Goal: Task Accomplishment & Management: Manage account settings

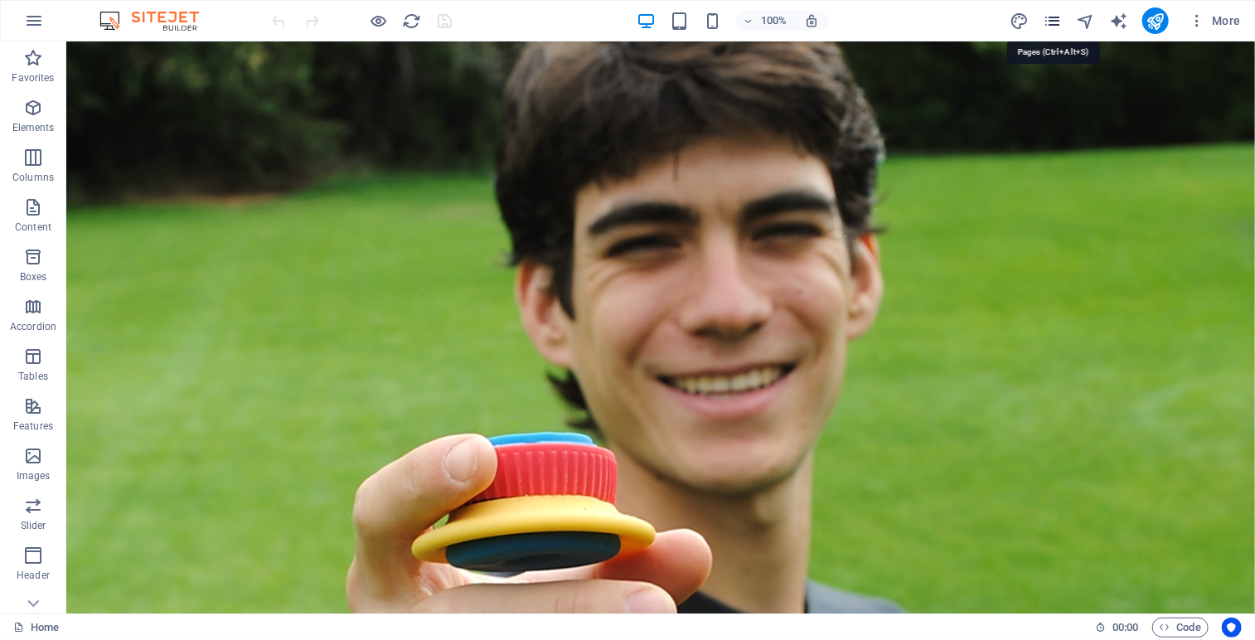
click at [1057, 22] on icon "pages" at bounding box center [1052, 21] width 19 height 19
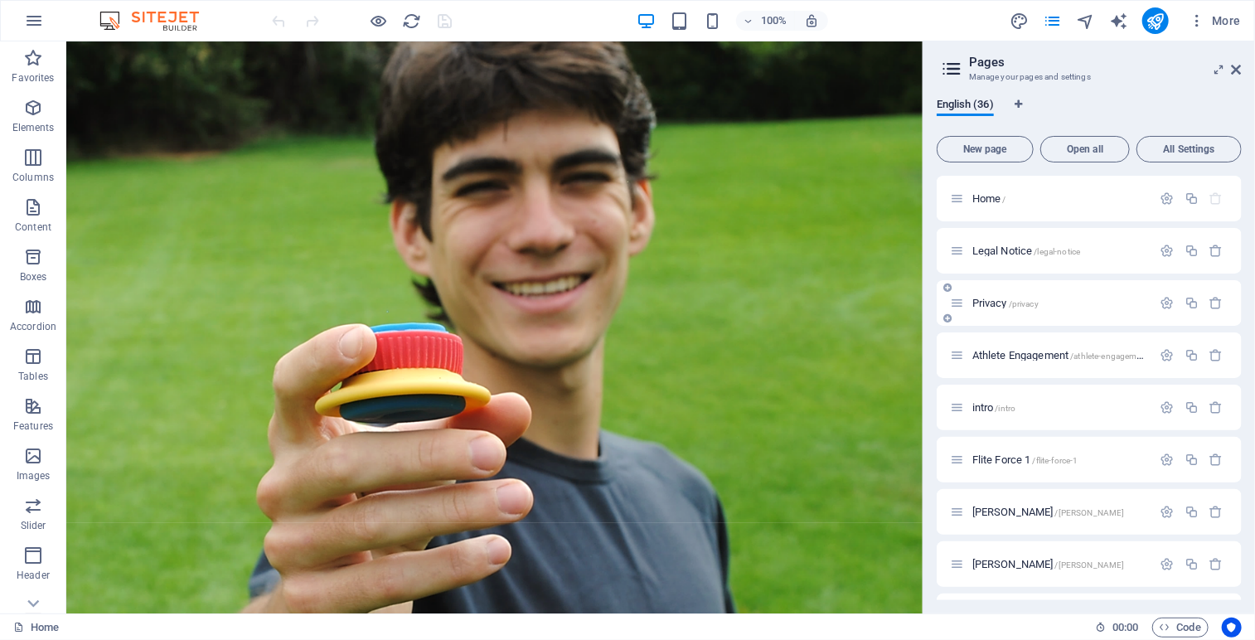
drag, startPoint x: 1237, startPoint y: 255, endPoint x: 1237, endPoint y: 294, distance: 38.9
drag, startPoint x: 1241, startPoint y: 237, endPoint x: 1241, endPoint y: 278, distance: 41.4
click at [1241, 278] on div "Home / Legal Notice /legal-notice Privacy /privacy Athlete Engagement /athlete-…" at bounding box center [1088, 388] width 305 height 424
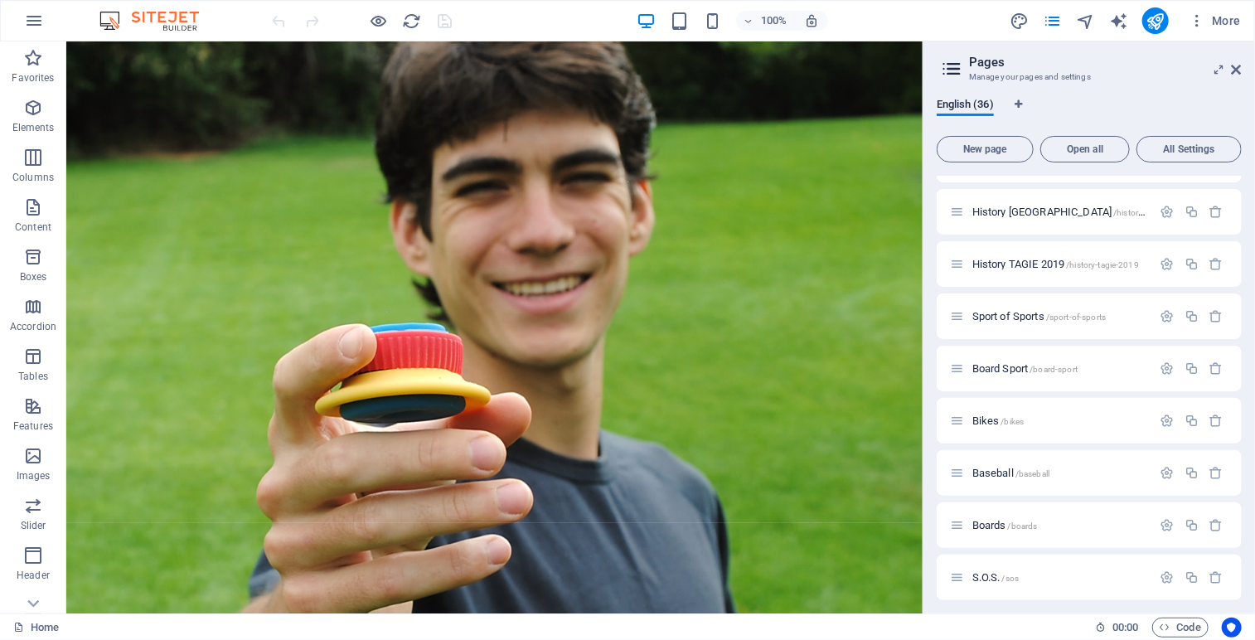
scroll to position [1141, 0]
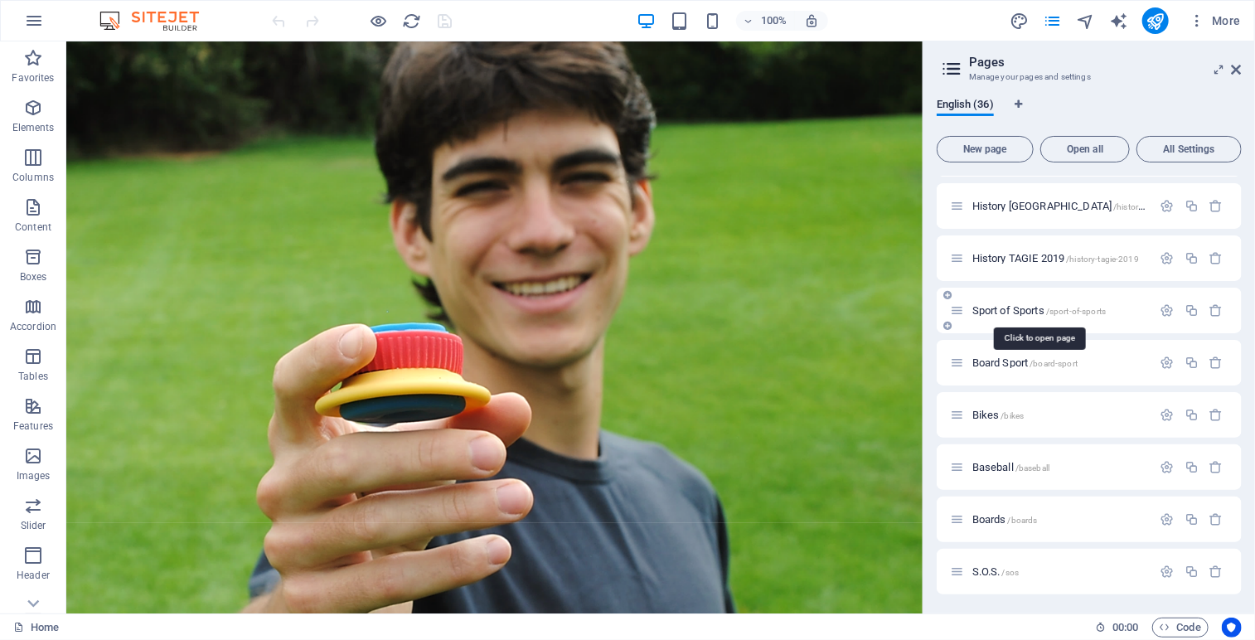
click at [1007, 309] on span "Sport of Sports /sport-of-sports" at bounding box center [1038, 310] width 133 height 12
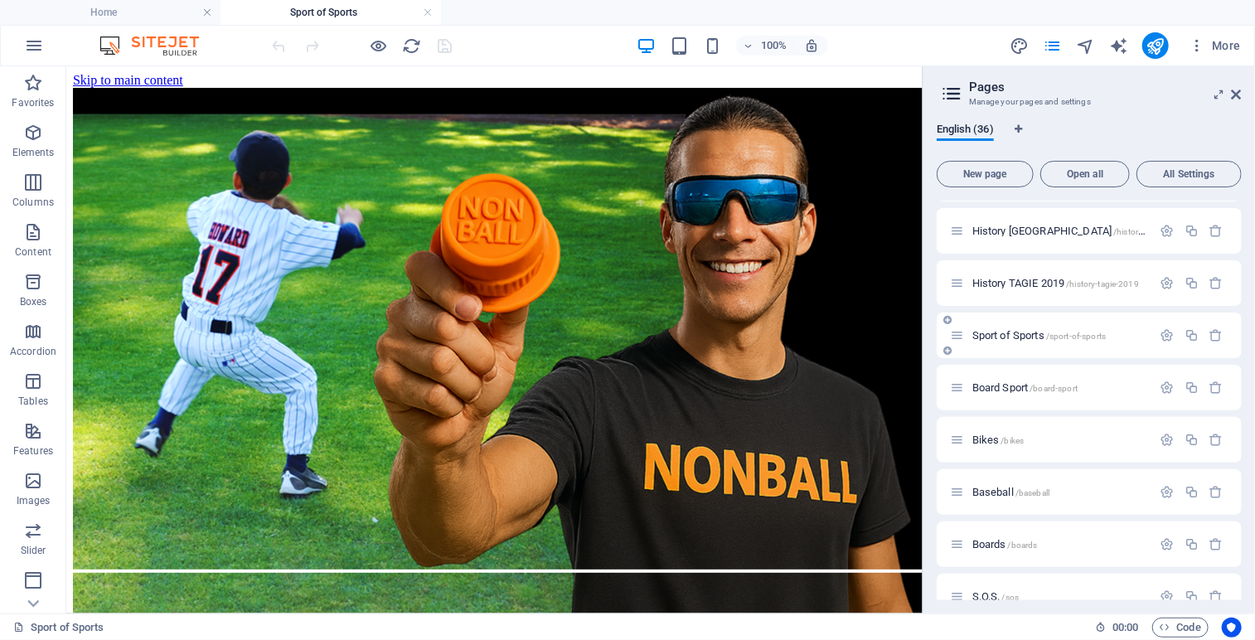
scroll to position [0, 0]
click at [139, 73] on icon at bounding box center [136, 76] width 9 height 17
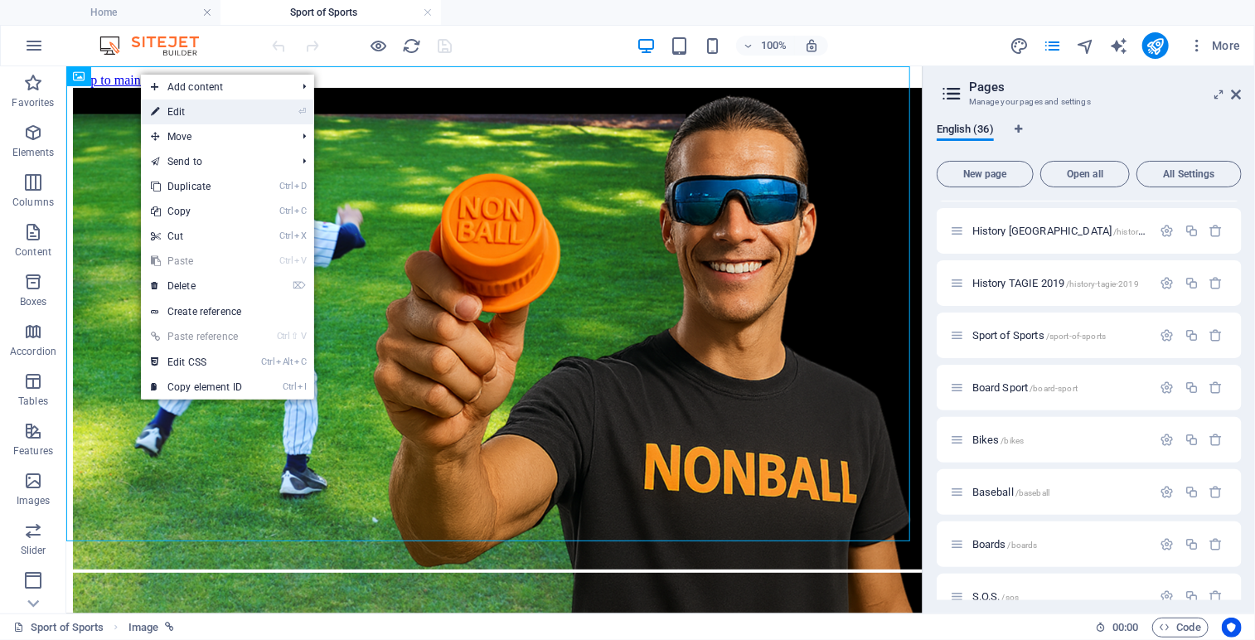
click at [191, 107] on link "⏎ Edit" at bounding box center [196, 111] width 111 height 25
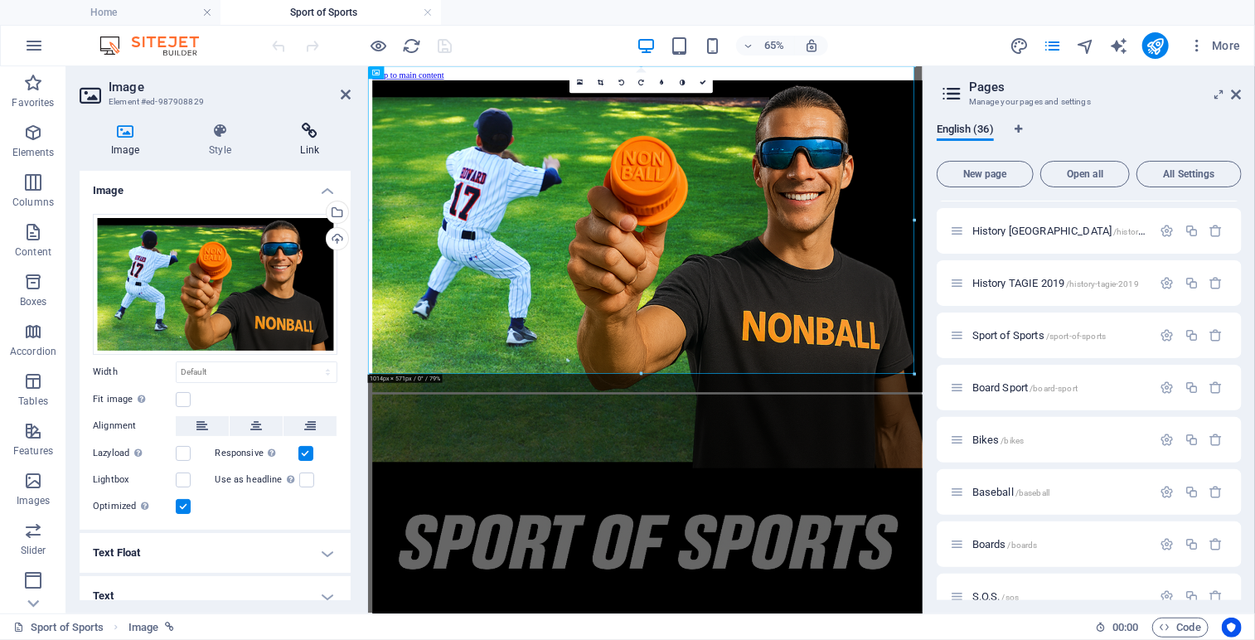
click at [313, 130] on icon at bounding box center [309, 131] width 81 height 17
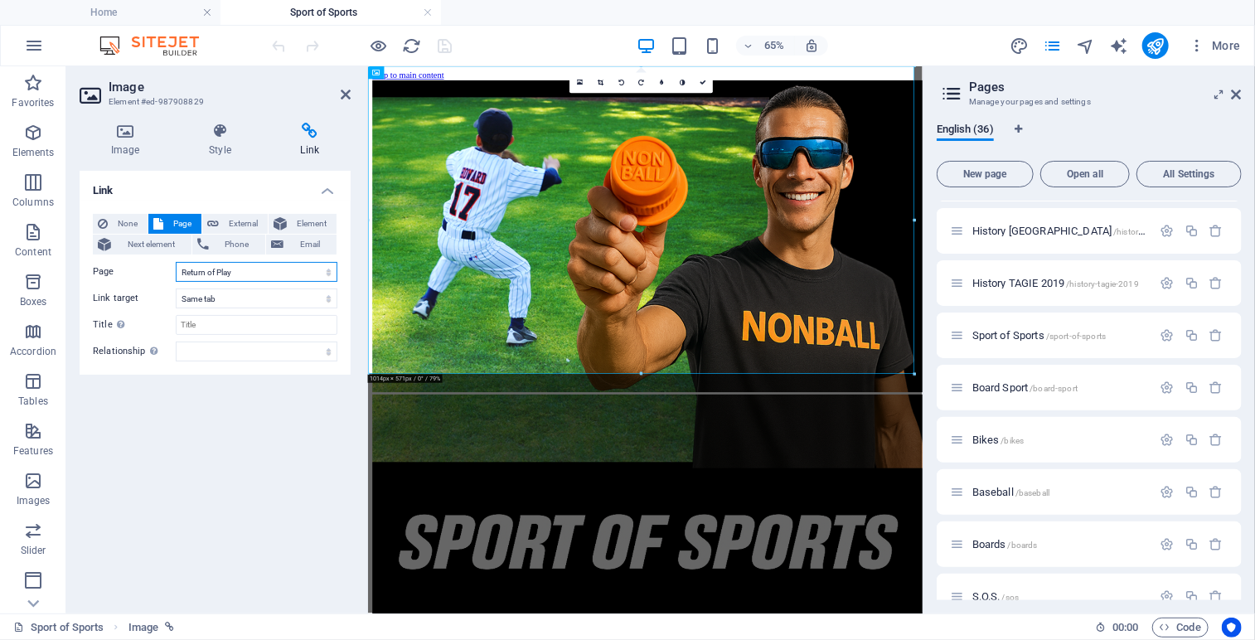
click at [327, 271] on select "Home Legal Notice Privacy Athlete Engagement intro Flite Force 1 [PERSON_NAME] …" at bounding box center [257, 272] width 162 height 20
select select "25"
click at [176, 262] on select "Home Legal Notice Privacy Athlete Engagement intro Flite Force 1 [PERSON_NAME] …" at bounding box center [257, 272] width 162 height 20
click at [704, 85] on icon at bounding box center [702, 83] width 7 height 7
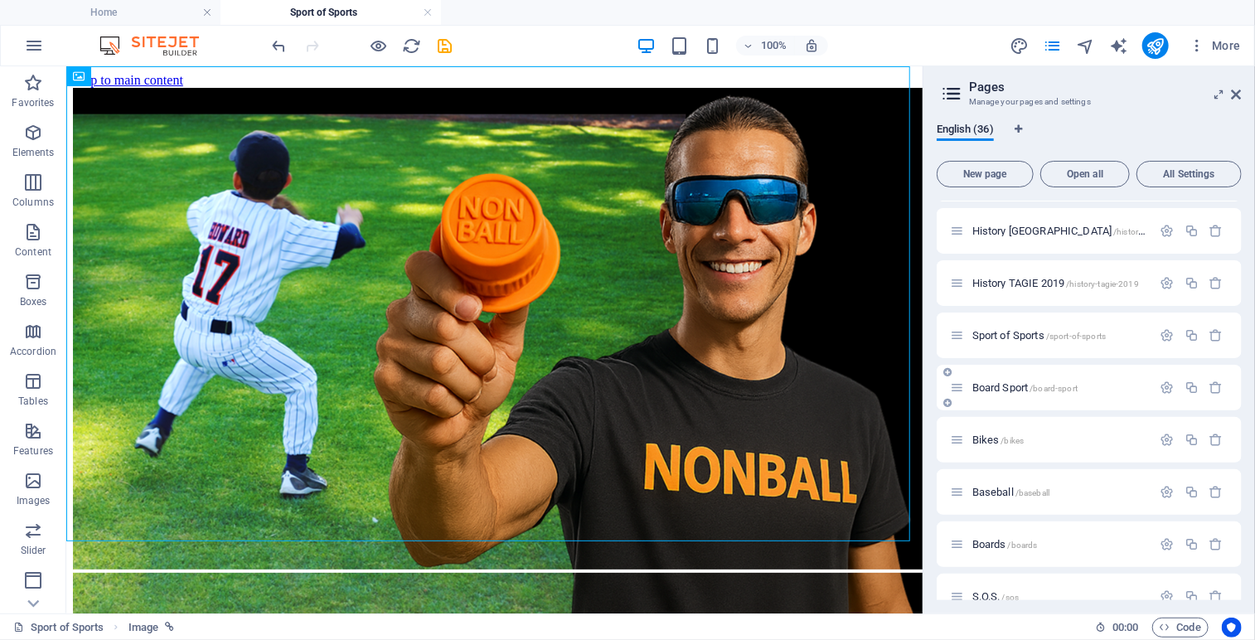
click at [1011, 385] on span "Board Sport /board-sport" at bounding box center [1024, 387] width 105 height 12
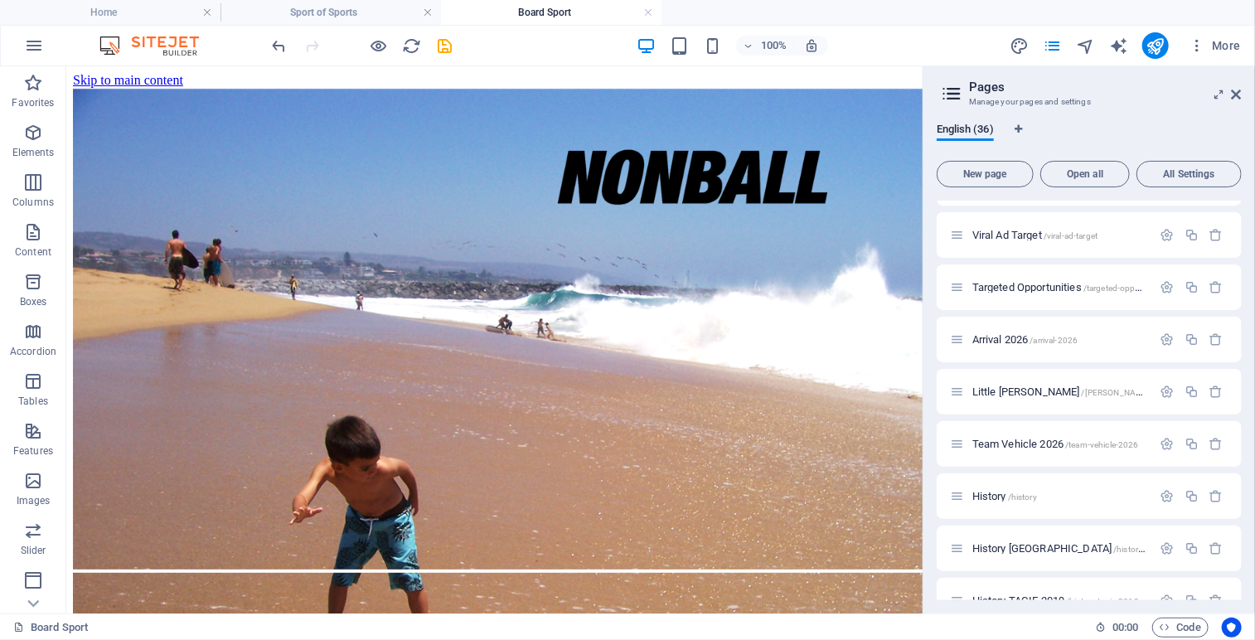
scroll to position [815, 0]
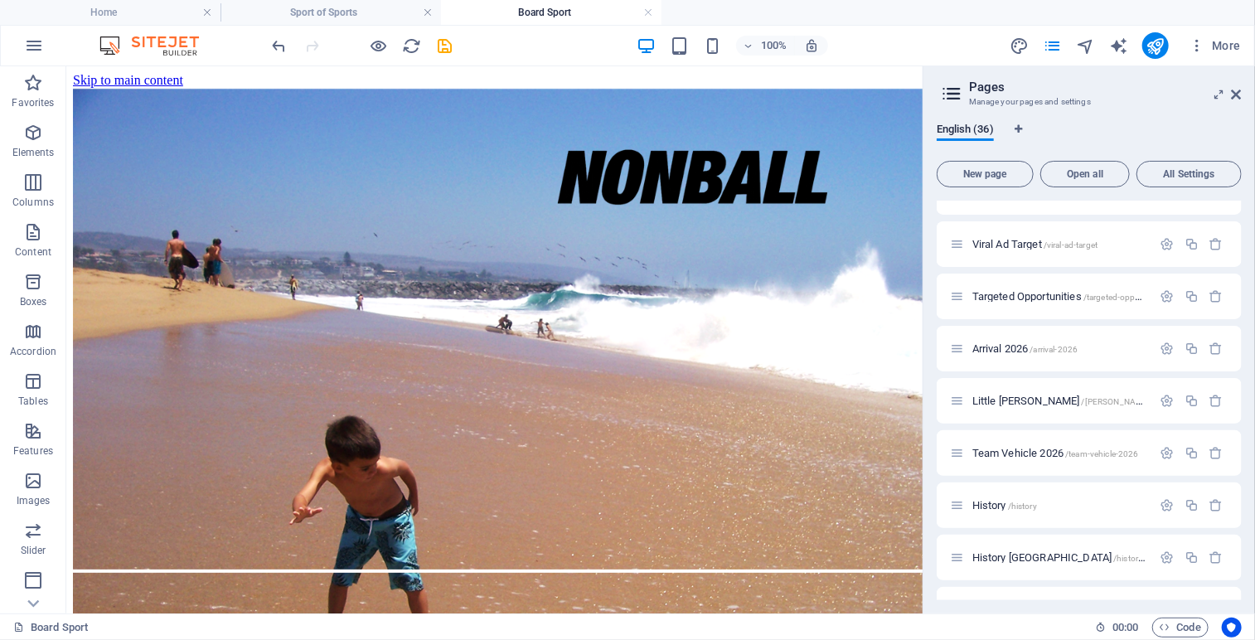
drag, startPoint x: 1240, startPoint y: 418, endPoint x: 1243, endPoint y: 443, distance: 25.1
click at [1243, 443] on div "English (36) New page Open all All Settings Home / Legal Notice /legal-notice P…" at bounding box center [1088, 361] width 331 height 504
drag, startPoint x: 1243, startPoint y: 443, endPoint x: 1244, endPoint y: 404, distance: 39.0
click at [1244, 404] on div "English (36) New page Open all All Settings Home / Legal Notice /legal-notice P…" at bounding box center [1088, 361] width 331 height 504
drag, startPoint x: 1241, startPoint y: 390, endPoint x: 1243, endPoint y: 328, distance: 62.2
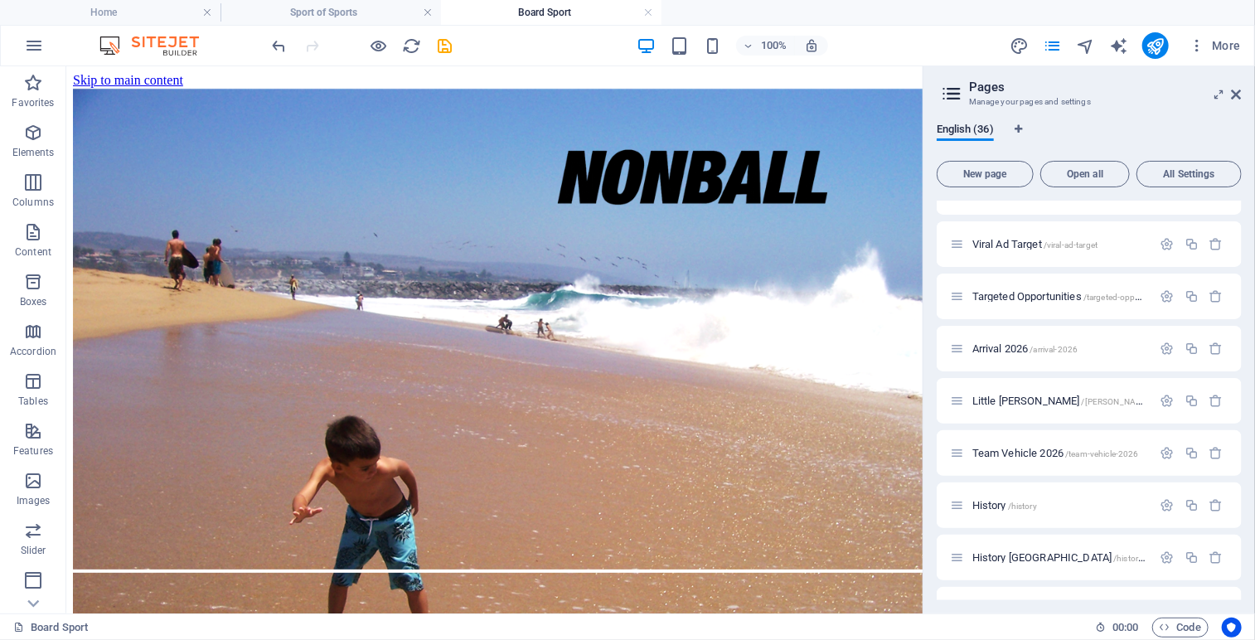
click at [1243, 328] on div "English (36) New page Open all All Settings Home / Legal Notice /legal-notice P…" at bounding box center [1088, 361] width 331 height 504
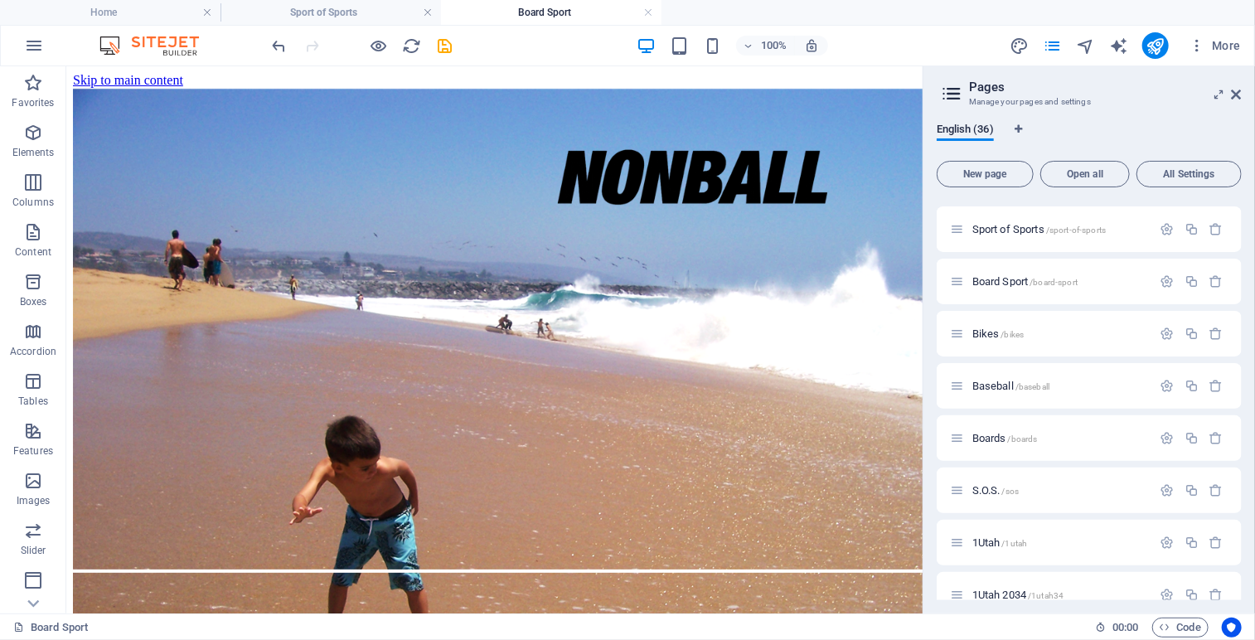
scroll to position [1226, 0]
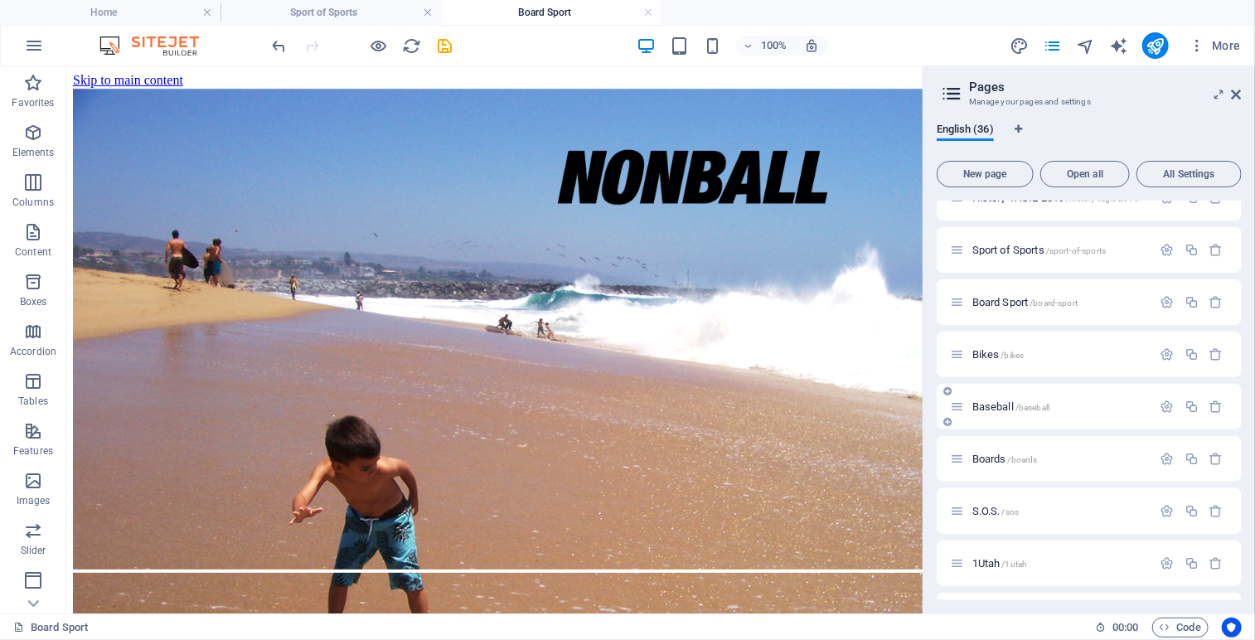
click at [1007, 405] on span "Baseball /baseball" at bounding box center [1010, 406] width 77 height 12
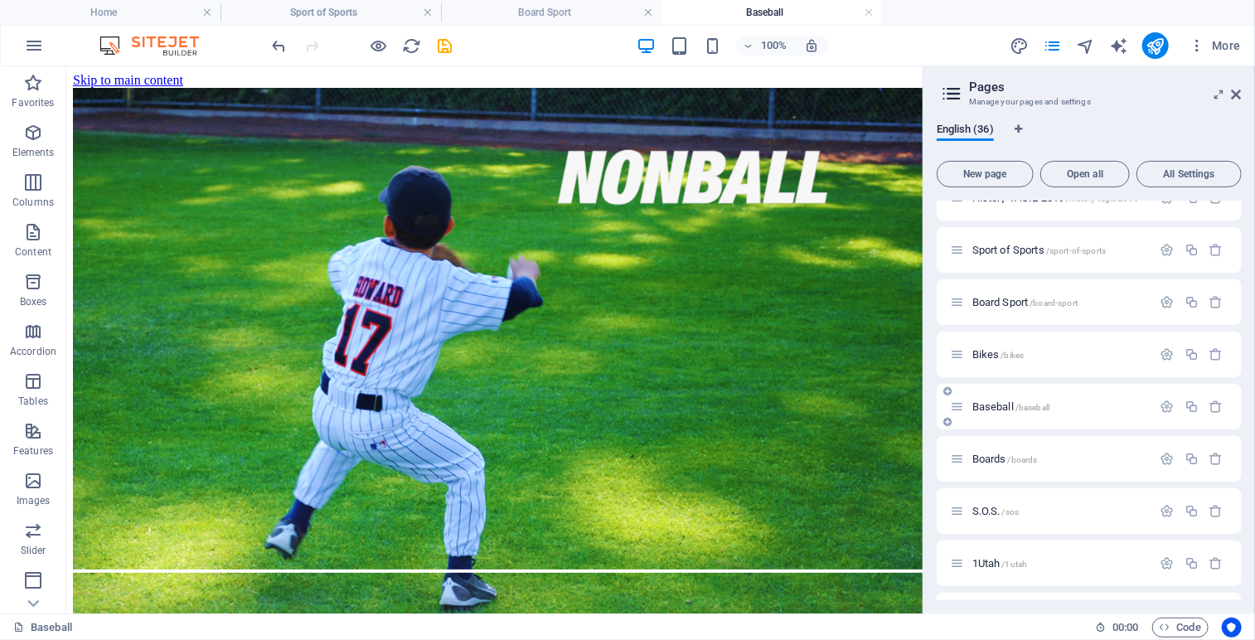
scroll to position [0, 0]
click at [1001, 251] on span "Sport of Sports /sport-of-sports" at bounding box center [1038, 250] width 133 height 12
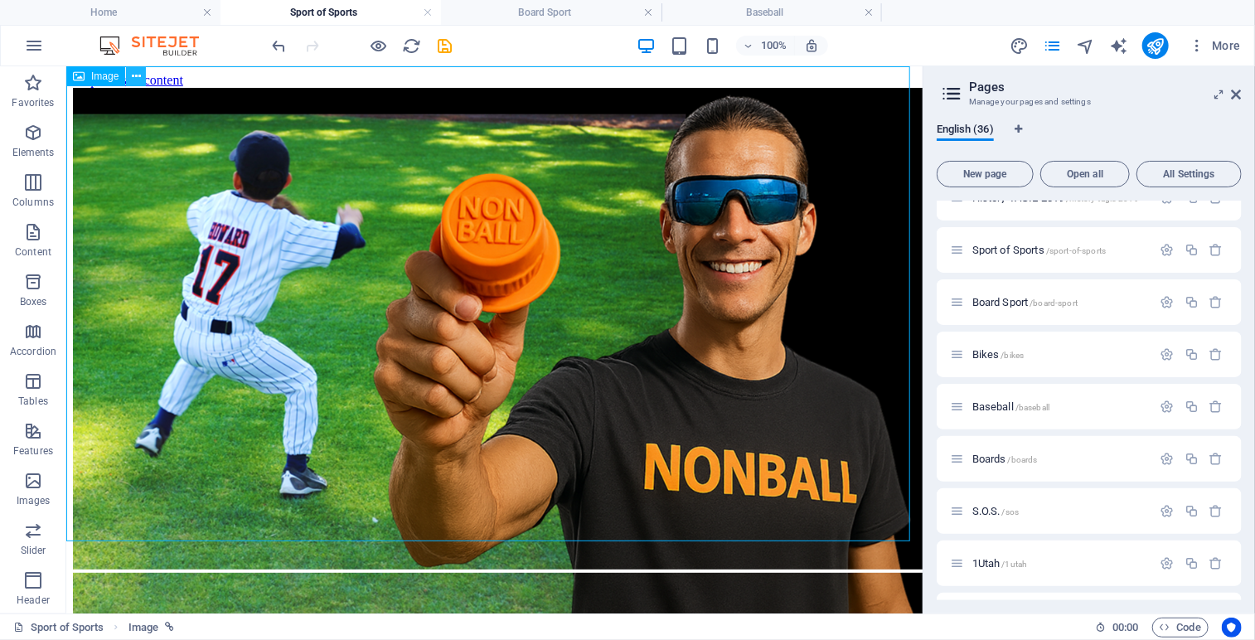
click at [133, 74] on icon at bounding box center [136, 76] width 9 height 17
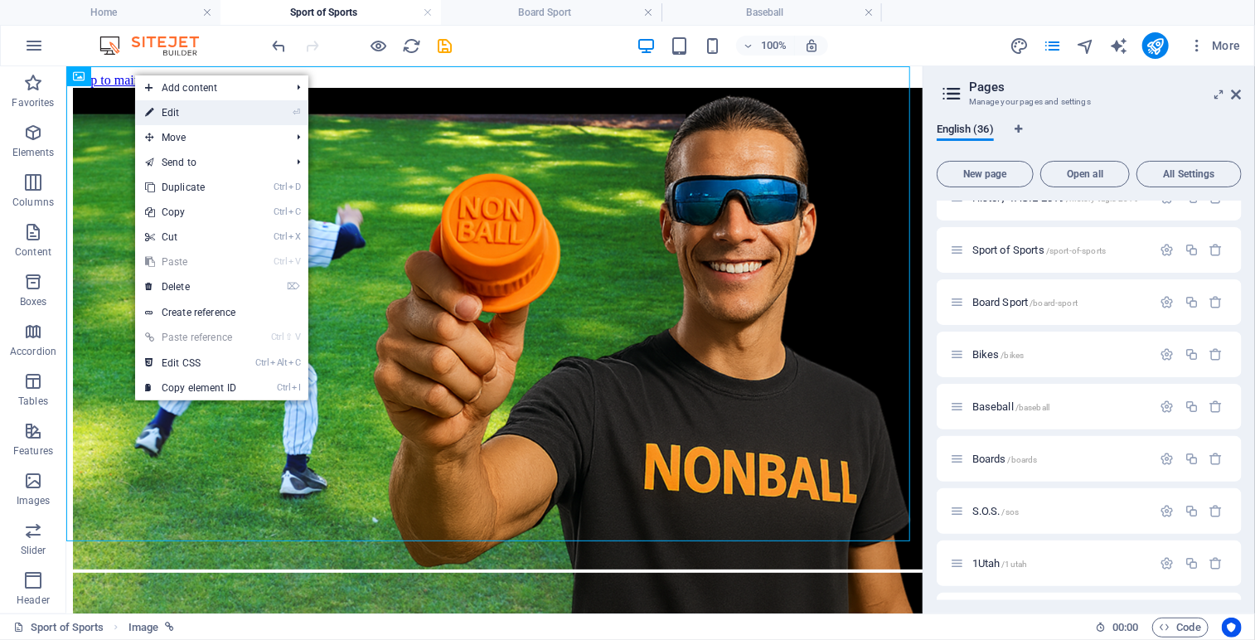
click at [178, 109] on link "⏎ Edit" at bounding box center [190, 112] width 111 height 25
select select "25"
select select
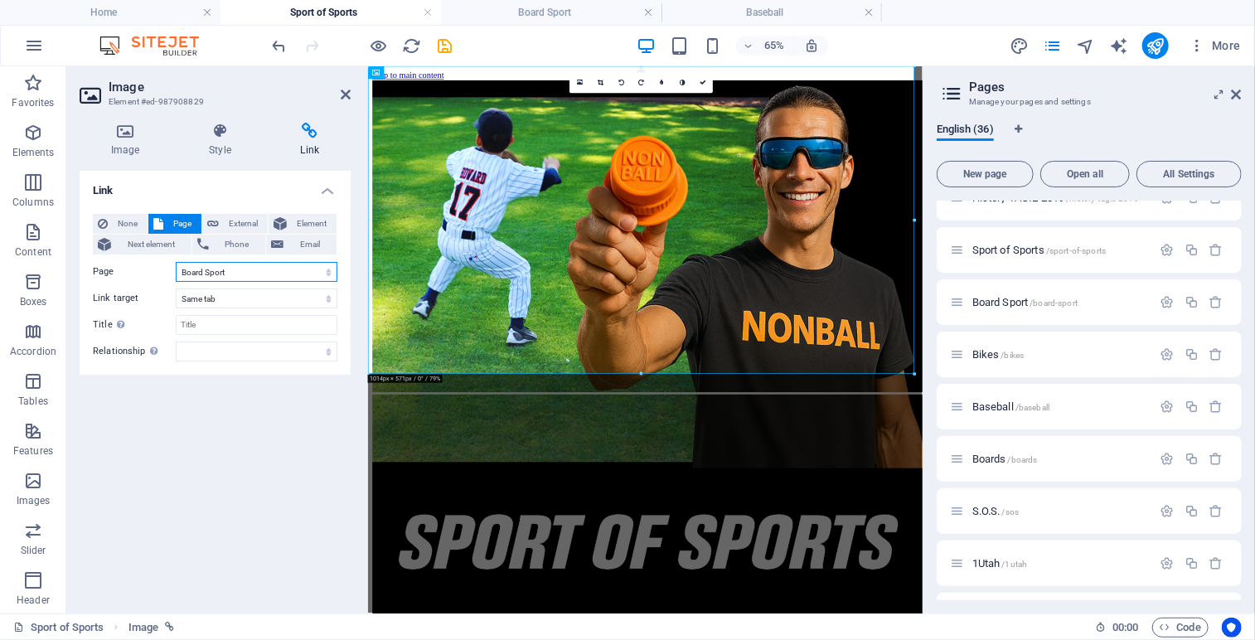
click at [327, 269] on select "Home Legal Notice Privacy Athlete Engagement intro Flite Force 1 [PERSON_NAME] …" at bounding box center [257, 272] width 162 height 20
select select "27"
click at [176, 262] on select "Home Legal Notice Privacy Athlete Engagement intro Flite Force 1 [PERSON_NAME] …" at bounding box center [257, 272] width 162 height 20
click at [706, 83] on link at bounding box center [702, 83] width 21 height 21
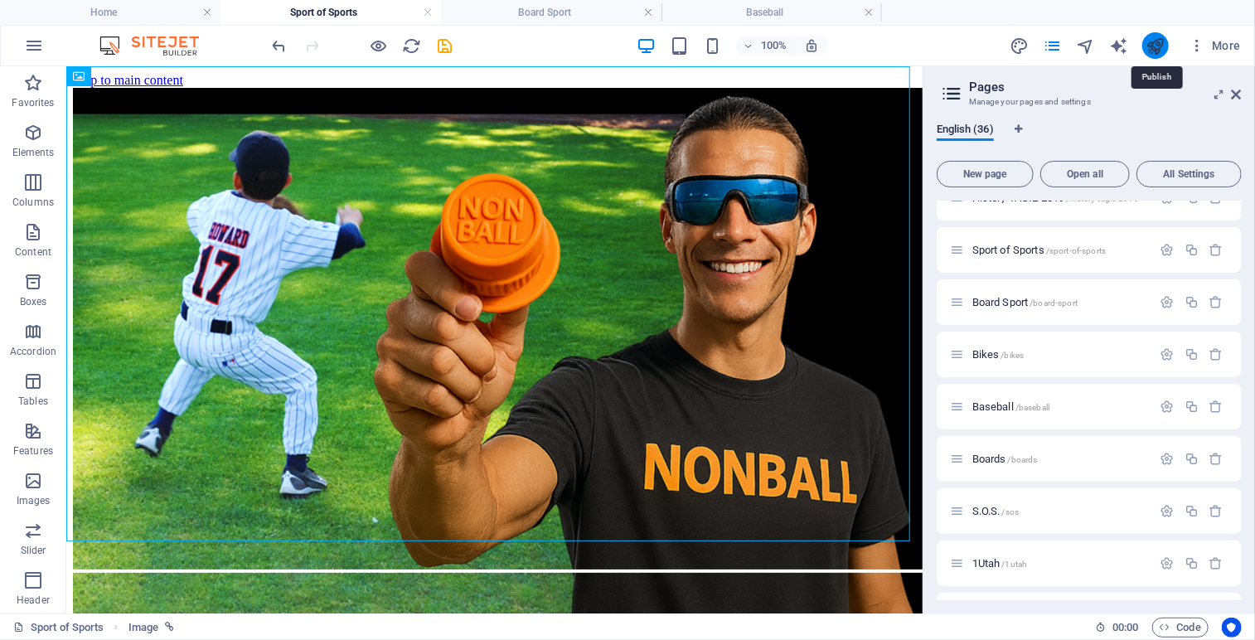
click at [1156, 43] on icon "publish" at bounding box center [1154, 45] width 19 height 19
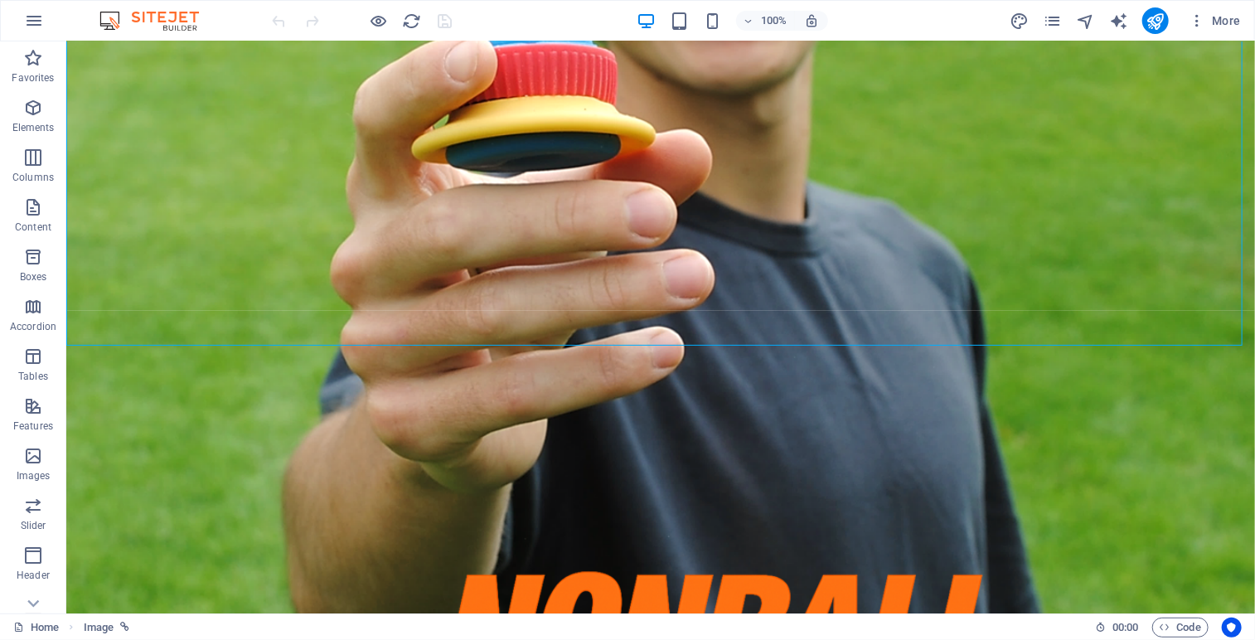
scroll to position [352, 0]
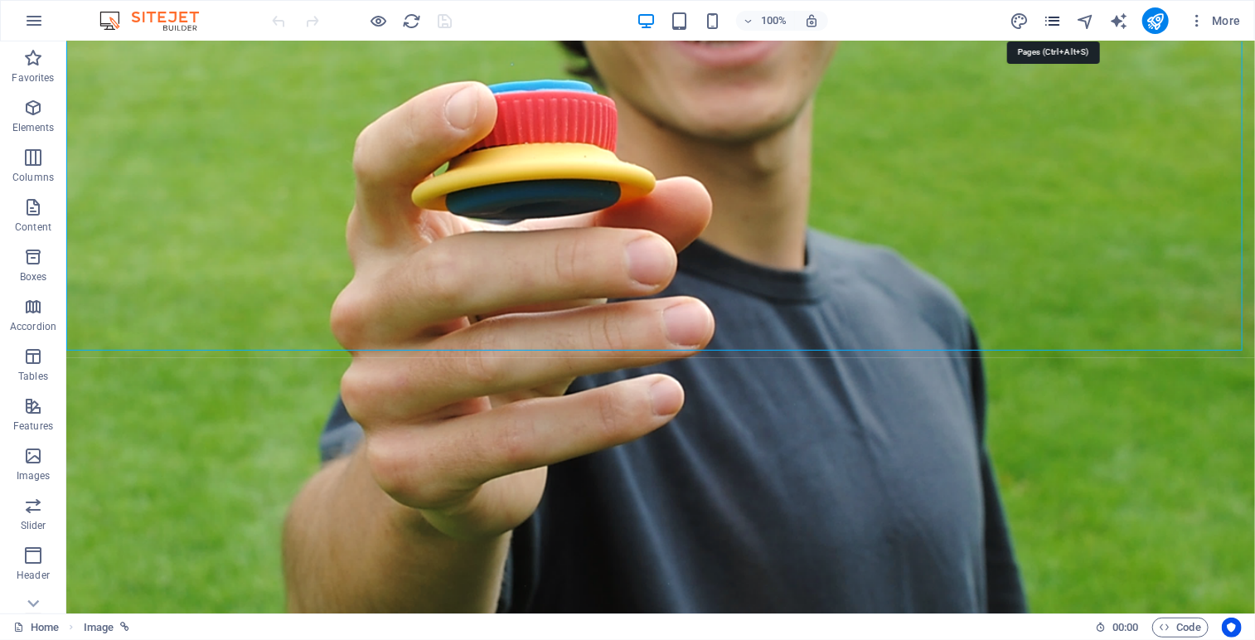
click at [1052, 22] on icon "pages" at bounding box center [1052, 21] width 19 height 19
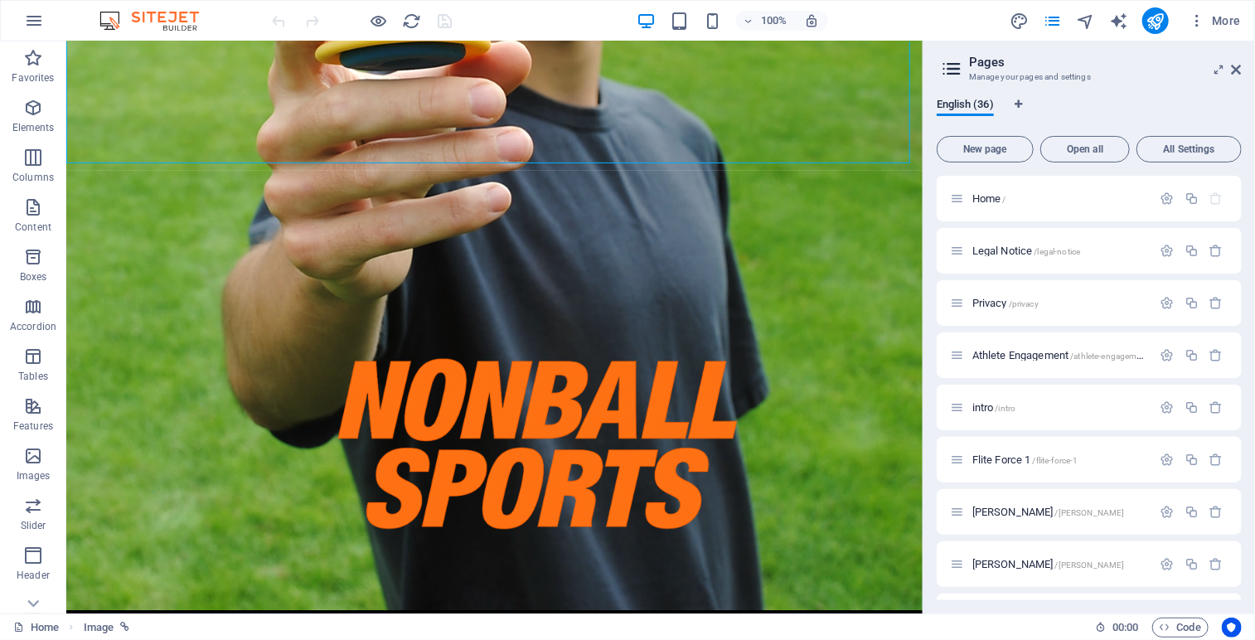
drag, startPoint x: 1240, startPoint y: 254, endPoint x: 1245, endPoint y: 448, distance: 194.8
click at [1245, 448] on div "English (36) New page Open all All Settings Home / Legal Notice /legal-notice P…" at bounding box center [1088, 349] width 331 height 529
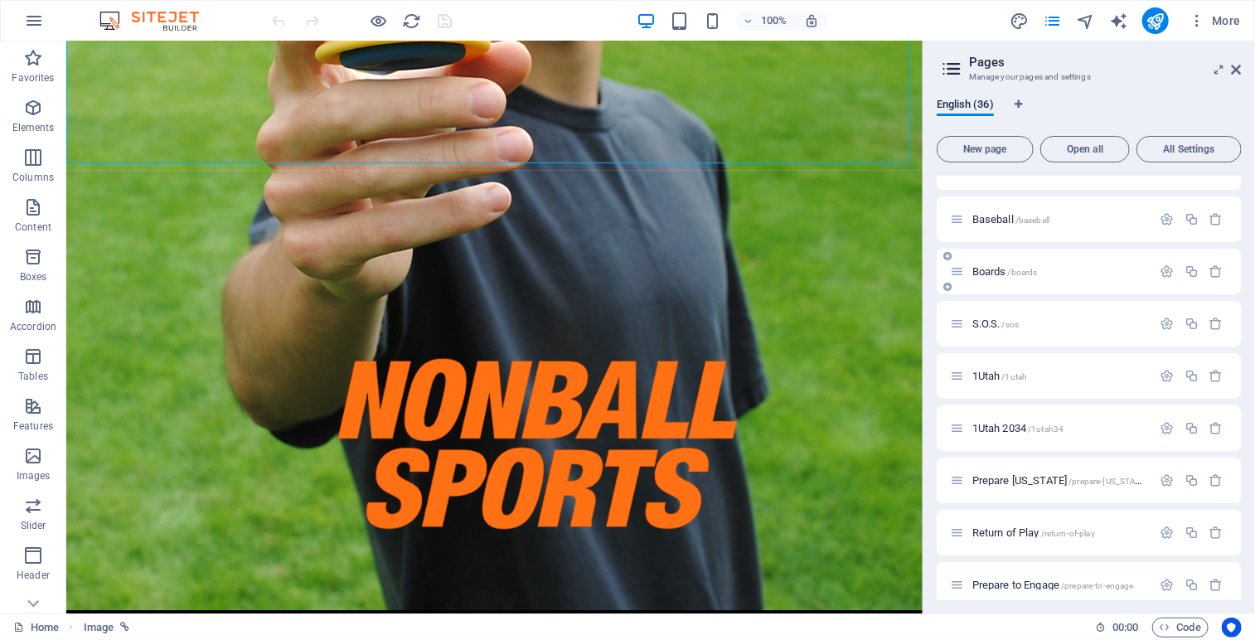
scroll to position [1356, 0]
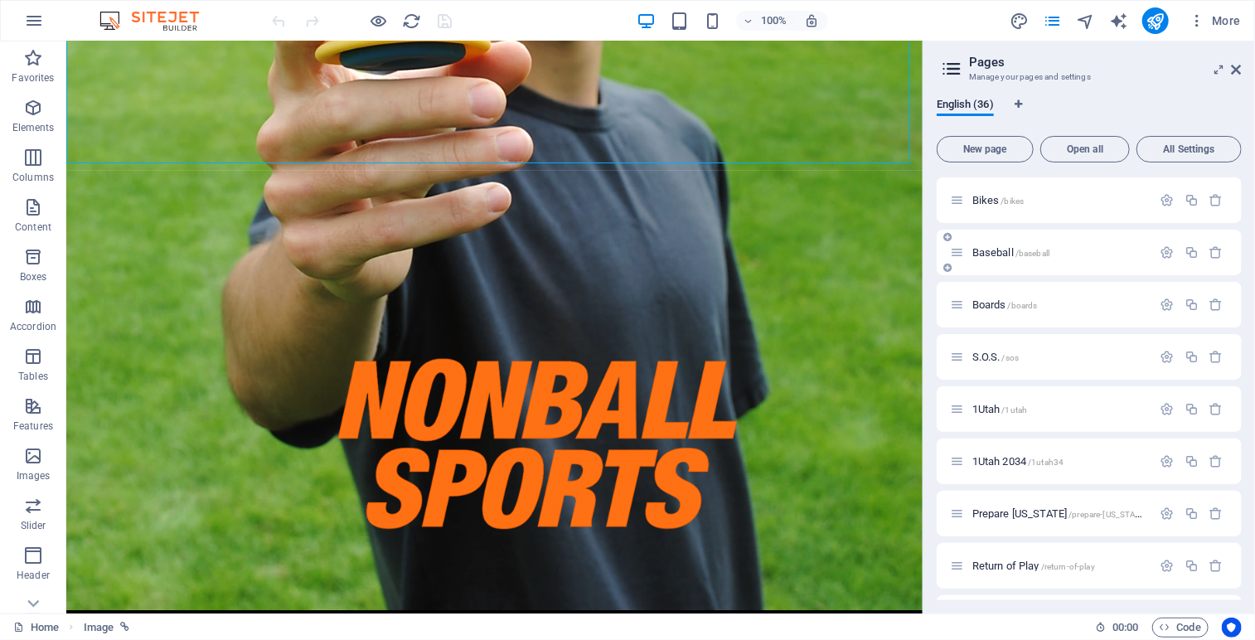
click at [993, 250] on span "Baseball /baseball" at bounding box center [1010, 252] width 77 height 12
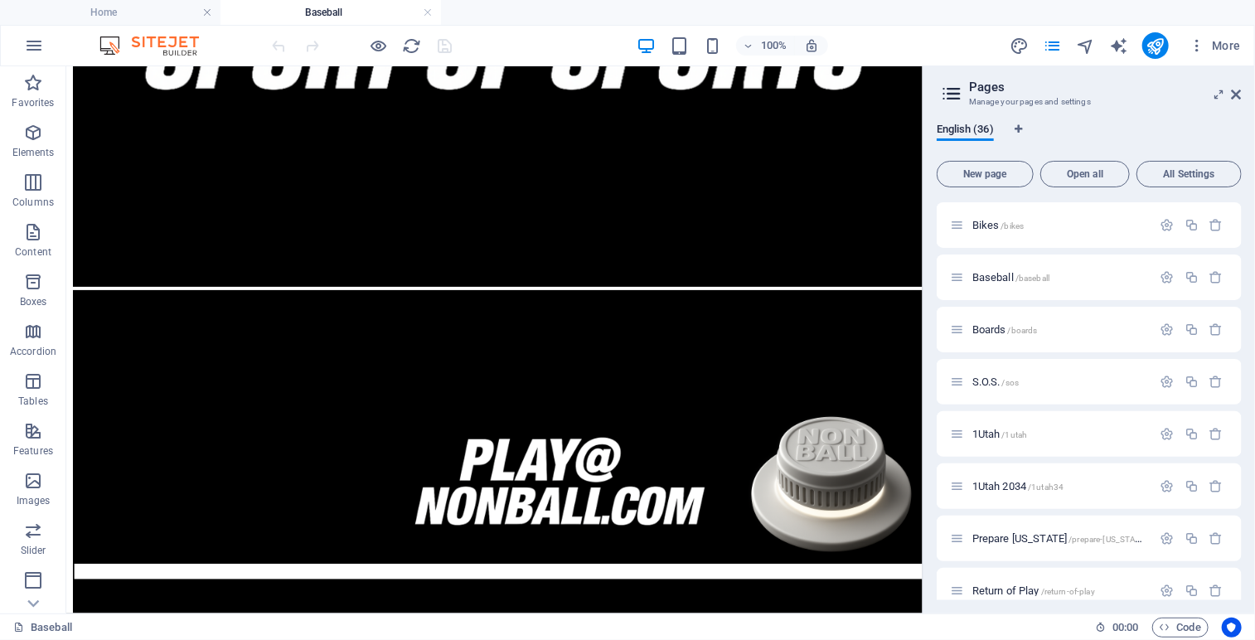
scroll to position [778, 0]
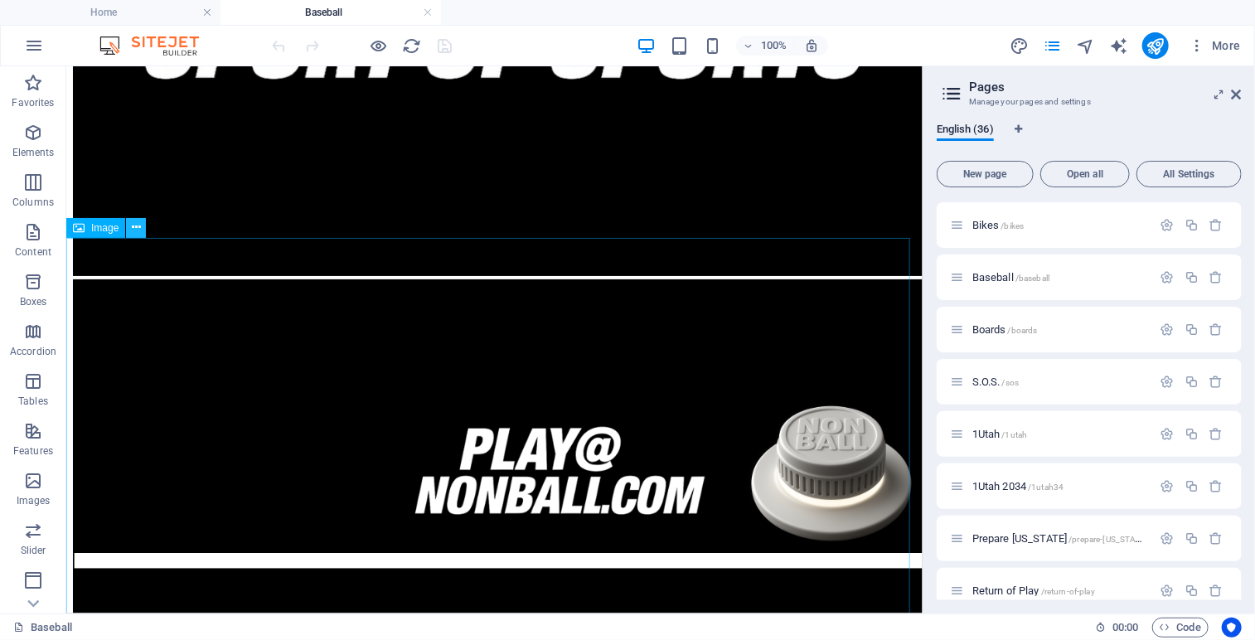
click at [135, 226] on icon at bounding box center [136, 227] width 9 height 17
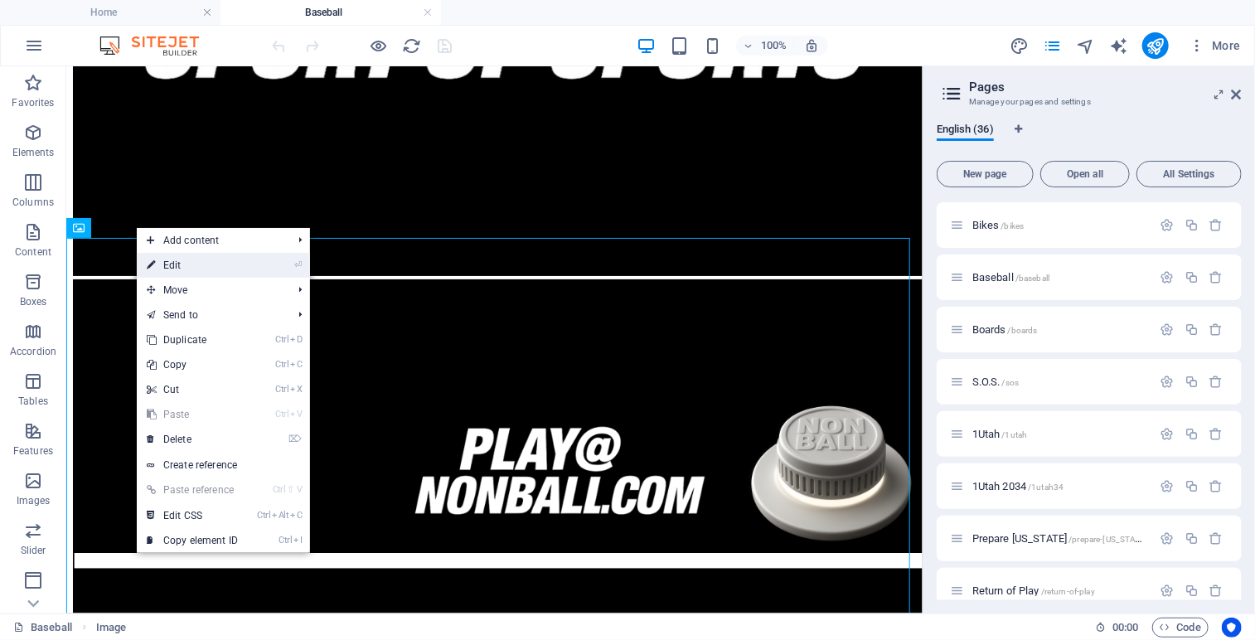
click at [185, 261] on link "⏎ Edit" at bounding box center [192, 265] width 111 height 25
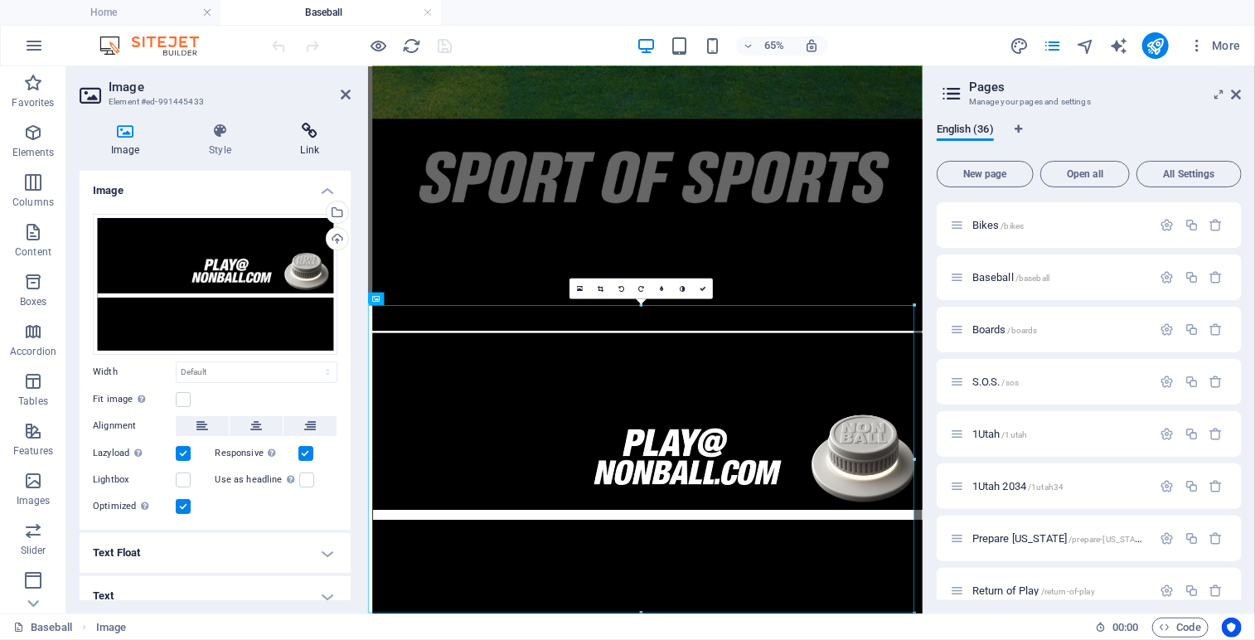
click at [309, 134] on icon at bounding box center [309, 131] width 81 height 17
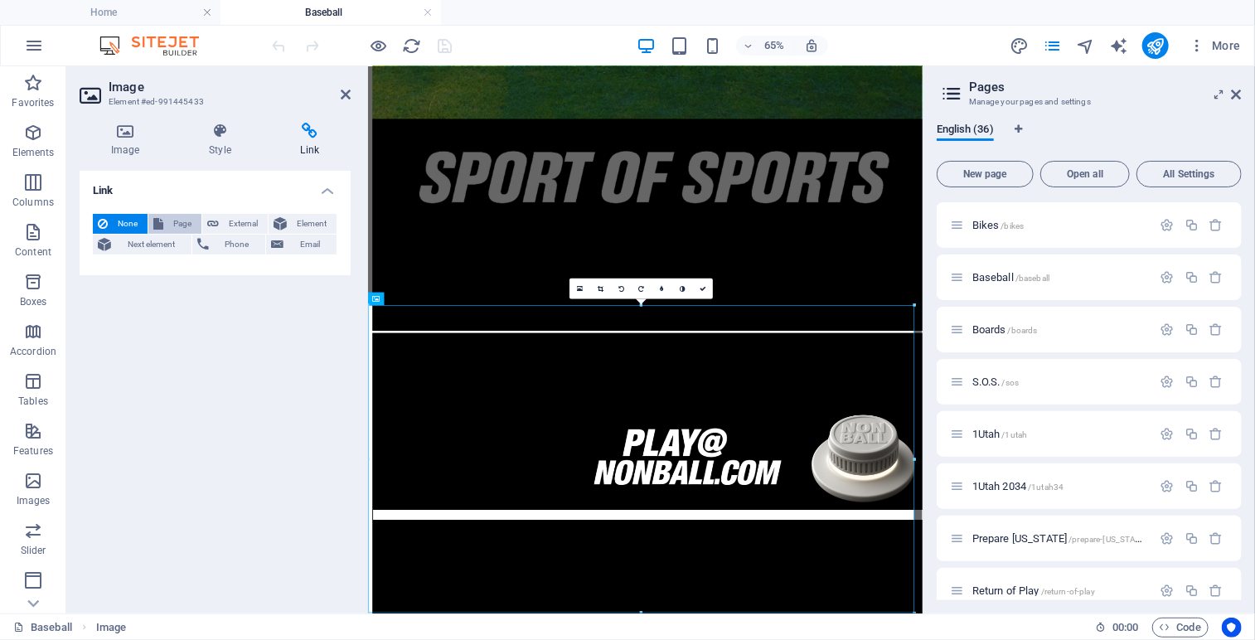
click at [176, 221] on span "Page" at bounding box center [182, 224] width 28 height 20
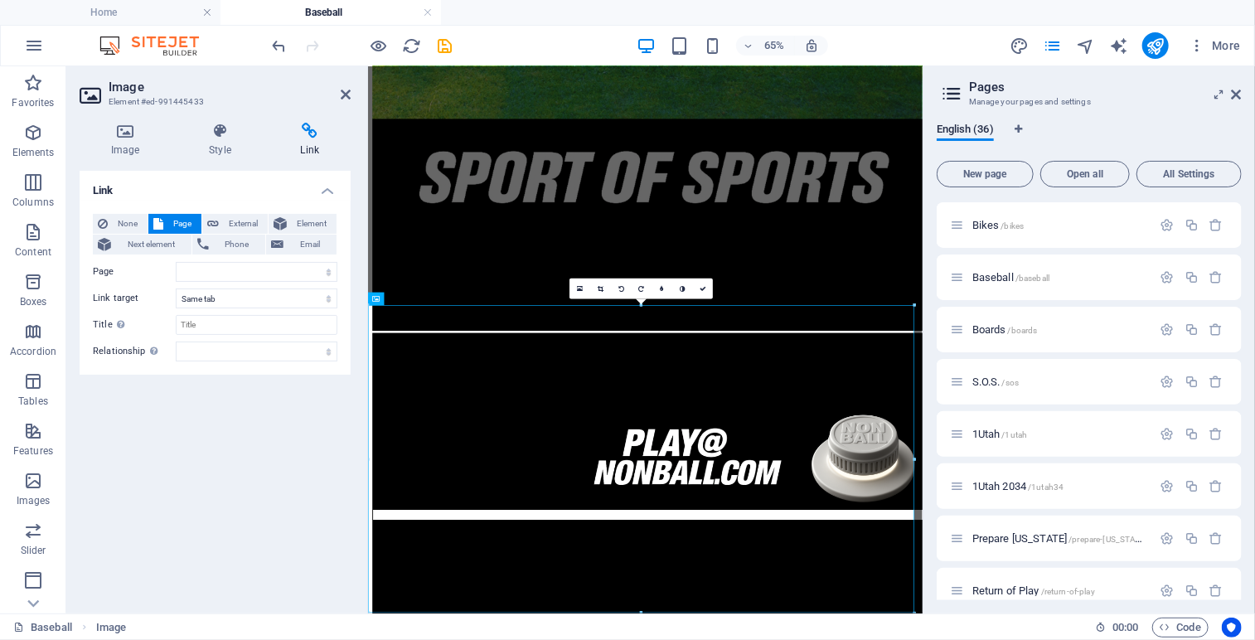
click at [172, 221] on span "Page" at bounding box center [182, 224] width 28 height 20
click at [328, 270] on select "Home Legal Notice Privacy Athlete Engagement intro Flite Force 1 [PERSON_NAME] …" at bounding box center [257, 272] width 162 height 20
select select "24"
click at [176, 262] on select "Home Legal Notice Privacy Athlete Engagement intro Flite Force 1 [PERSON_NAME] …" at bounding box center [257, 272] width 162 height 20
click at [703, 288] on icon at bounding box center [702, 289] width 7 height 7
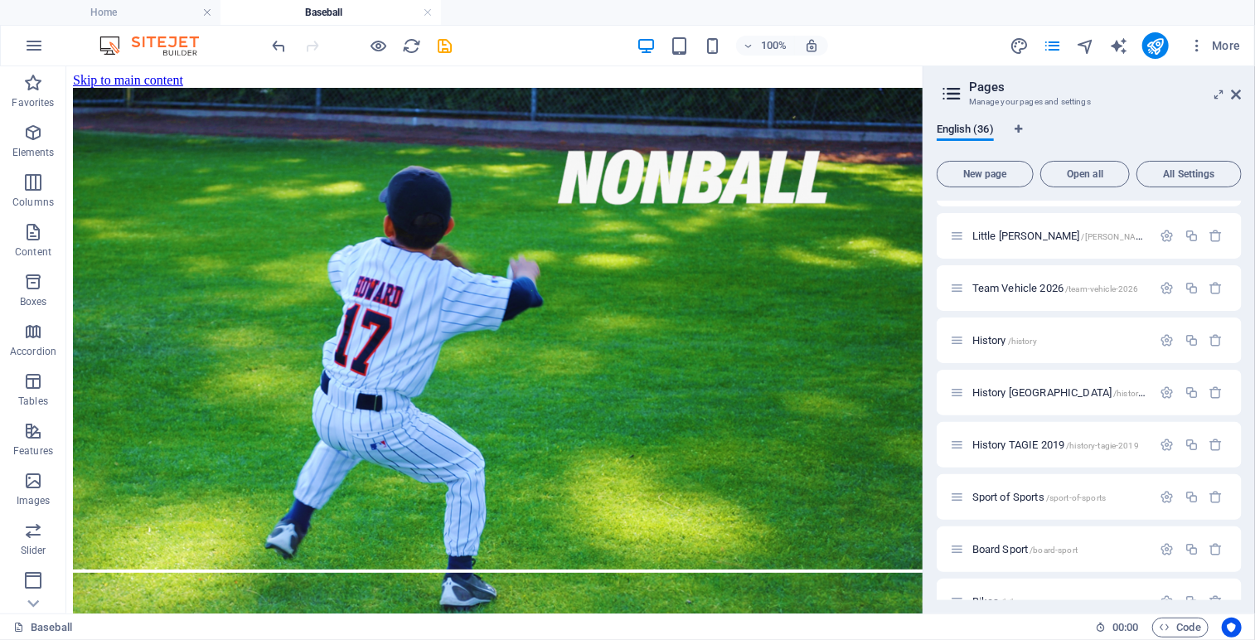
scroll to position [958, 0]
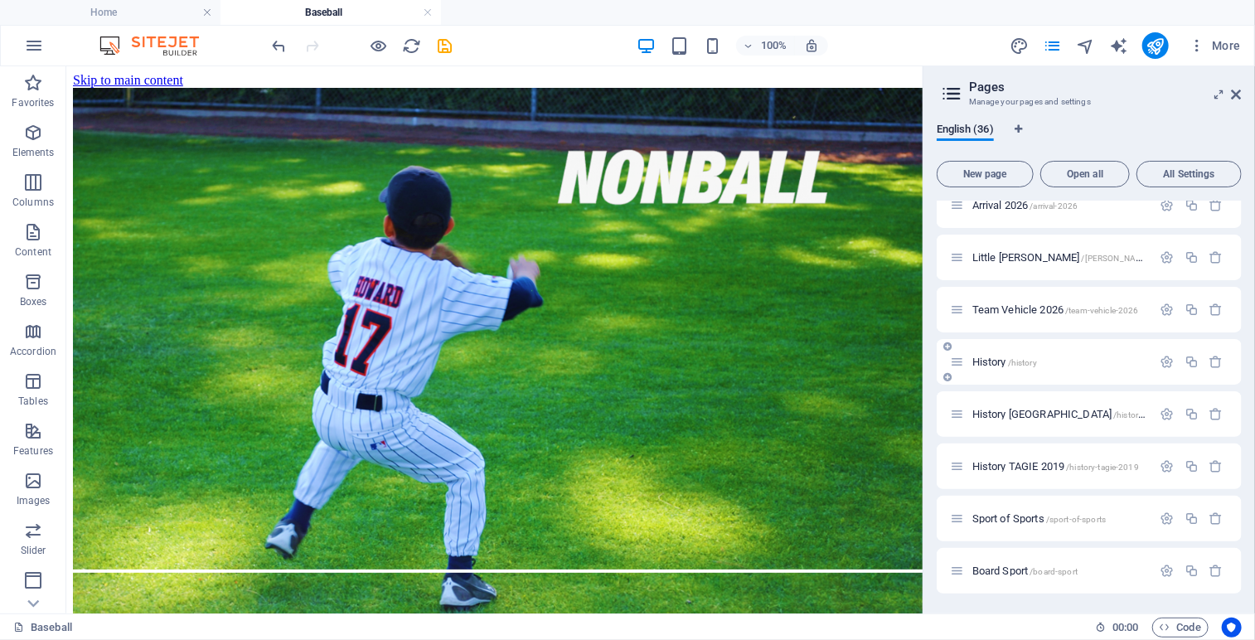
click at [1008, 361] on span "History /history" at bounding box center [1004, 362] width 65 height 12
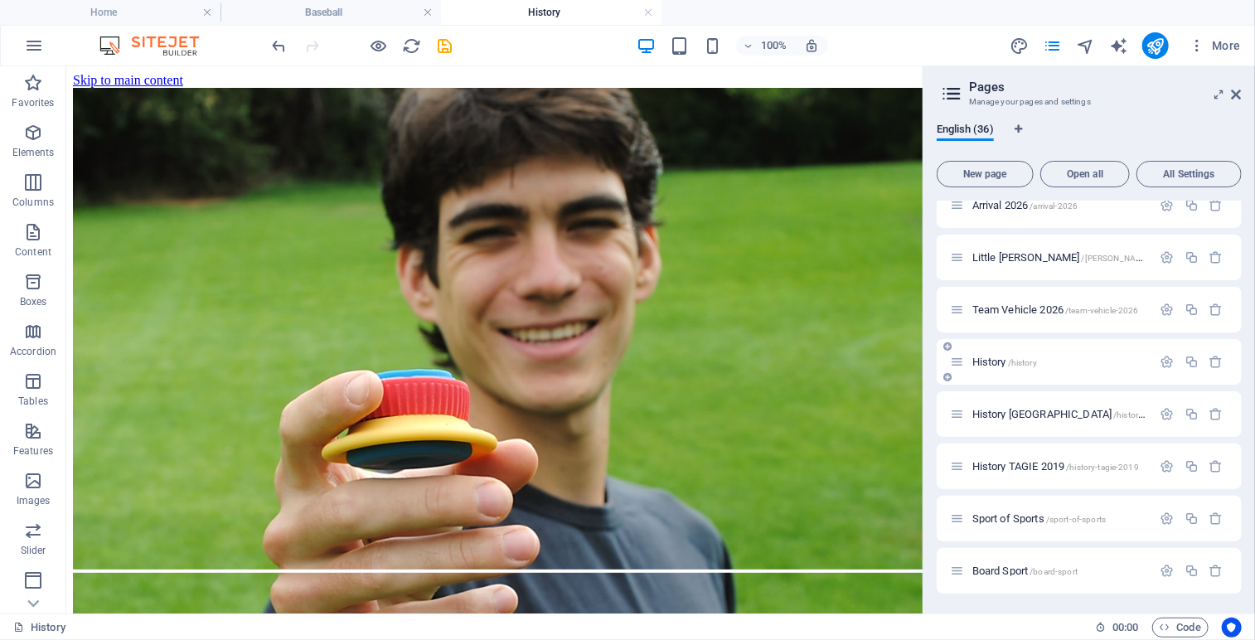
scroll to position [0, 0]
click at [136, 77] on icon at bounding box center [136, 76] width 9 height 17
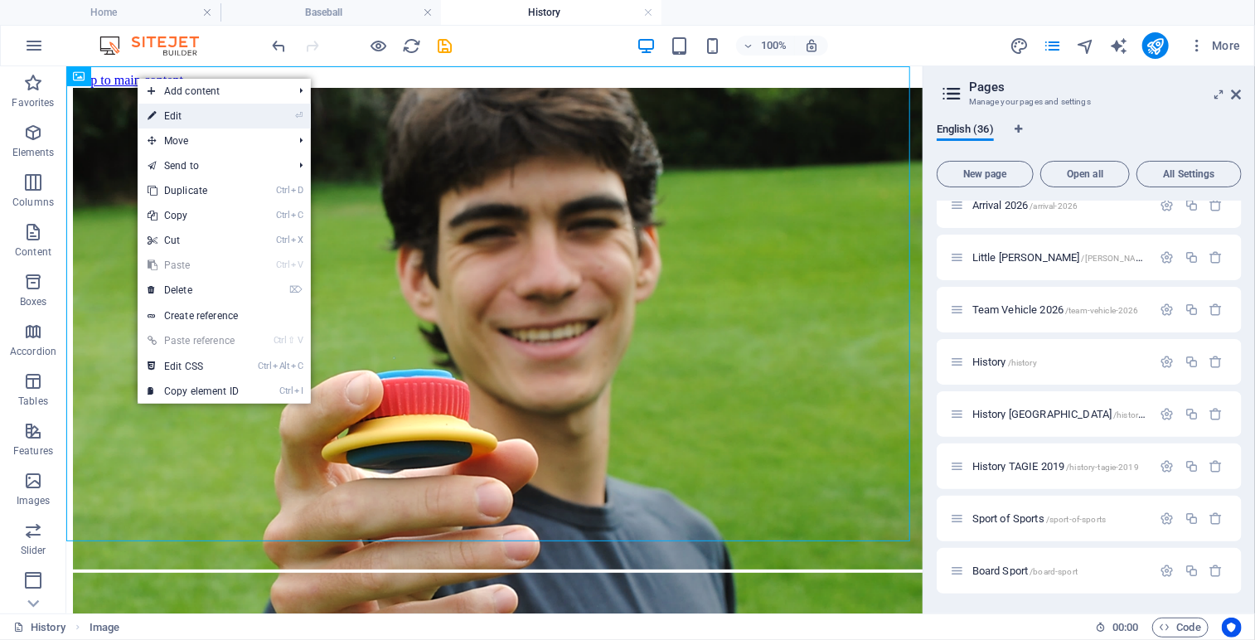
click at [176, 117] on link "⏎ Edit" at bounding box center [193, 116] width 111 height 25
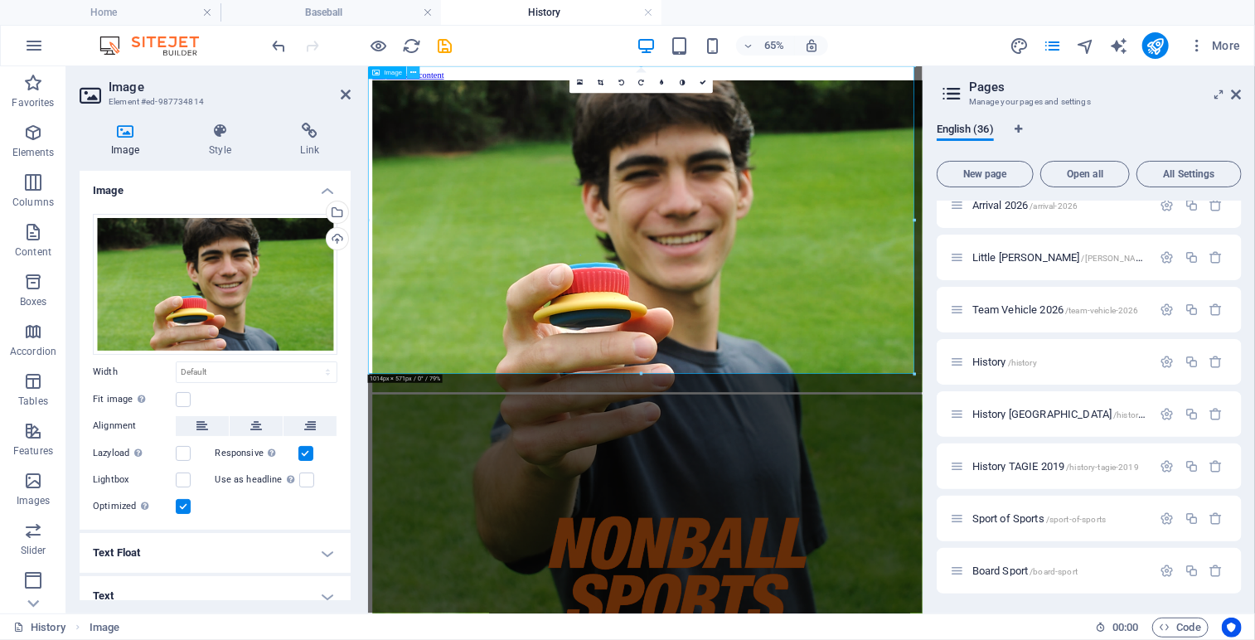
click at [412, 72] on icon at bounding box center [413, 73] width 6 height 12
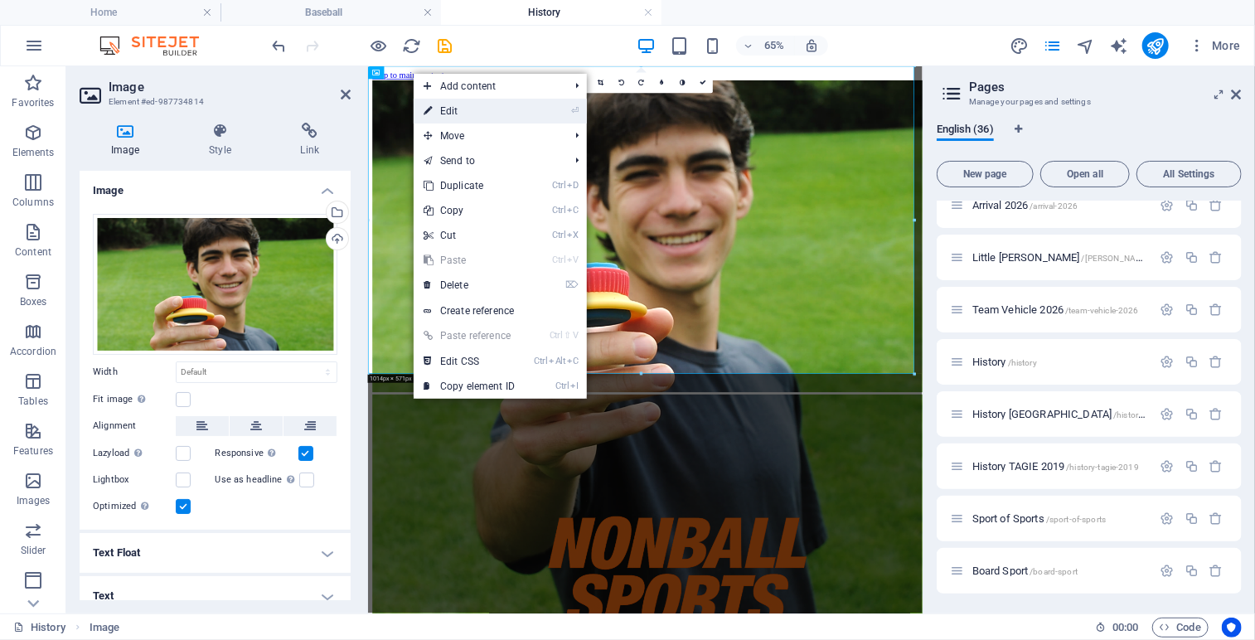
click at [444, 109] on link "⏎ Edit" at bounding box center [469, 111] width 111 height 25
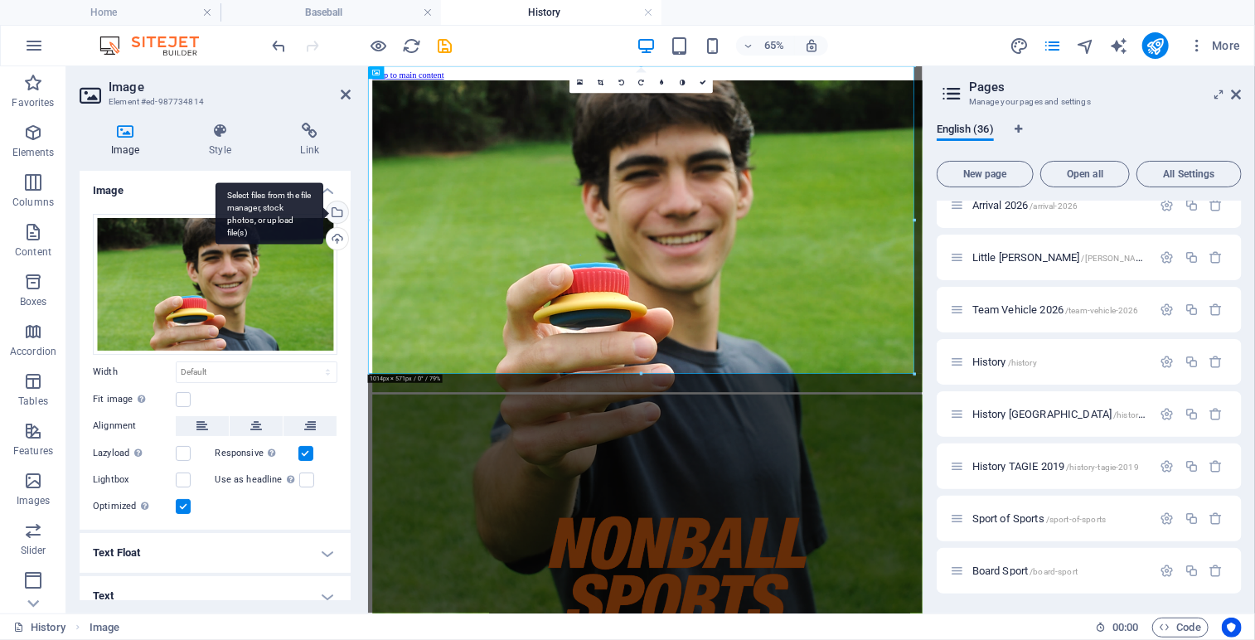
click at [323, 214] on div "Select files from the file manager, stock photos, or upload file(s)" at bounding box center [269, 213] width 108 height 62
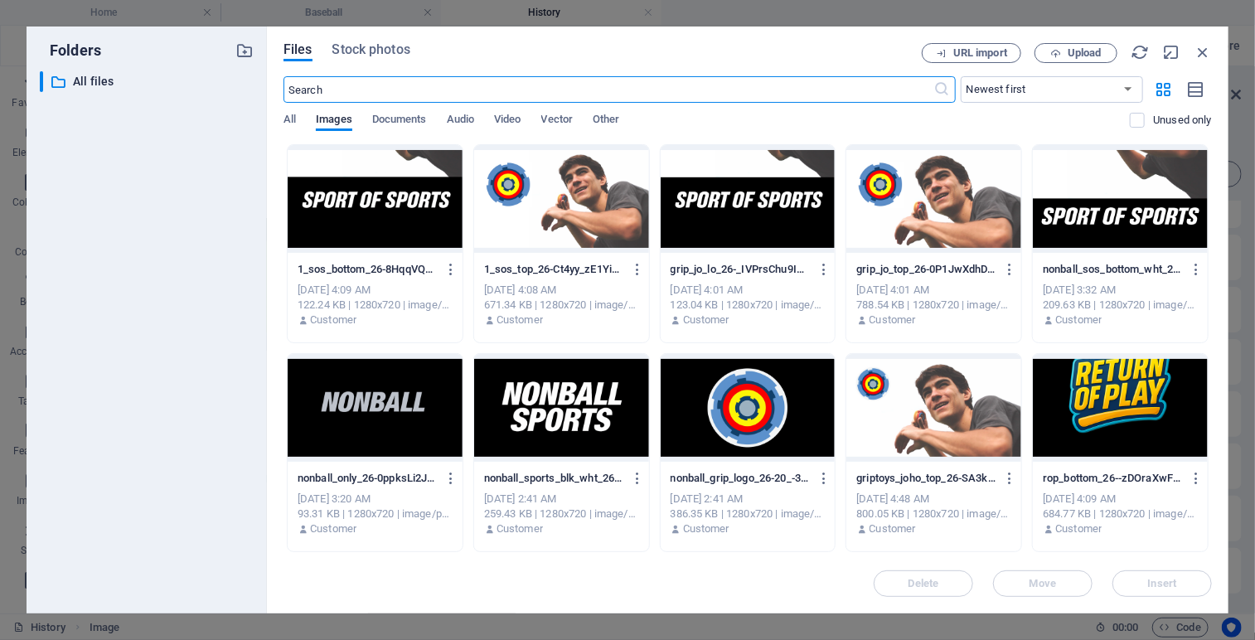
click at [550, 193] on div at bounding box center [561, 199] width 175 height 108
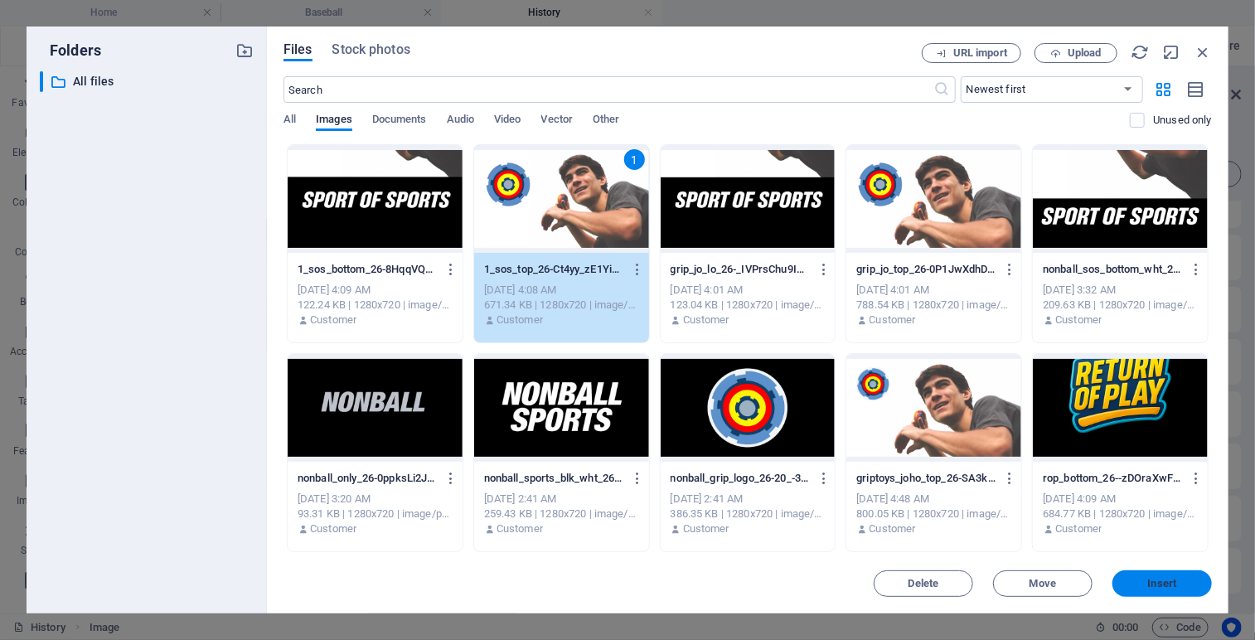
click at [1120, 579] on span "Insert" at bounding box center [1162, 583] width 86 height 10
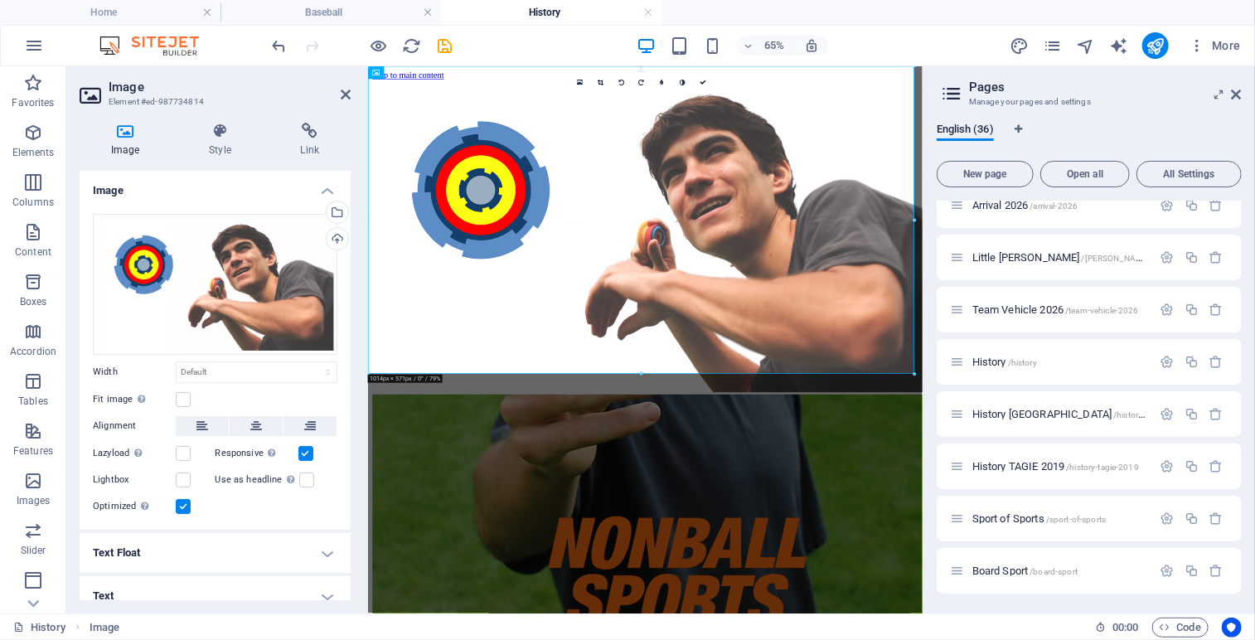
click at [701, 94] on div "16:10 16:9 4:3 1:1 1:2 0" at bounding box center [640, 83] width 143 height 21
click at [704, 87] on link at bounding box center [702, 83] width 21 height 21
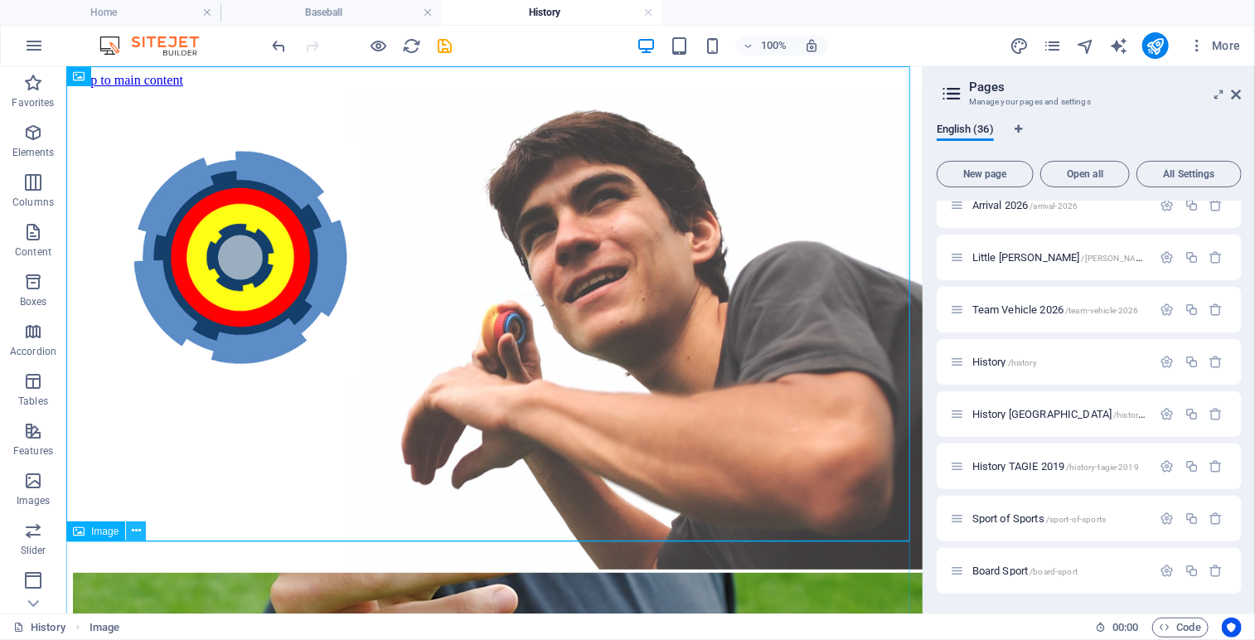
click at [140, 535] on icon at bounding box center [136, 530] width 9 height 17
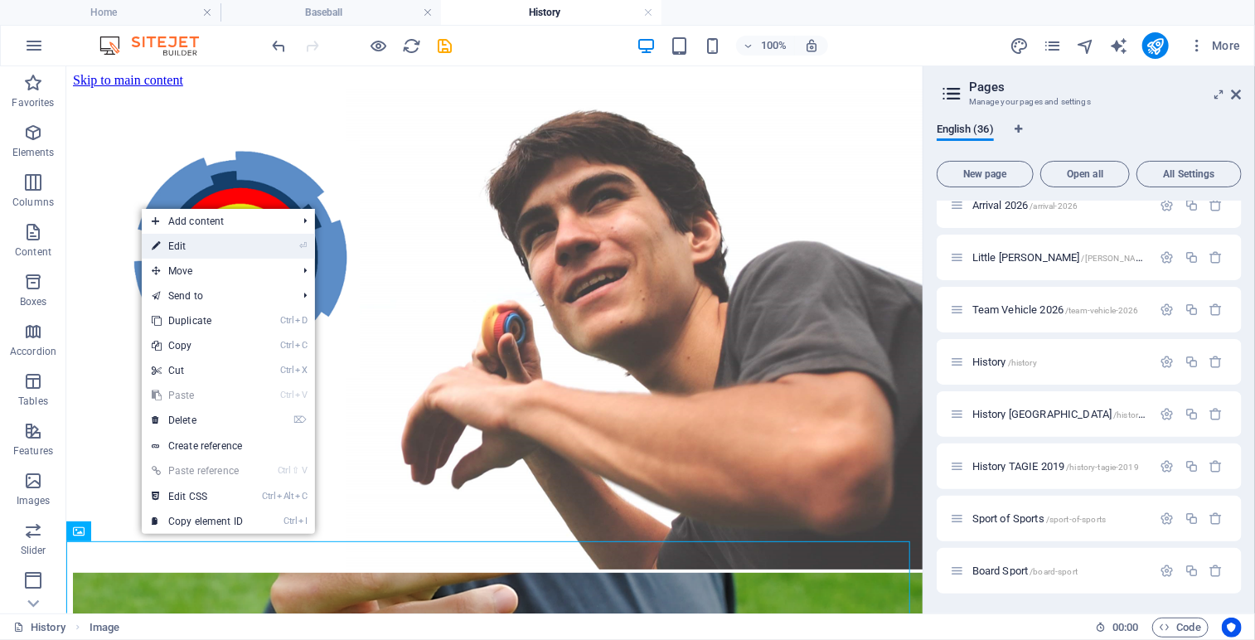
click at [189, 246] on link "⏎ Edit" at bounding box center [197, 246] width 111 height 25
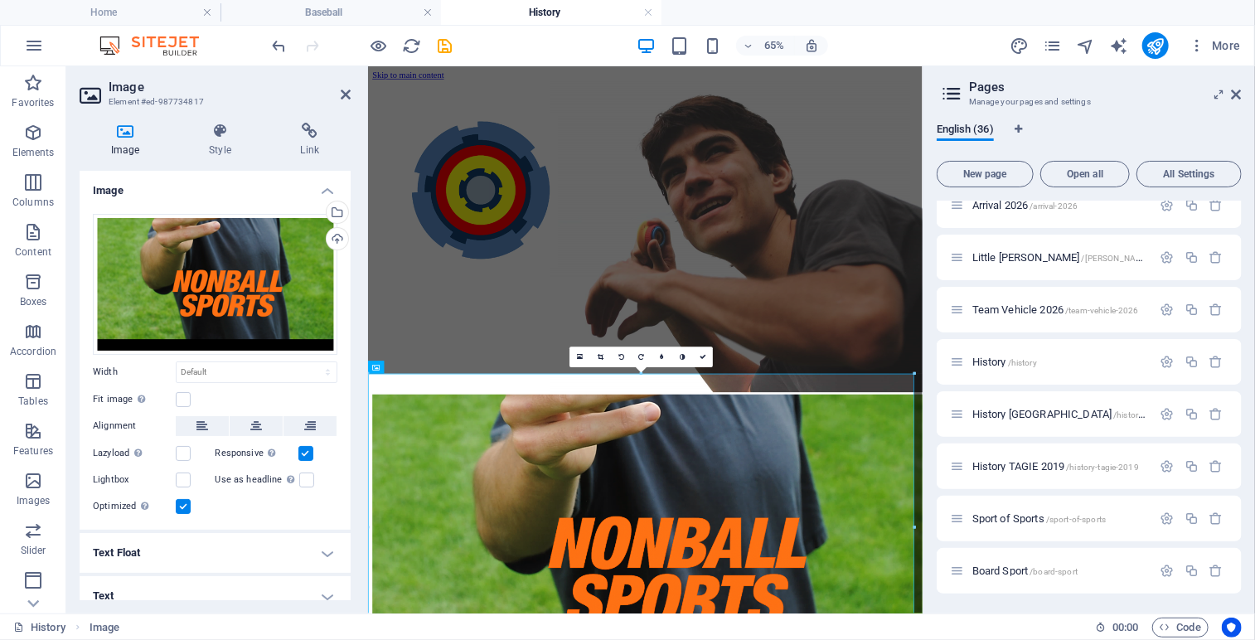
click at [125, 135] on icon at bounding box center [125, 131] width 91 height 17
click at [323, 208] on div "Select files from the file manager, stock photos, or upload file(s)" at bounding box center [269, 213] width 108 height 62
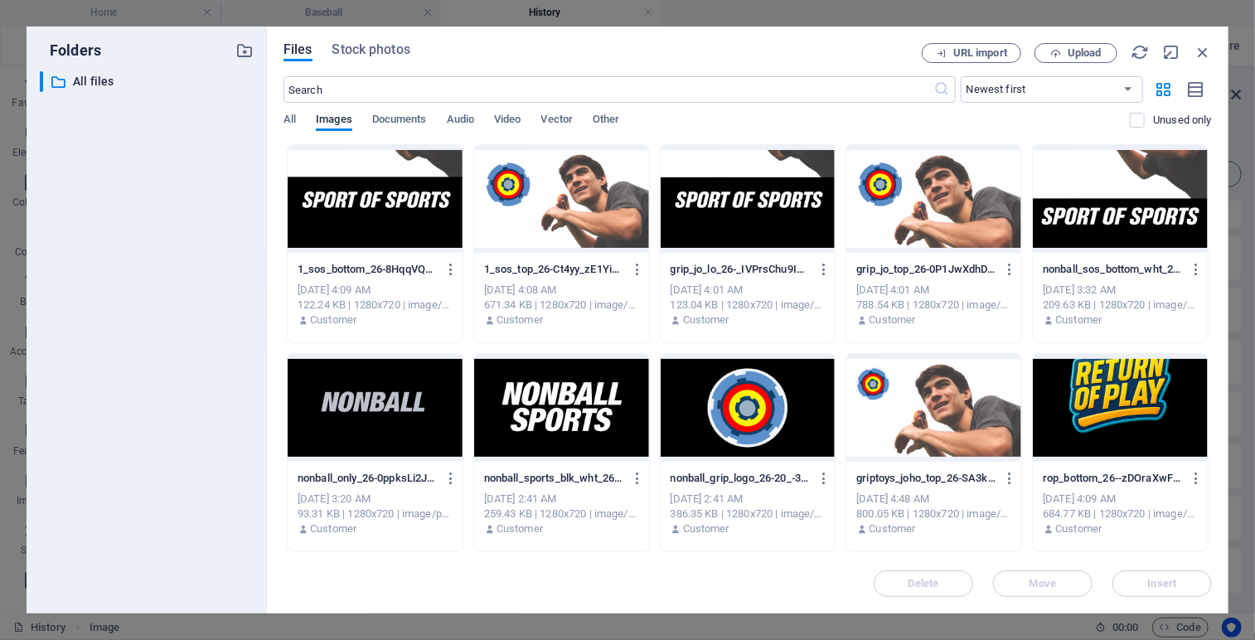
click at [386, 192] on div at bounding box center [375, 199] width 175 height 108
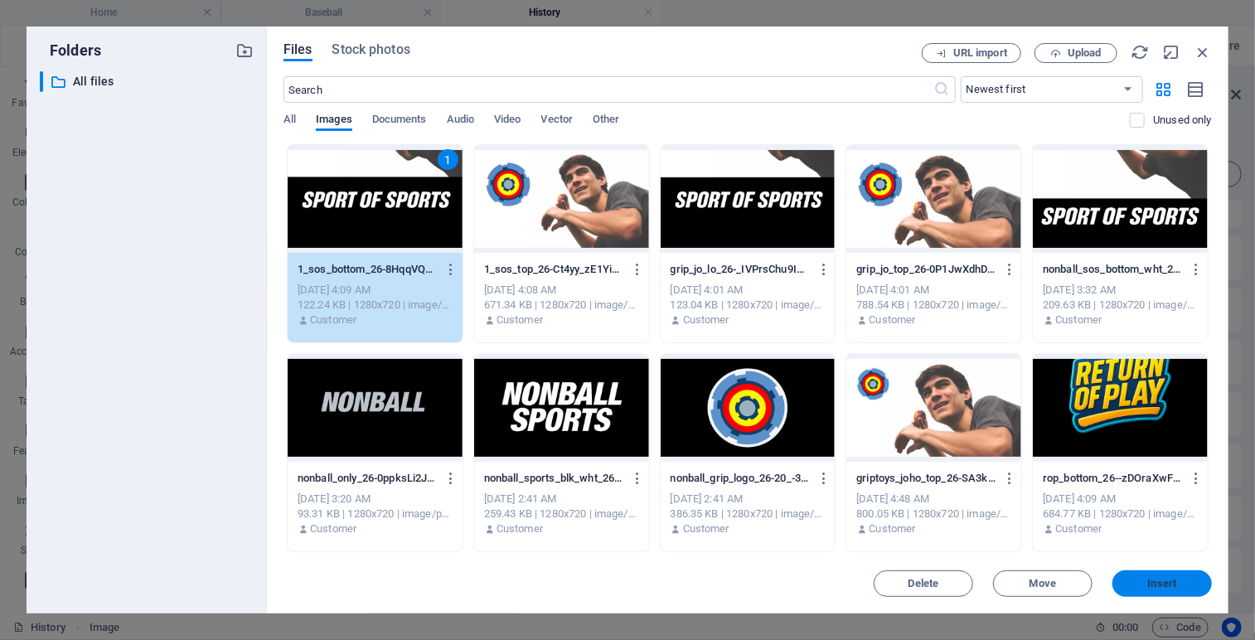
click at [1180, 579] on span "Insert" at bounding box center [1162, 583] width 86 height 10
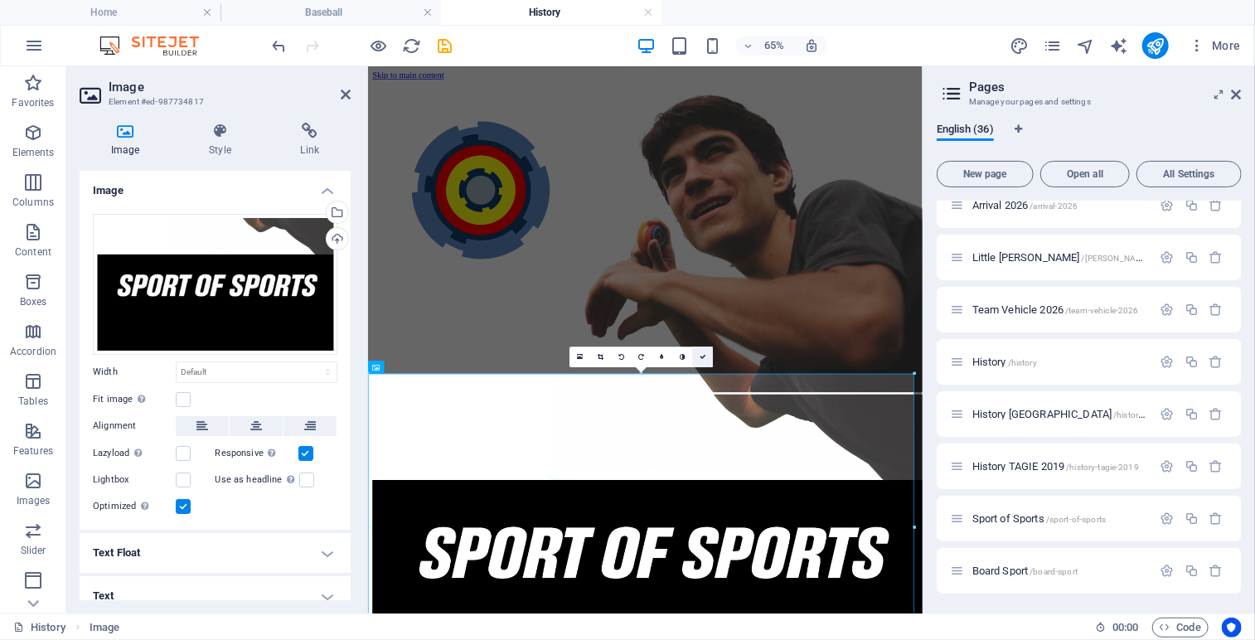
click at [701, 351] on link at bounding box center [702, 356] width 21 height 21
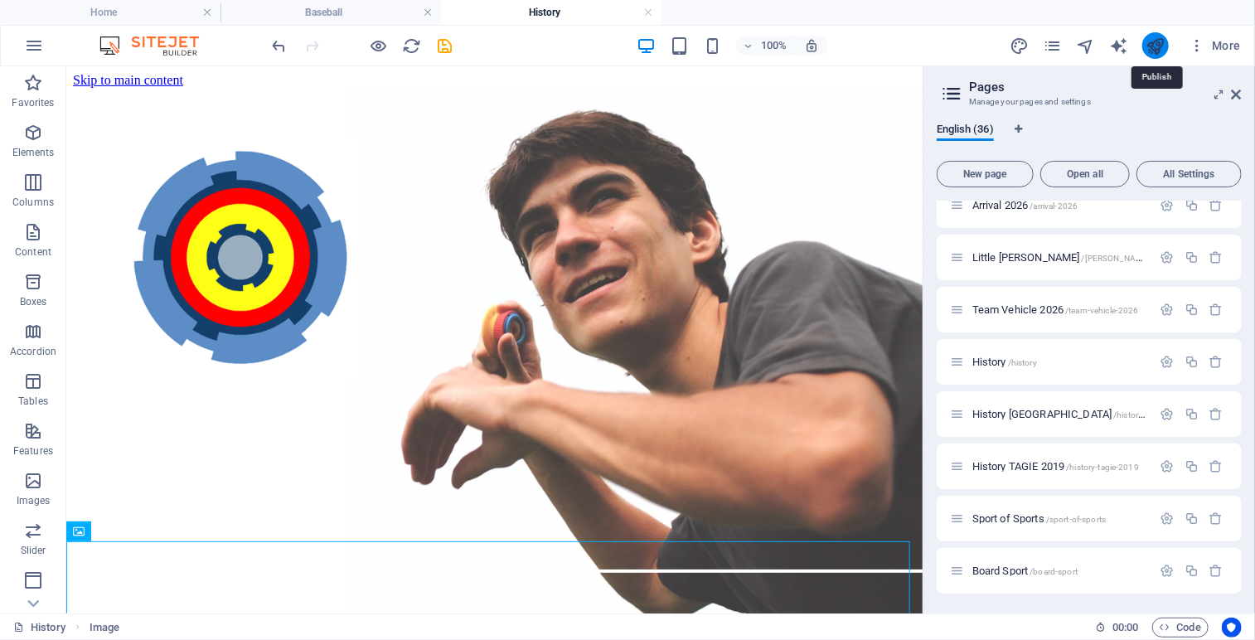
click at [1158, 43] on icon "publish" at bounding box center [1154, 45] width 19 height 19
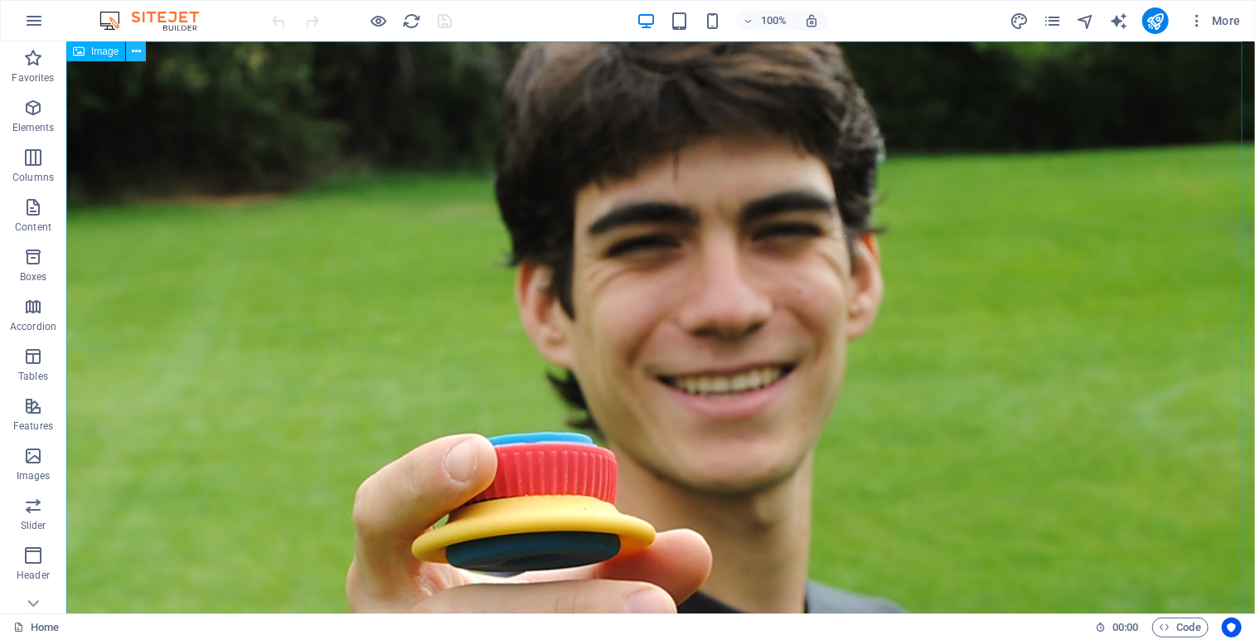
click at [133, 46] on icon at bounding box center [136, 51] width 9 height 17
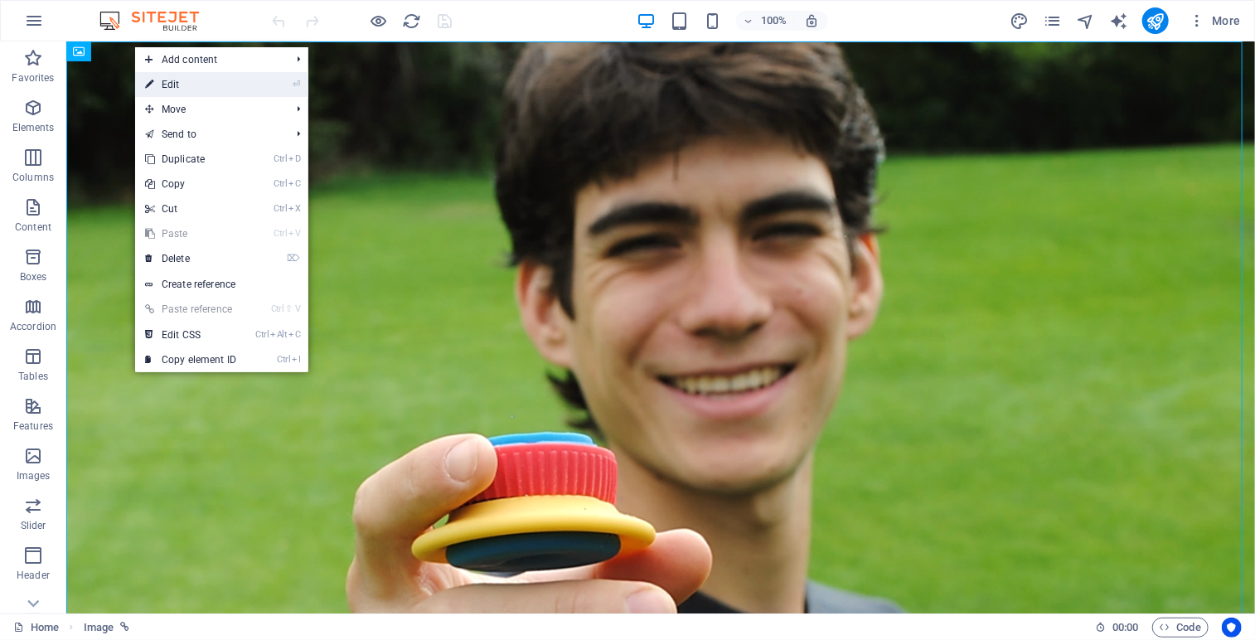
click at [176, 87] on link "⏎ Edit" at bounding box center [190, 84] width 111 height 25
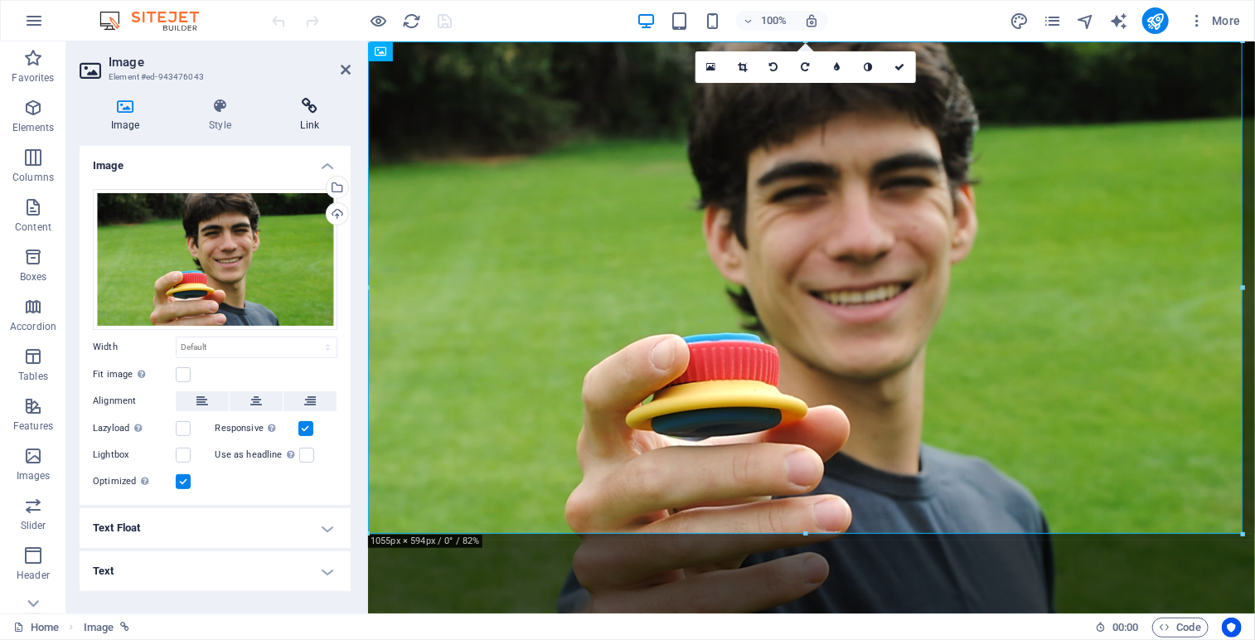
click at [312, 107] on icon at bounding box center [309, 106] width 81 height 17
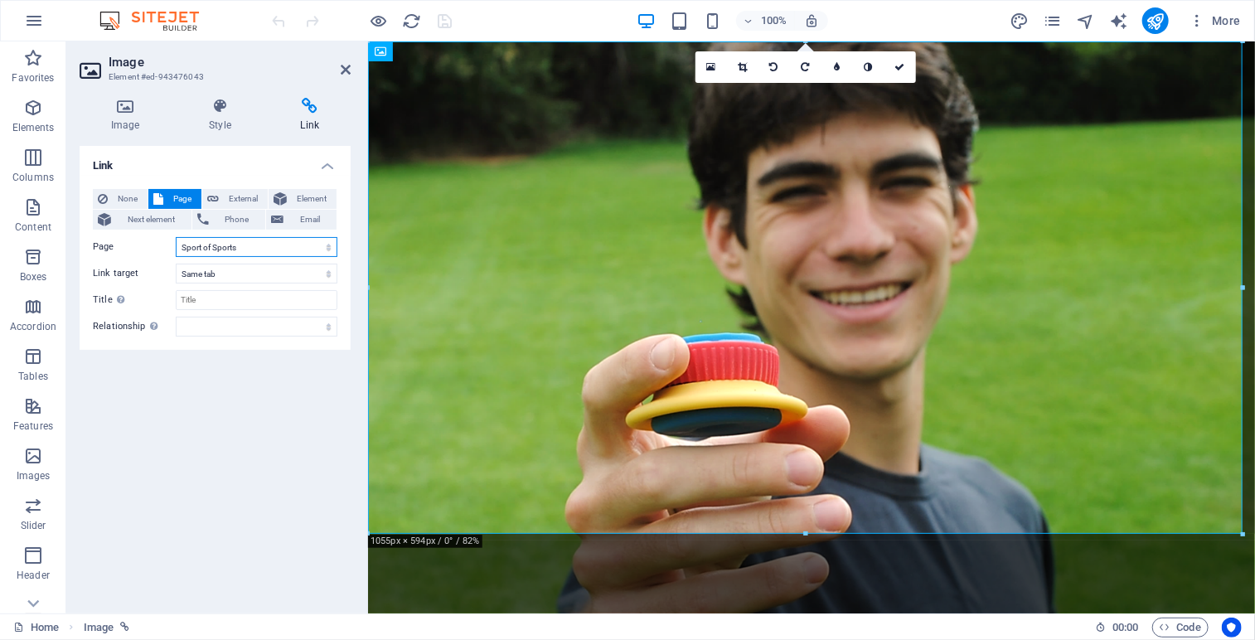
click at [329, 245] on select "Home Legal Notice Privacy Athlete Engagement intro Flite Force 1 [PERSON_NAME] …" at bounding box center [257, 247] width 162 height 20
select select "27"
click at [176, 237] on select "Home Legal Notice Privacy Athlete Engagement intro Flite Force 1 [PERSON_NAME] …" at bounding box center [257, 247] width 162 height 20
click at [900, 62] on icon at bounding box center [900, 67] width 10 height 10
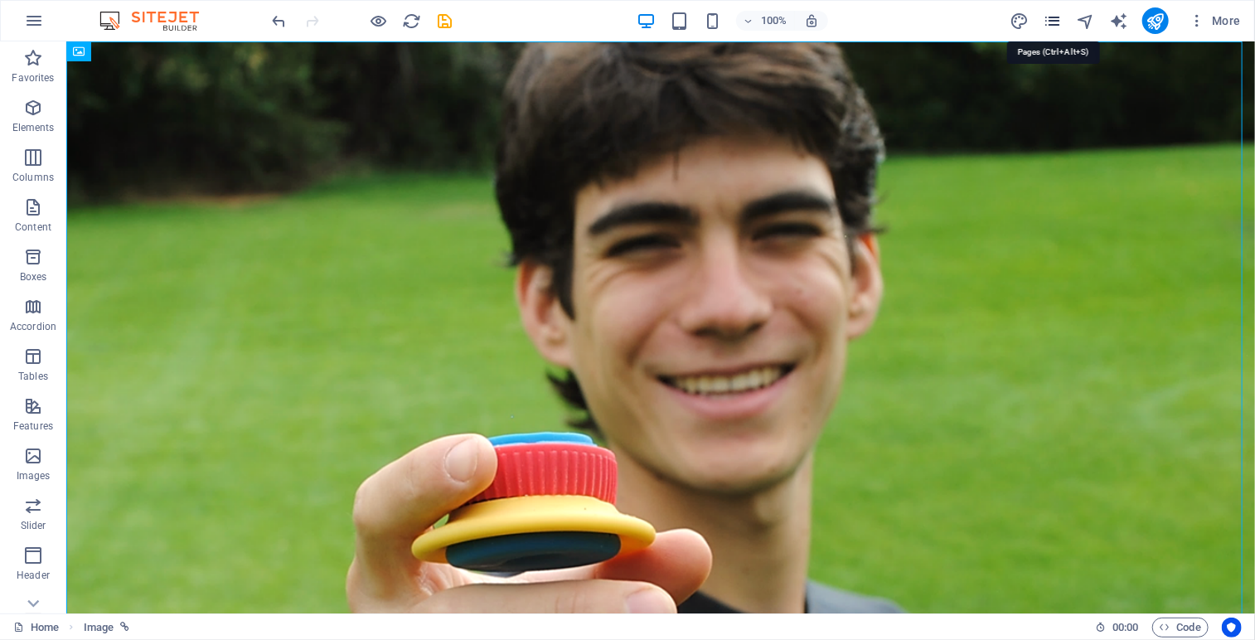
click at [1059, 19] on icon "pages" at bounding box center [1052, 21] width 19 height 19
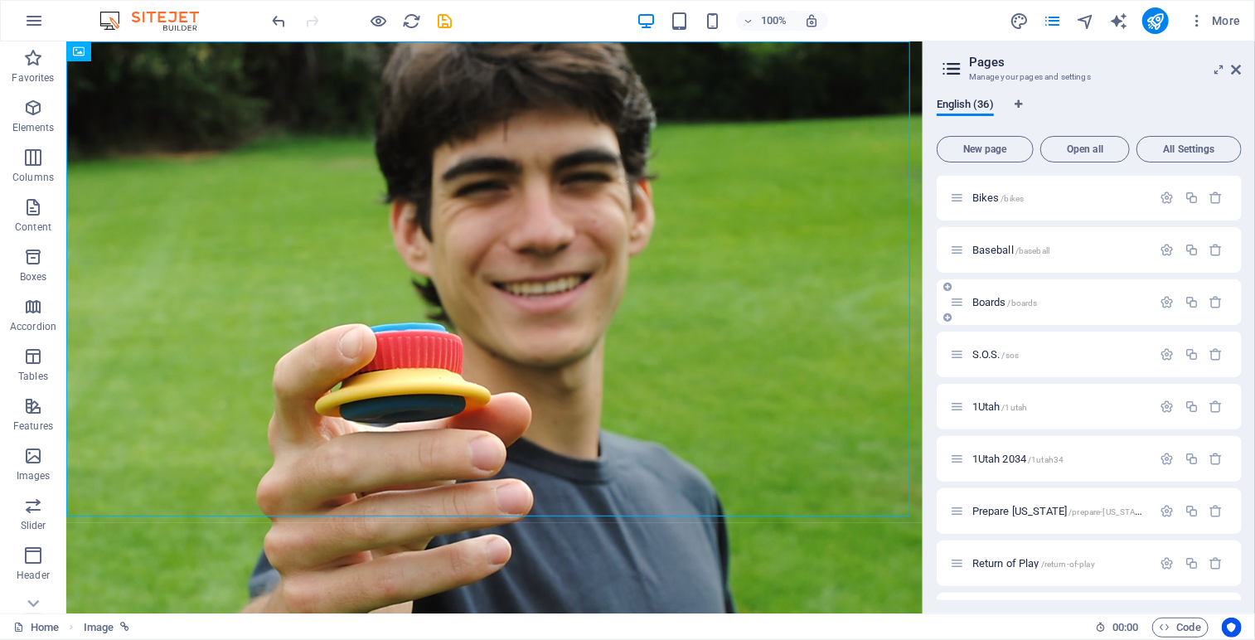
scroll to position [1356, 0]
click at [1010, 250] on span "Baseball /baseball" at bounding box center [1010, 252] width 77 height 12
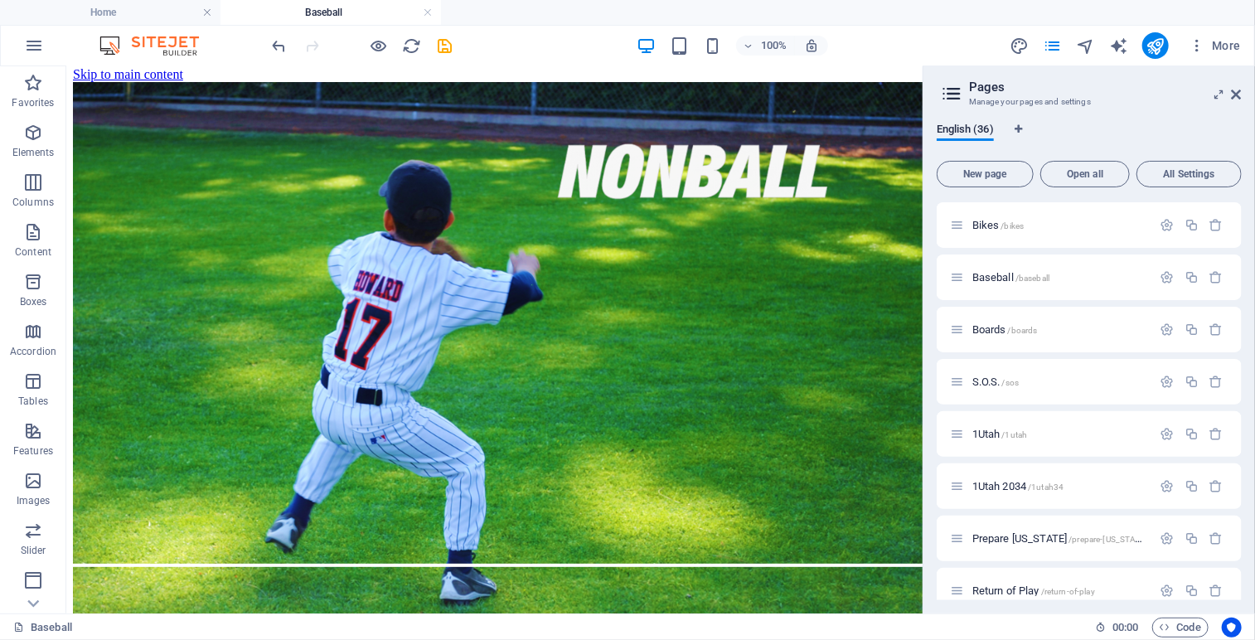
scroll to position [0, 0]
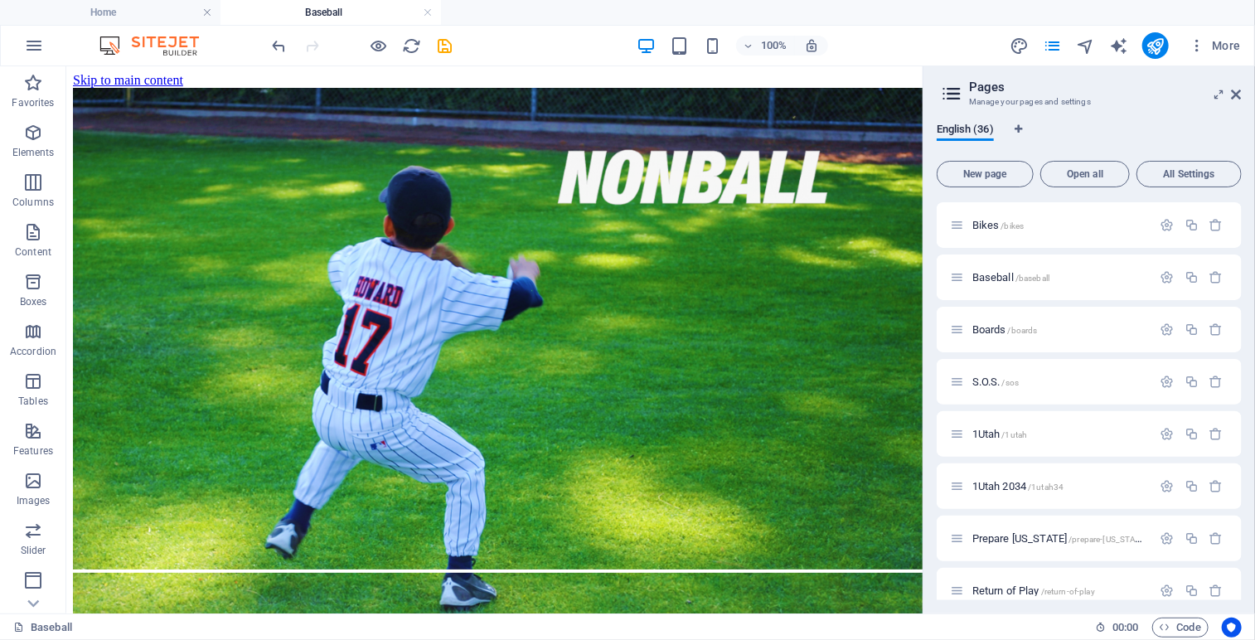
drag, startPoint x: 914, startPoint y: 172, endPoint x: 974, endPoint y: 126, distance: 75.1
click at [136, 72] on icon at bounding box center [136, 76] width 9 height 17
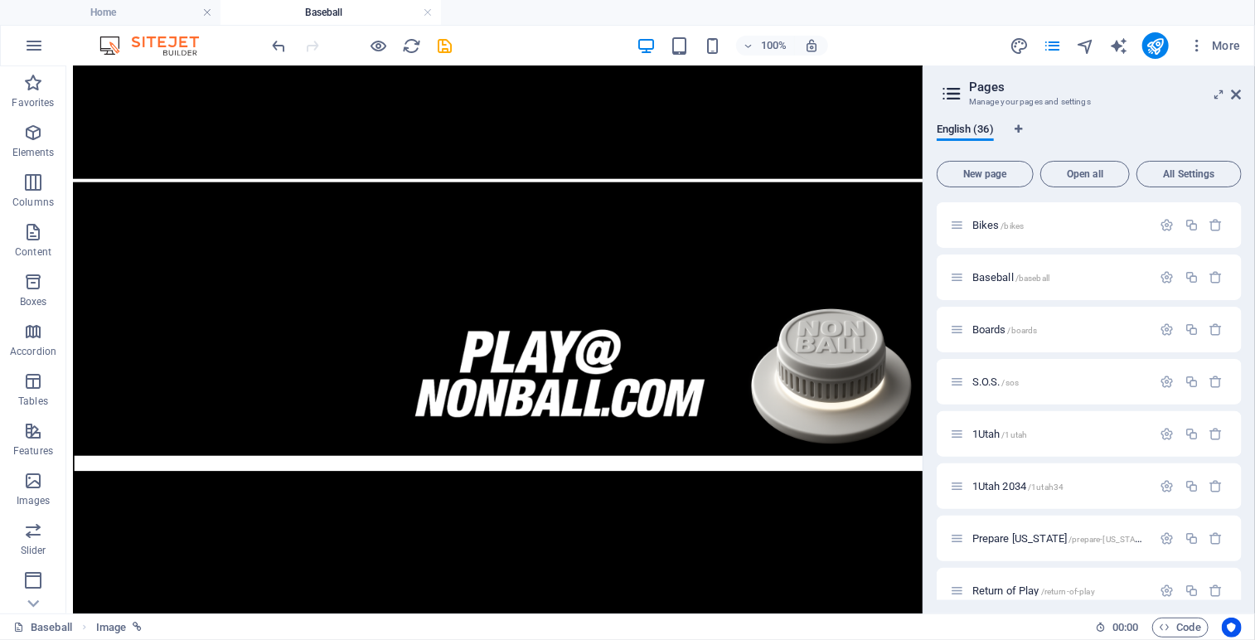
scroll to position [877, 0]
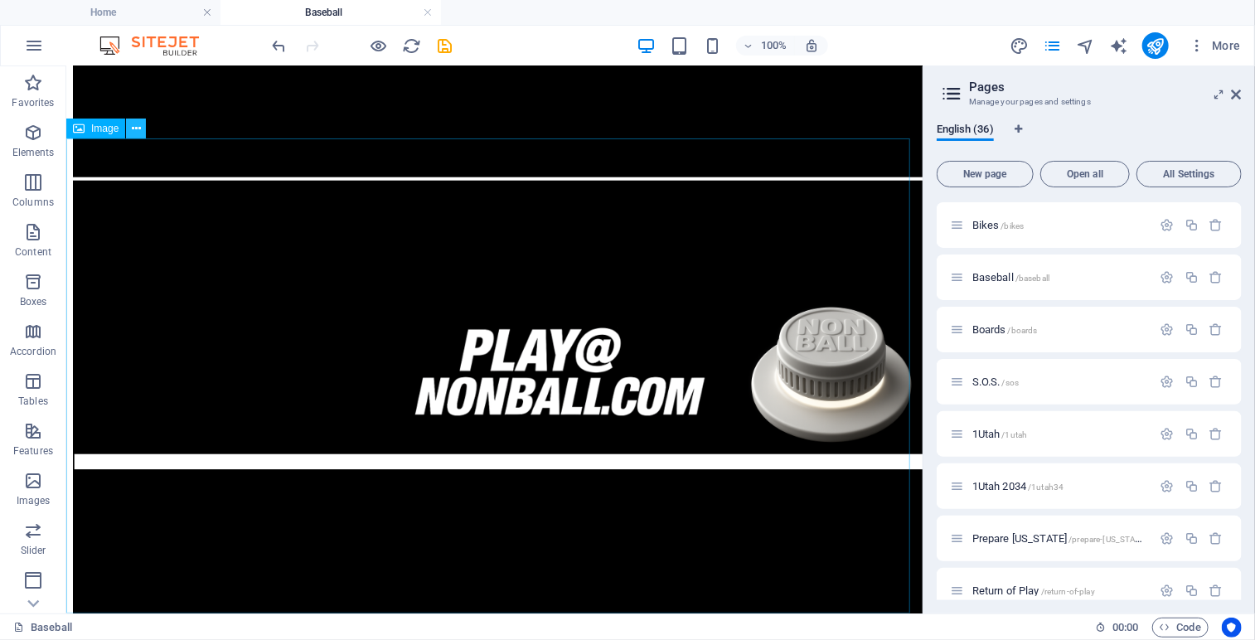
click at [141, 125] on button at bounding box center [136, 129] width 20 height 20
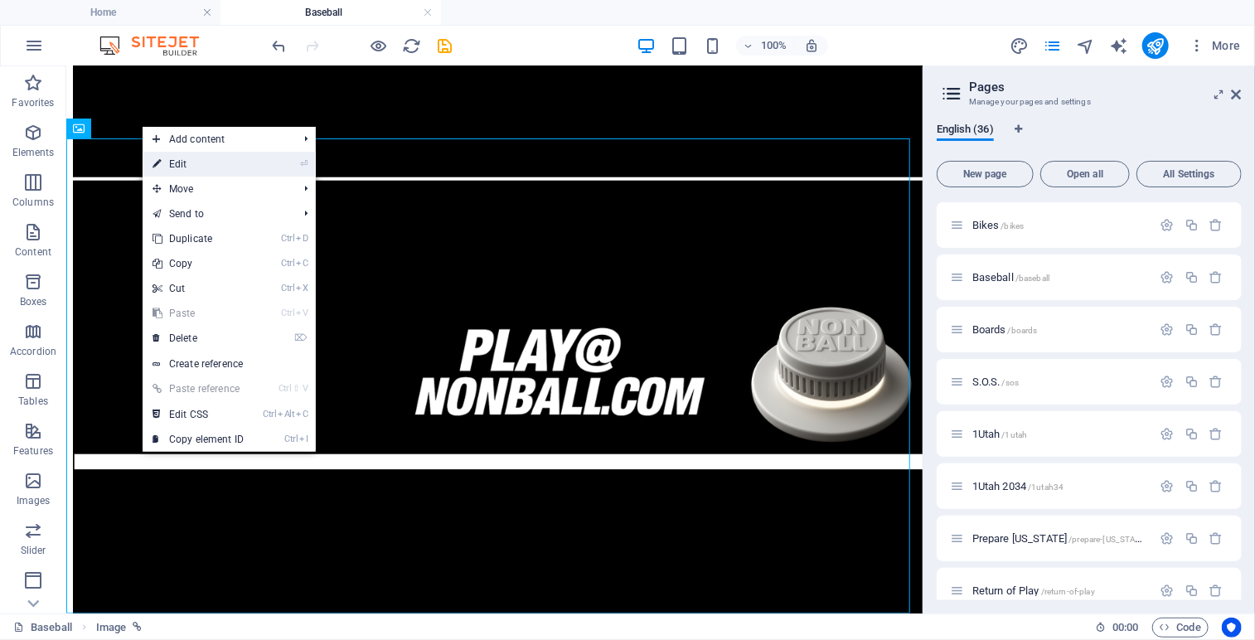
click at [181, 165] on link "⏎ Edit" at bounding box center [198, 164] width 111 height 25
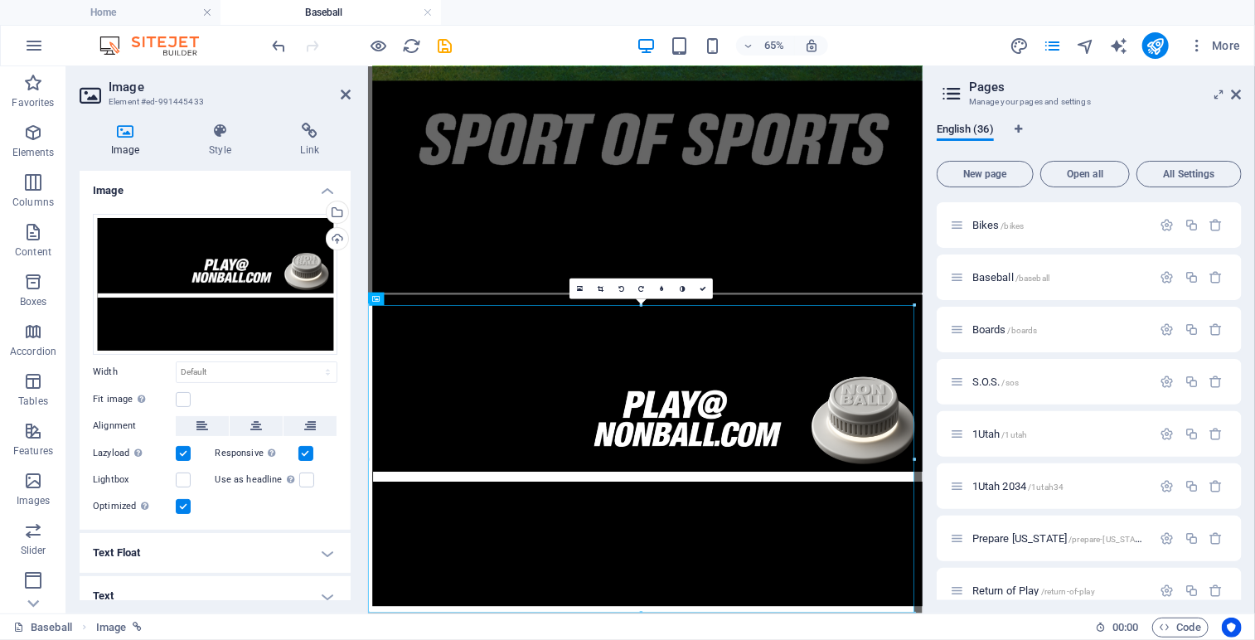
scroll to position [577, 0]
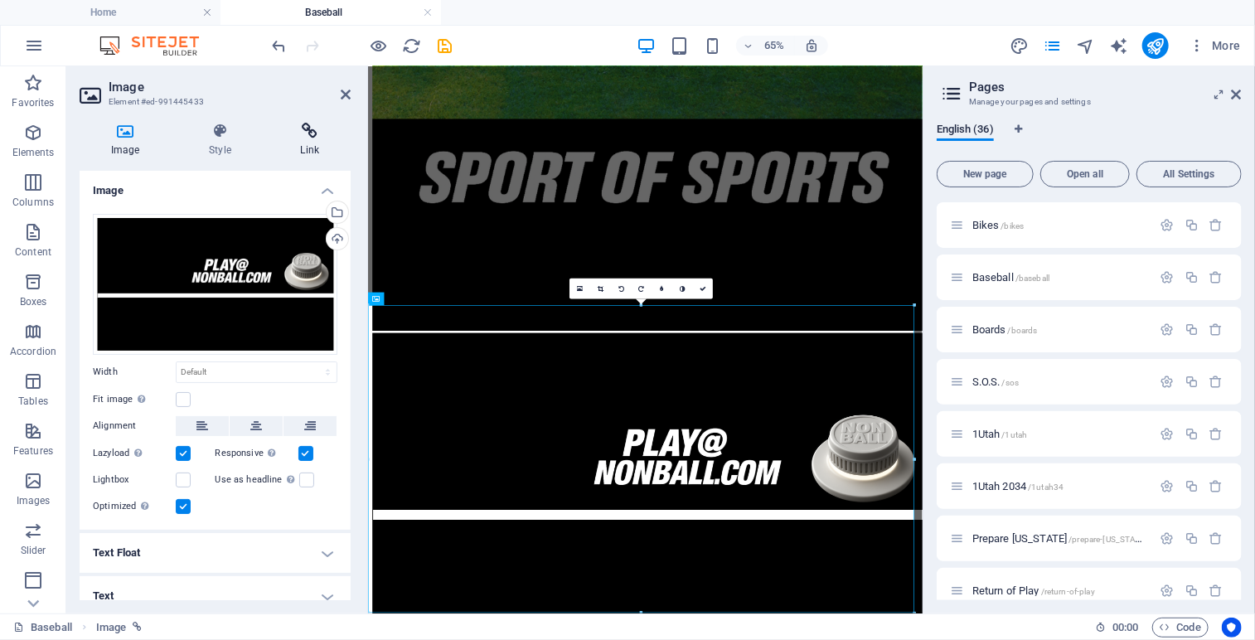
click at [305, 140] on h4 "Link" at bounding box center [309, 140] width 81 height 35
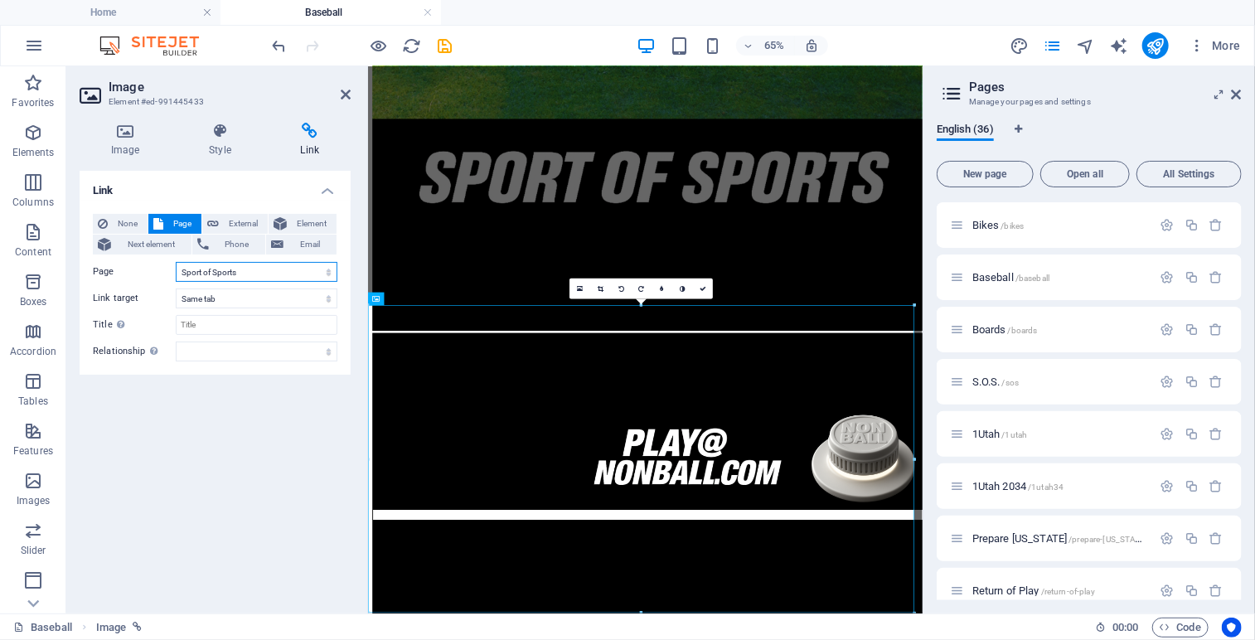
click at [326, 269] on select "Home Legal Notice Privacy Athlete Engagement intro Flite Force 1 Joseph Howard …" at bounding box center [257, 272] width 162 height 20
select select "21"
click at [176, 262] on select "Home Legal Notice Privacy Athlete Engagement intro Flite Force 1 Joseph Howard …" at bounding box center [257, 272] width 162 height 20
click at [703, 286] on icon at bounding box center [702, 289] width 7 height 7
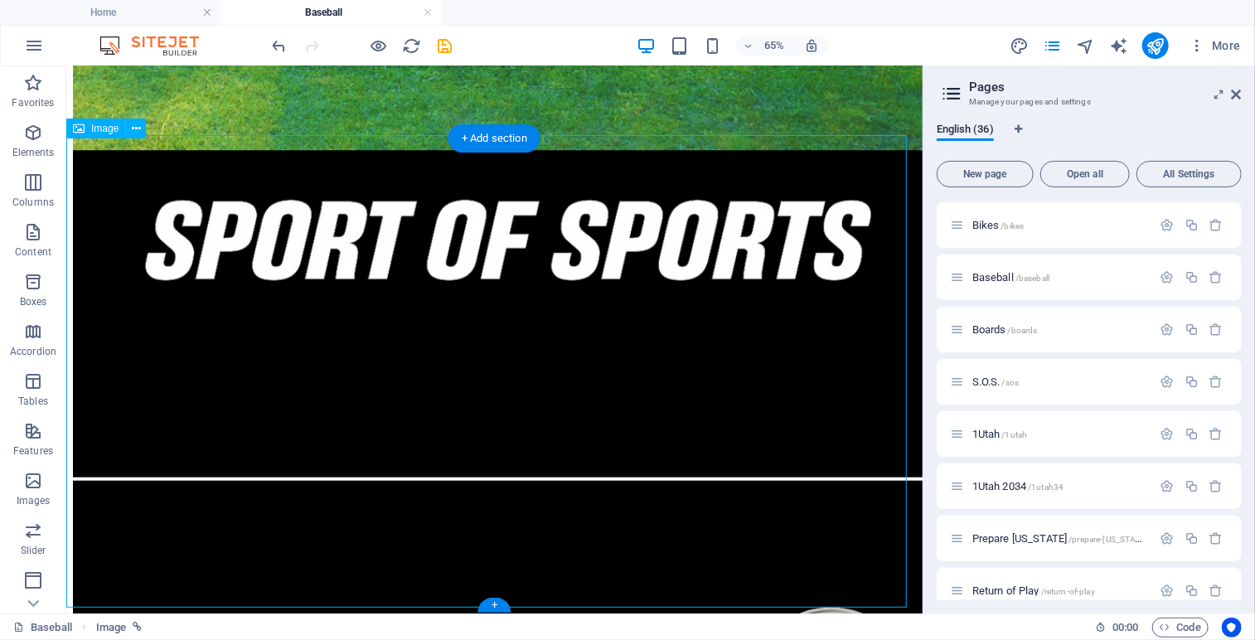
scroll to position [877, 0]
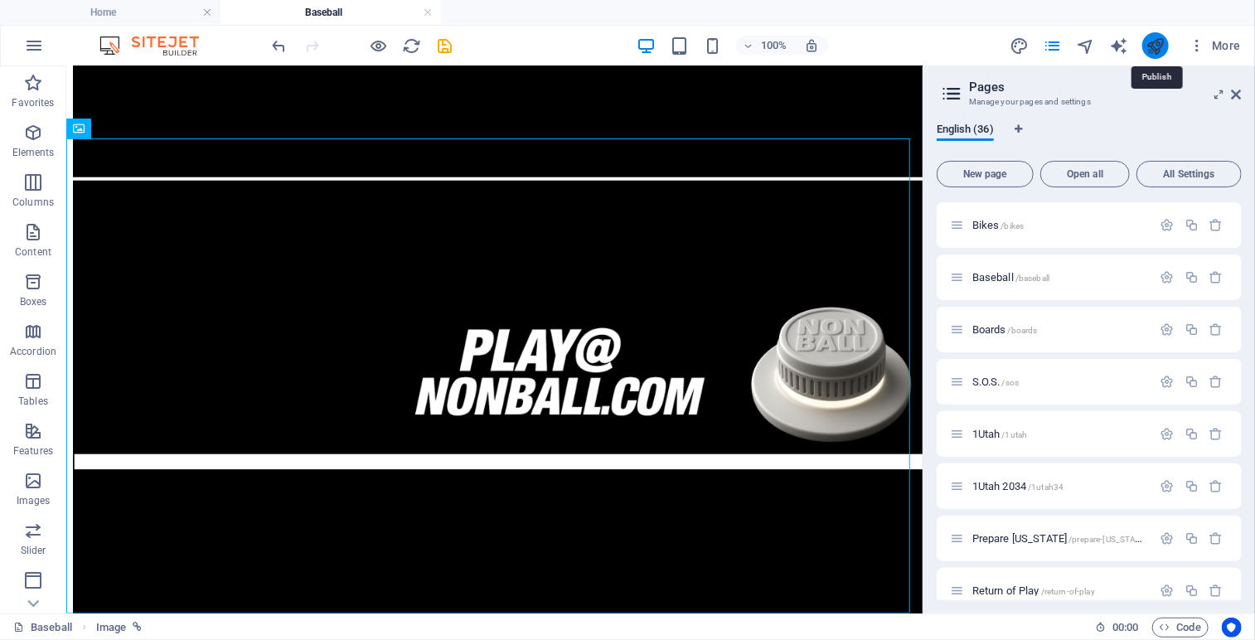
click at [1155, 47] on icon "publish" at bounding box center [1154, 45] width 19 height 19
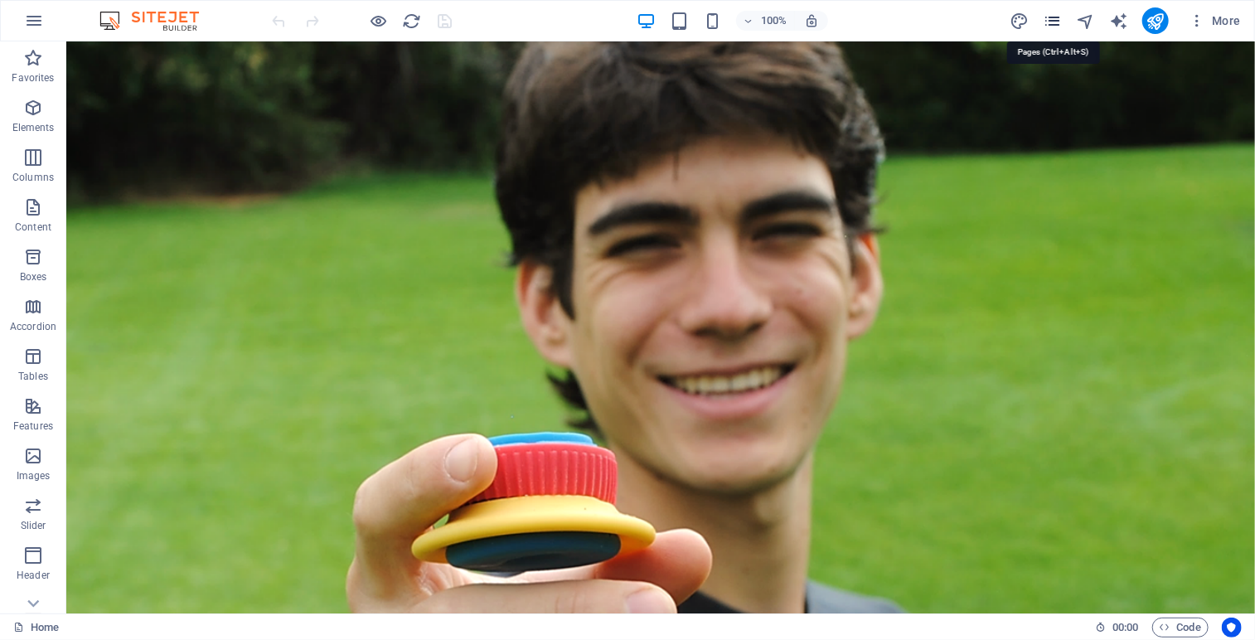
click at [1057, 22] on icon "pages" at bounding box center [1052, 21] width 19 height 19
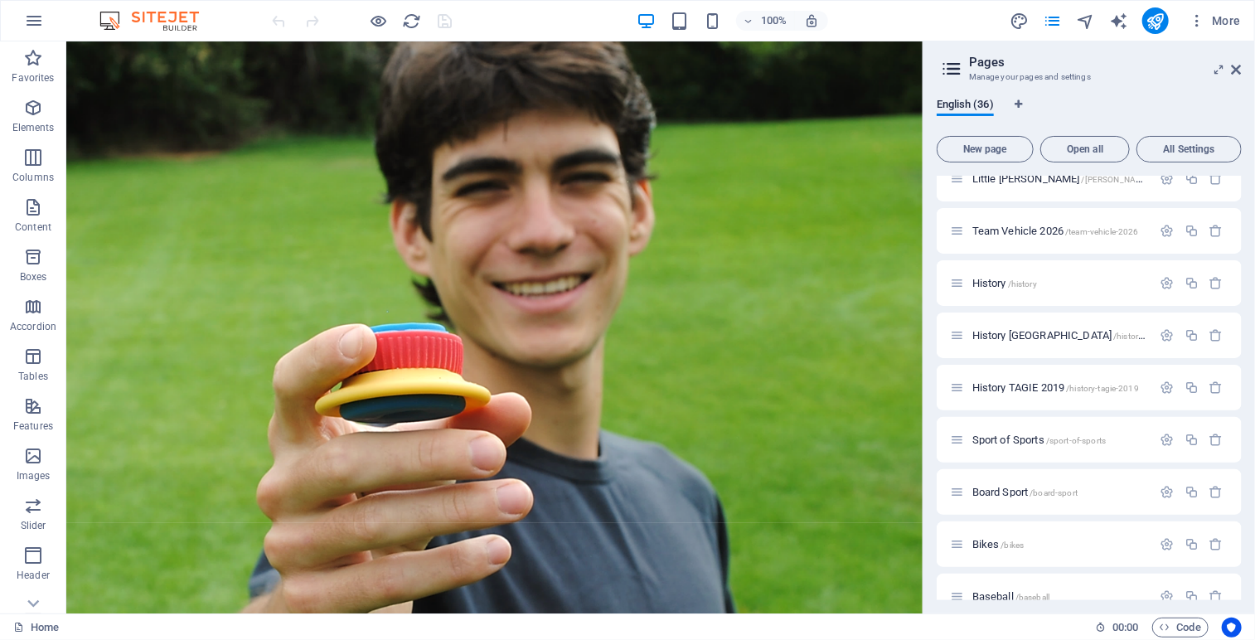
scroll to position [994, 0]
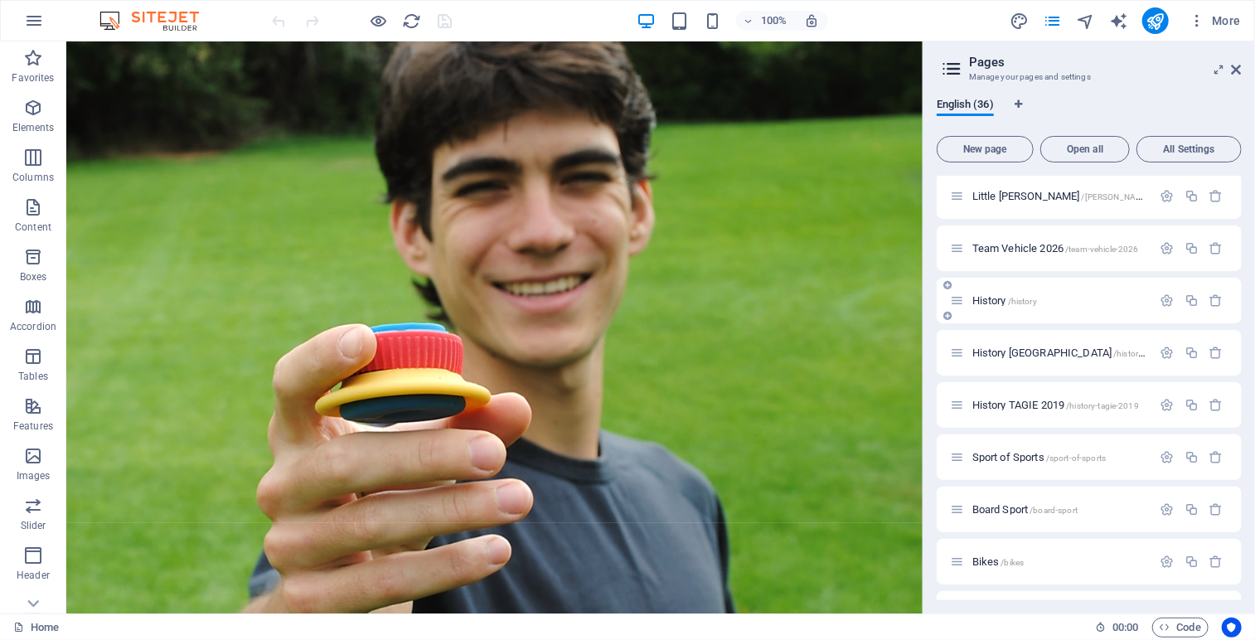
click at [1000, 297] on span "History /history" at bounding box center [1004, 300] width 65 height 12
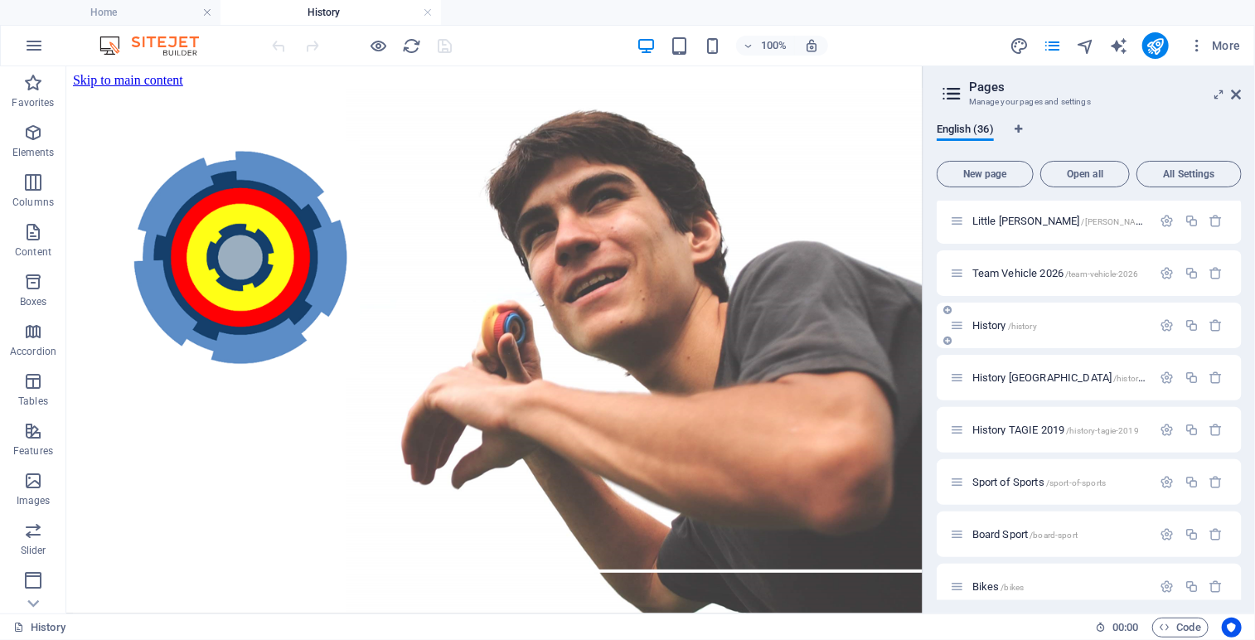
scroll to position [0, 0]
click at [139, 75] on icon at bounding box center [136, 76] width 9 height 17
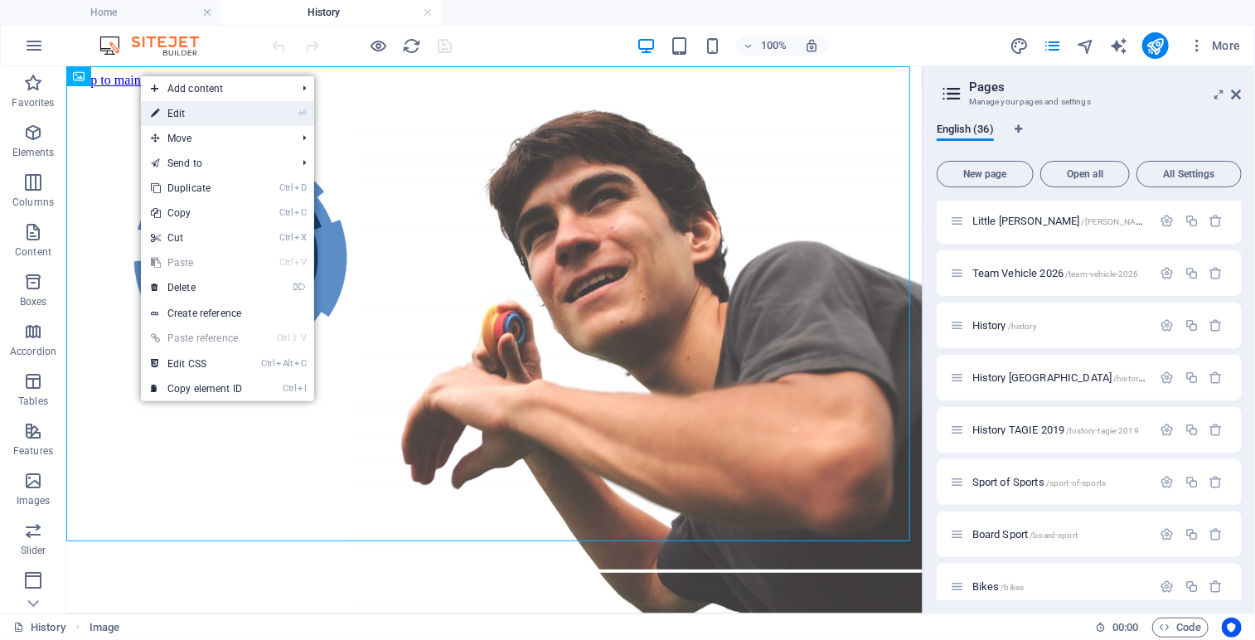
click at [186, 119] on link "⏎ Edit" at bounding box center [196, 113] width 111 height 25
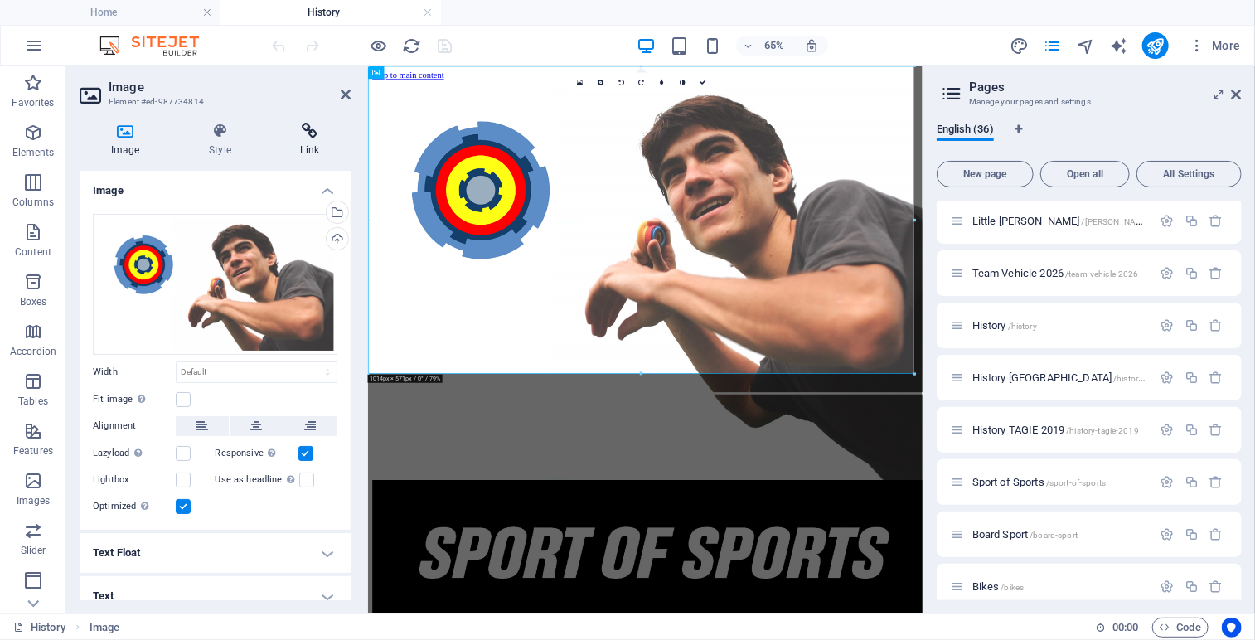
click at [309, 132] on icon at bounding box center [309, 131] width 81 height 17
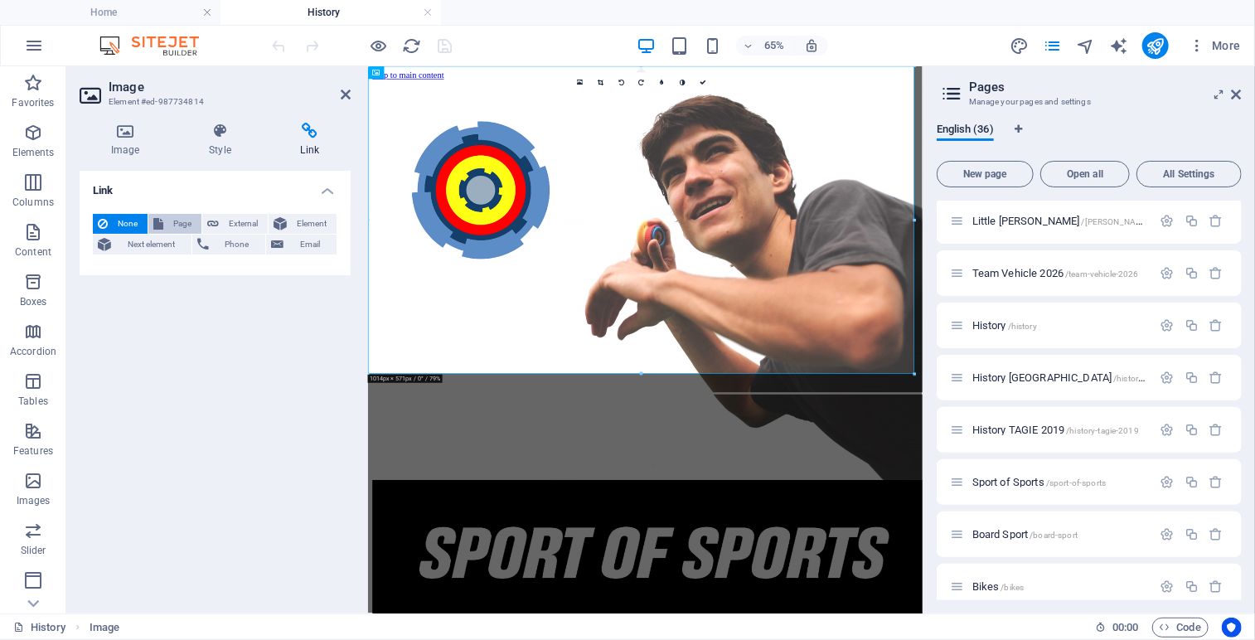
click at [178, 220] on span "Page" at bounding box center [182, 224] width 28 height 20
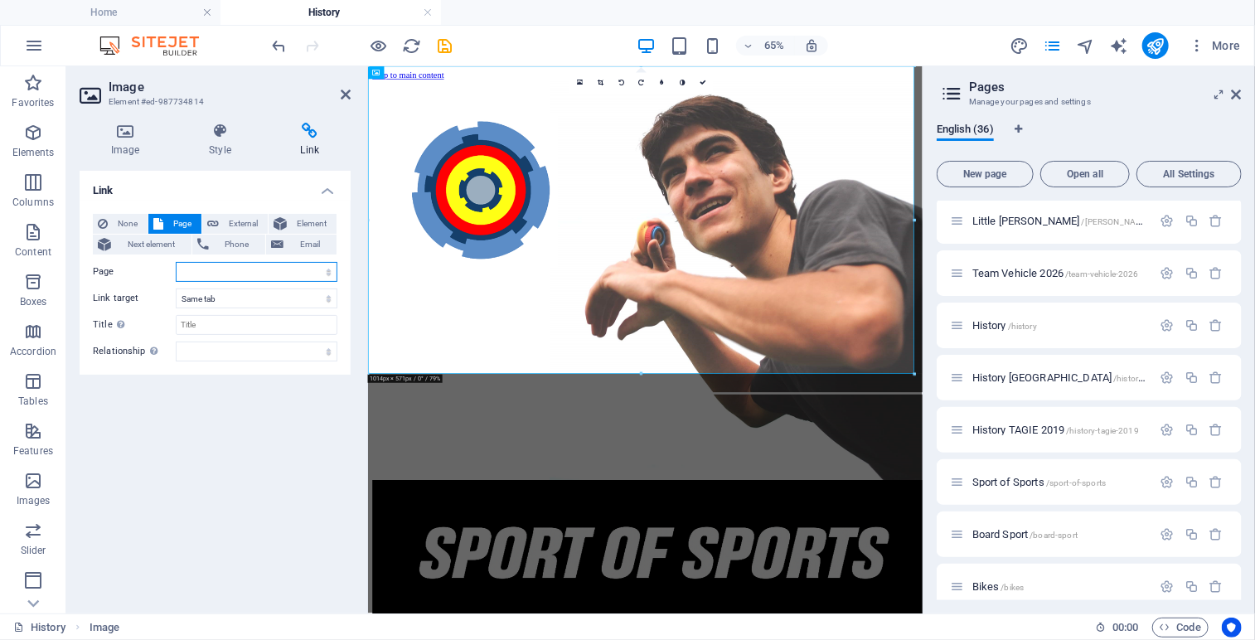
click at [331, 274] on select "Home Legal Notice Privacy Athlete Engagement intro Flite Force 1 [PERSON_NAME] …" at bounding box center [257, 272] width 162 height 20
select select "22"
click at [176, 262] on select "Home Legal Notice Privacy Athlete Engagement intro Flite Force 1 [PERSON_NAME] …" at bounding box center [257, 272] width 162 height 20
click at [703, 81] on icon at bounding box center [702, 83] width 7 height 7
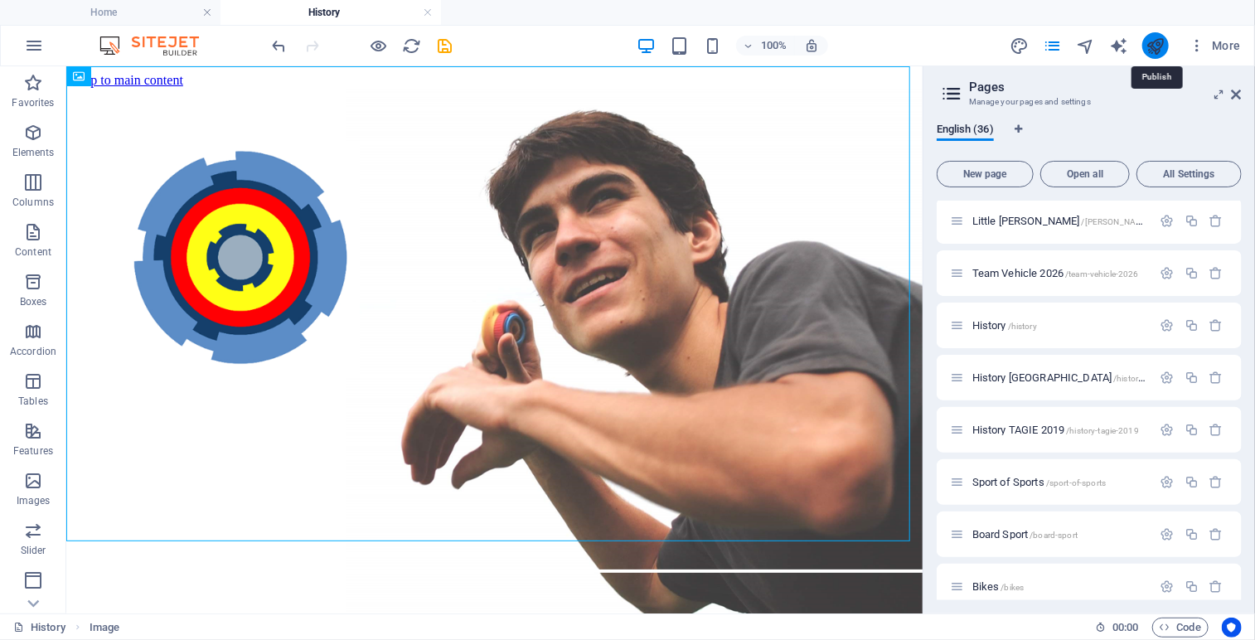
click at [1147, 51] on icon "publish" at bounding box center [1154, 45] width 19 height 19
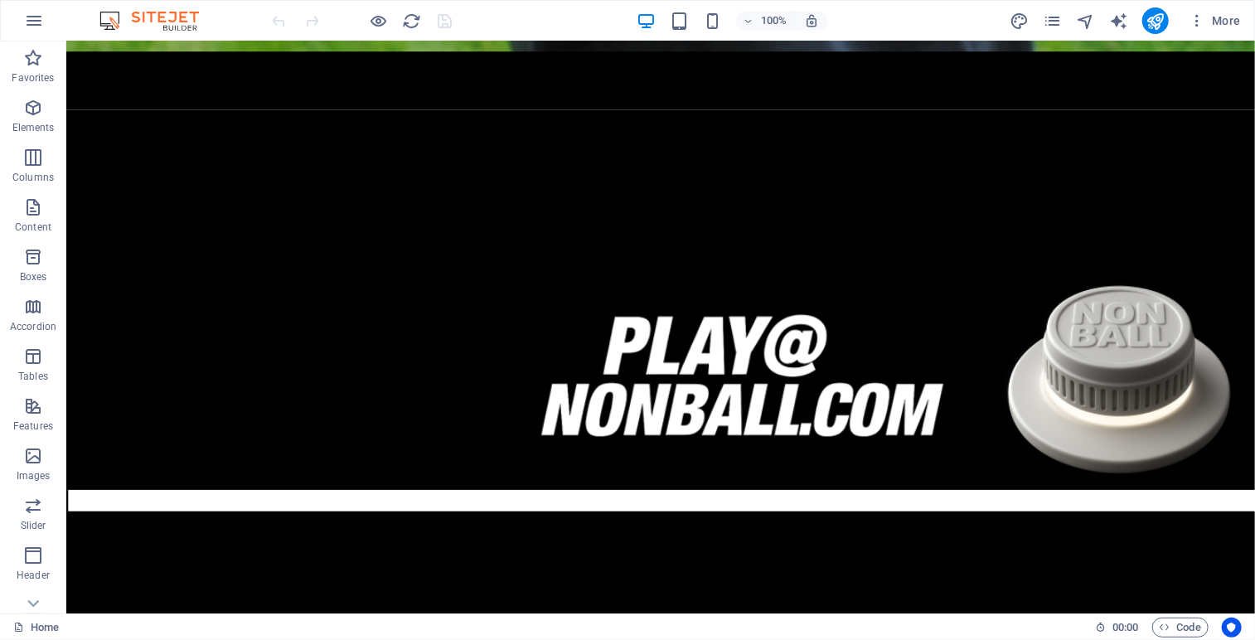
scroll to position [525, 0]
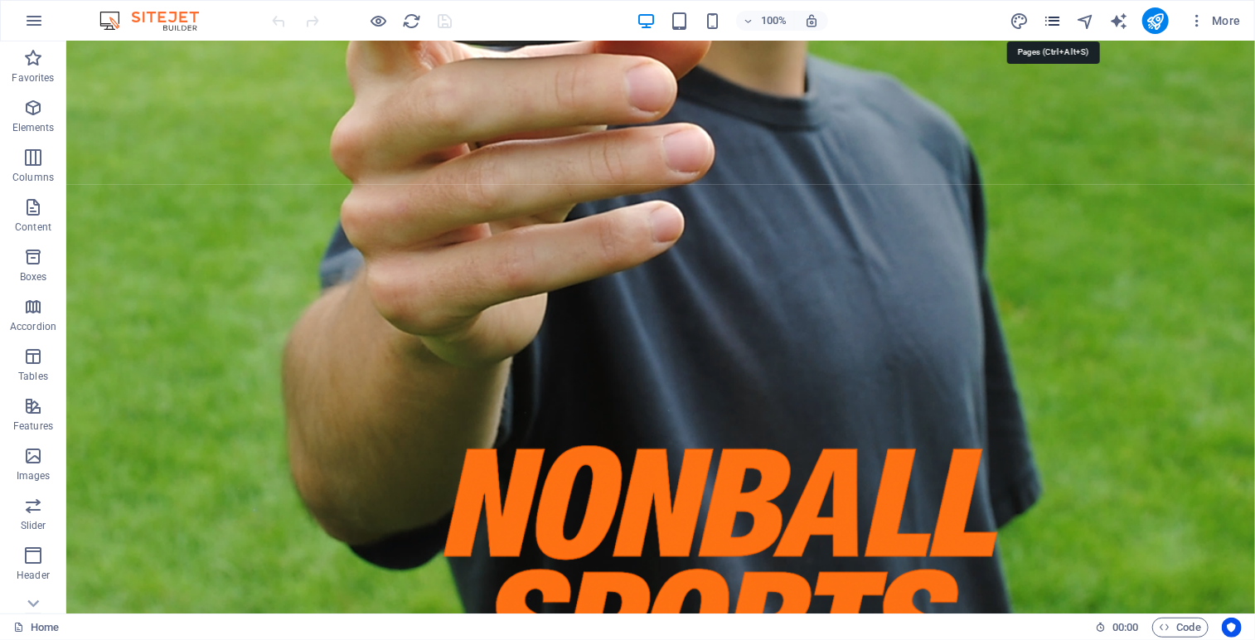
click at [1052, 25] on icon "pages" at bounding box center [1052, 21] width 19 height 19
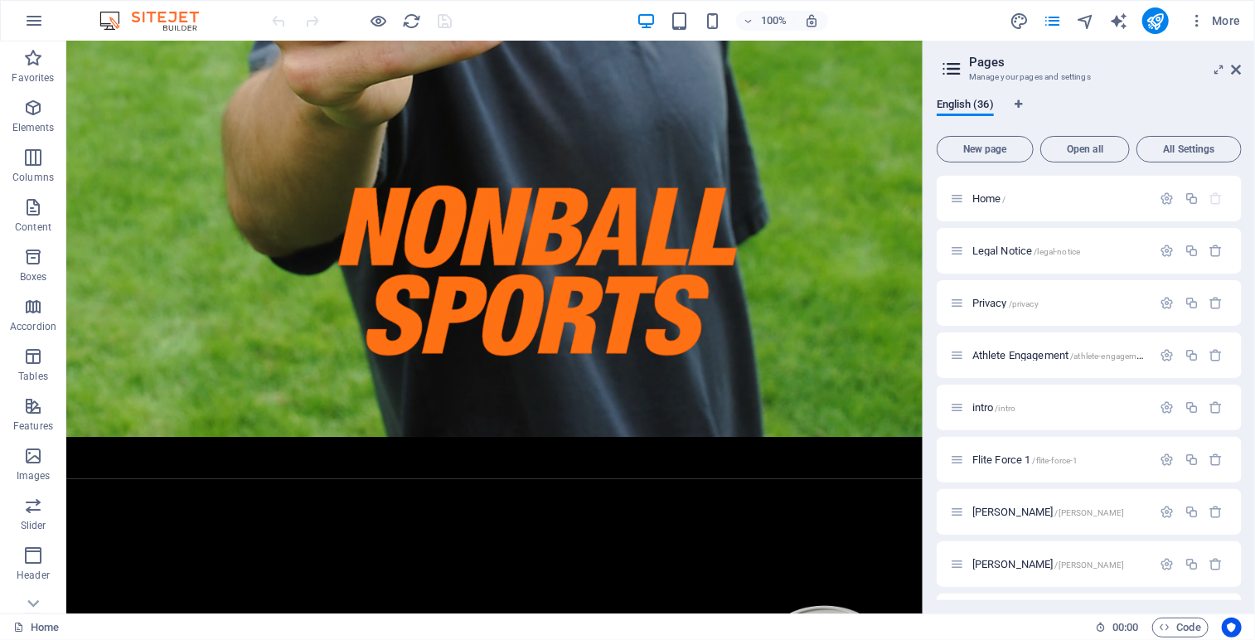
drag, startPoint x: 1241, startPoint y: 217, endPoint x: 1241, endPoint y: 281, distance: 63.8
click at [1241, 281] on div "Home / Legal Notice /legal-notice Privacy /privacy Athlete Engagement /athlete-…" at bounding box center [1088, 388] width 305 height 424
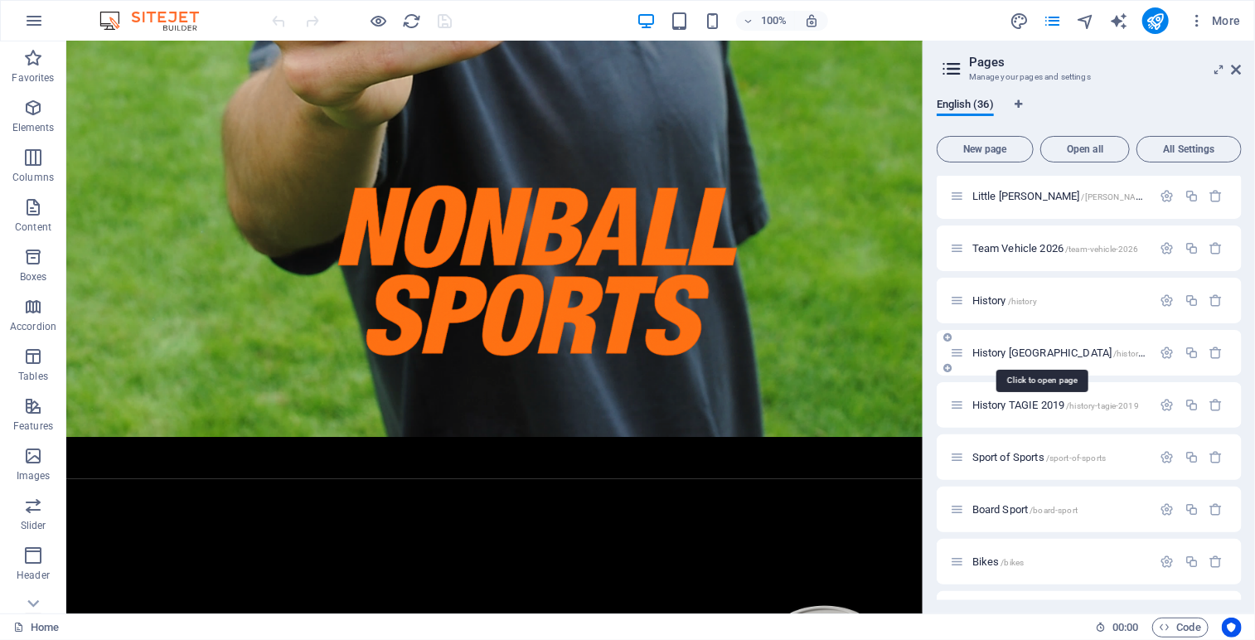
click at [996, 351] on span "History [GEOGRAPHIC_DATA] /history-[GEOGRAPHIC_DATA]" at bounding box center [1101, 352] width 258 height 12
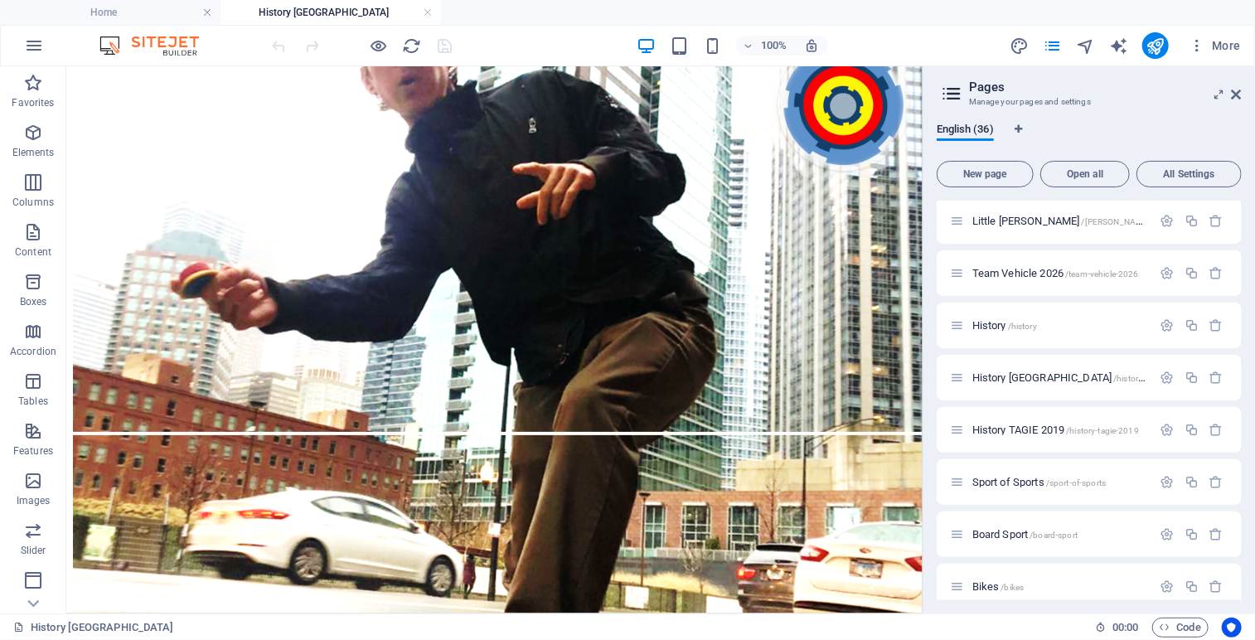
scroll to position [0, 0]
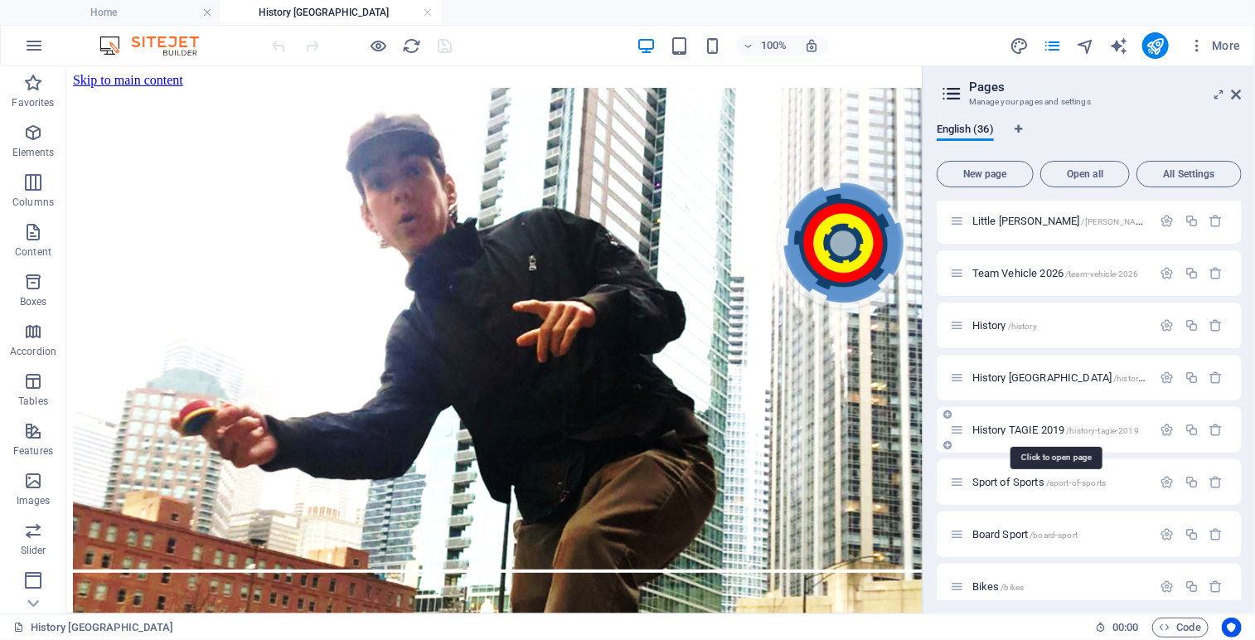
click at [1049, 428] on span "History TAGIE 2019 /history-tagie-2019" at bounding box center [1055, 429] width 167 height 12
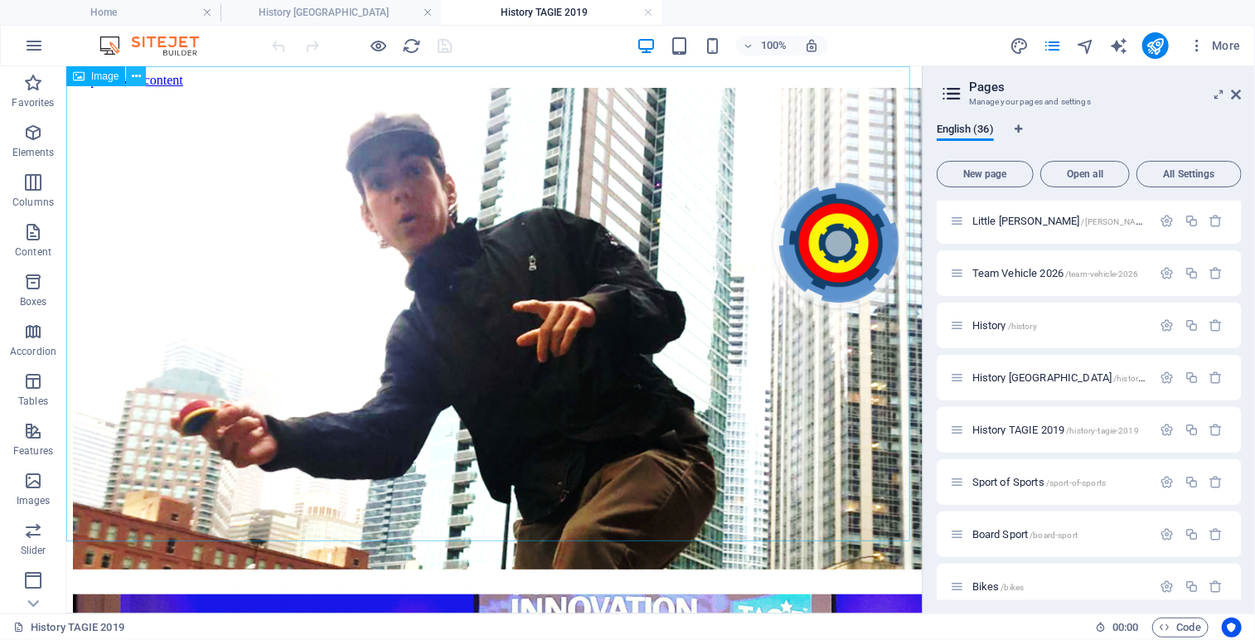
click at [136, 79] on icon at bounding box center [136, 76] width 9 height 17
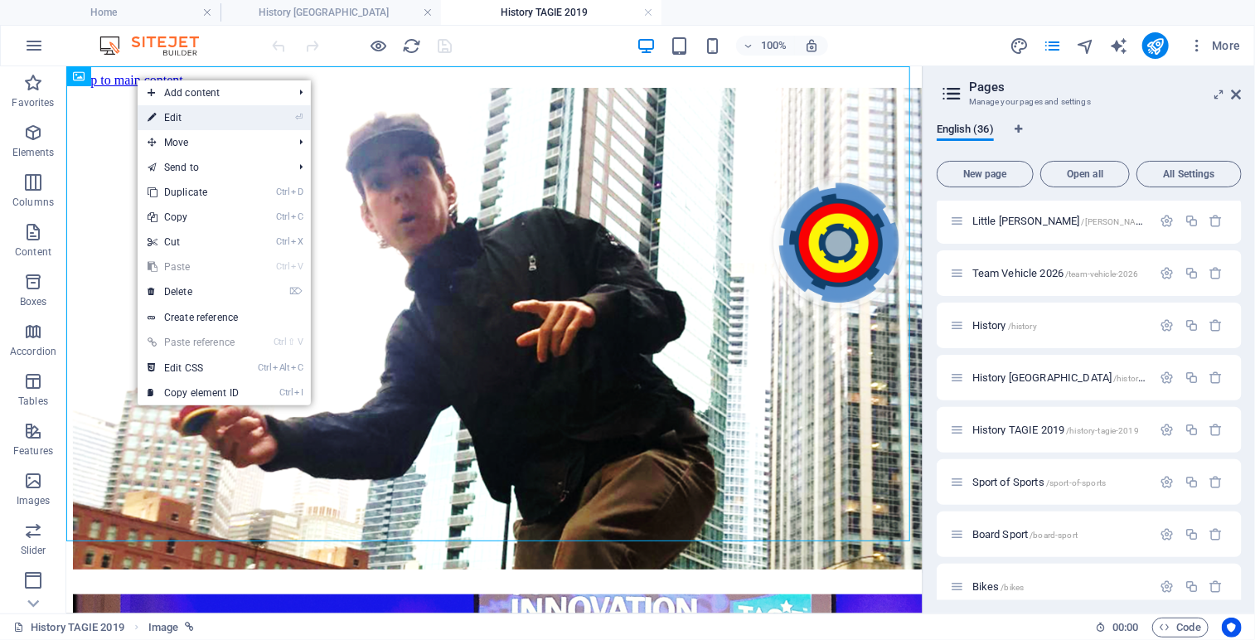
click at [173, 118] on link "⏎ Edit" at bounding box center [193, 117] width 111 height 25
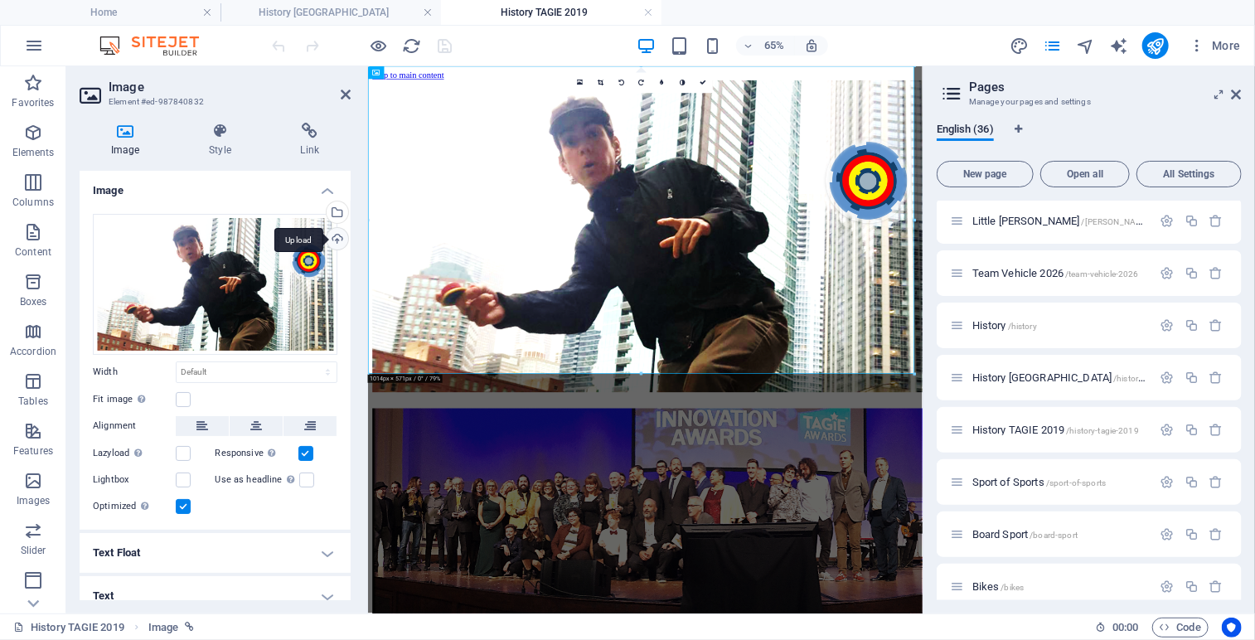
click at [335, 241] on div "Upload" at bounding box center [335, 240] width 25 height 25
click at [332, 206] on div "Select files from the file manager, stock photos, or upload file(s)" at bounding box center [335, 213] width 25 height 25
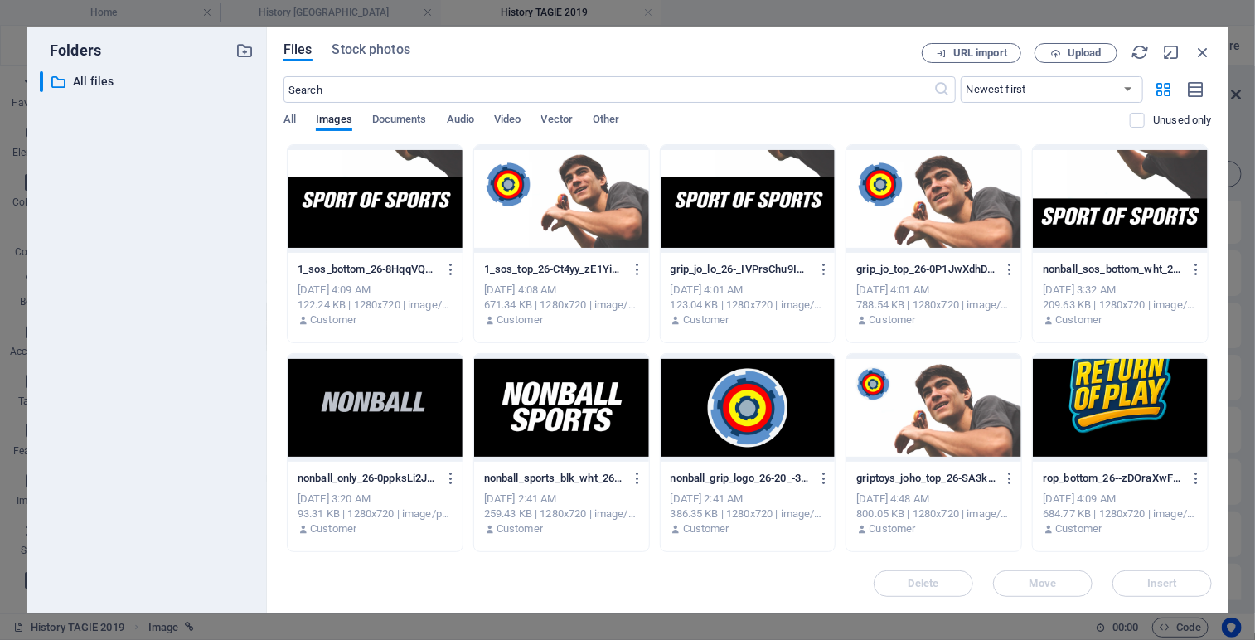
drag, startPoint x: 1212, startPoint y: 177, endPoint x: 1197, endPoint y: 384, distance: 206.8
click at [1197, 384] on div "Files Stock photos URL import Upload ​ Newest first Oldest first Name (A-Z) Nam…" at bounding box center [747, 320] width 961 height 587
click at [1076, 57] on span "Upload" at bounding box center [1084, 53] width 34 height 10
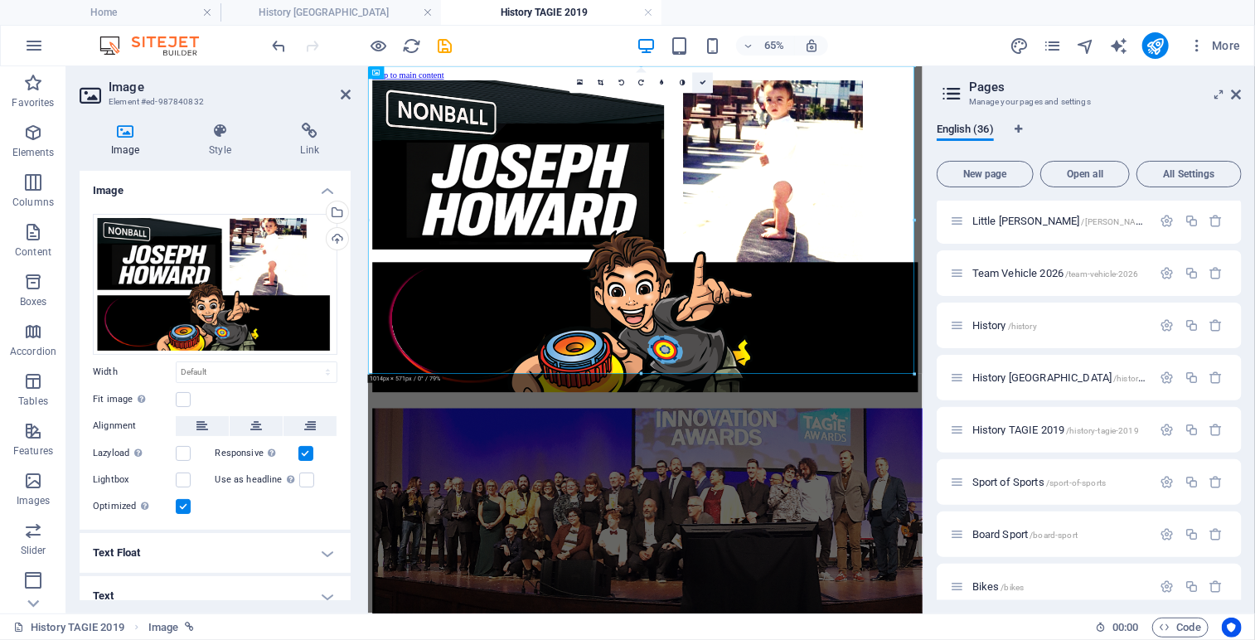
click at [704, 82] on icon at bounding box center [702, 83] width 7 height 7
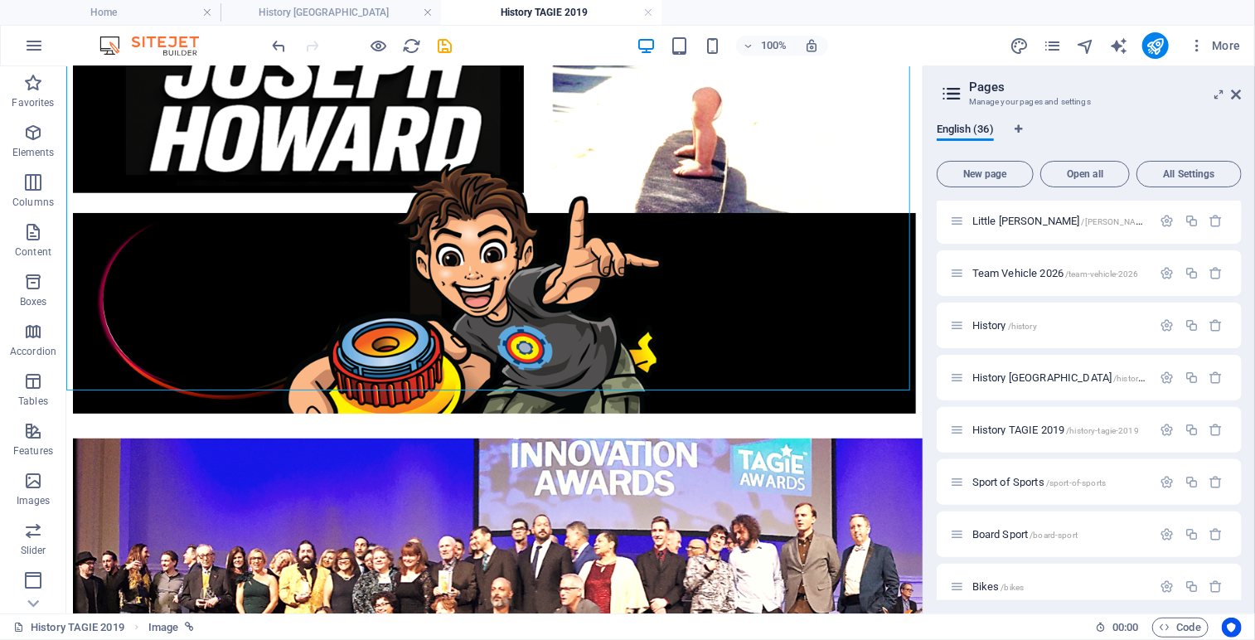
scroll to position [159, 0]
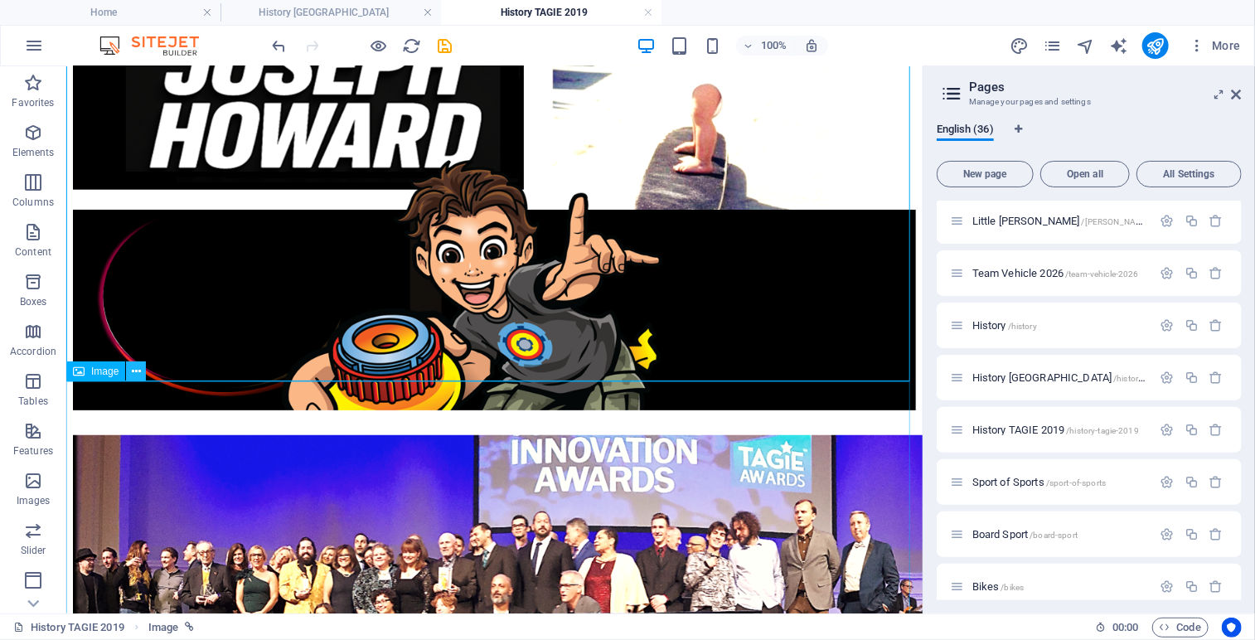
click at [138, 375] on icon at bounding box center [136, 371] width 9 height 17
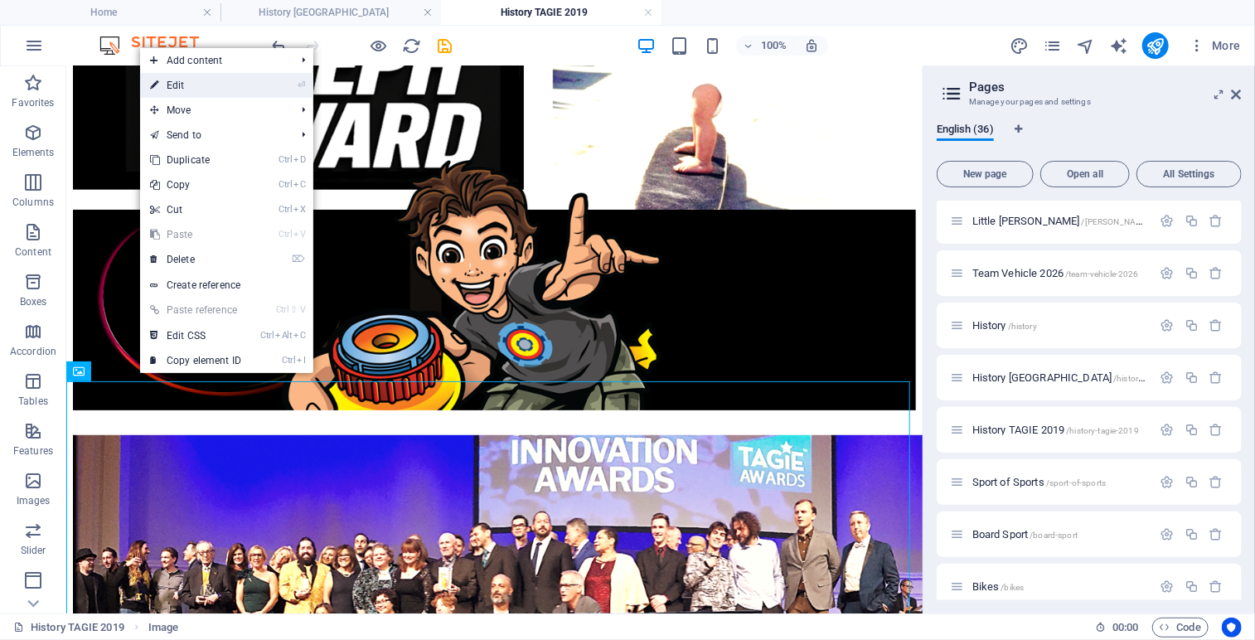
click at [185, 84] on link "⏎ Edit" at bounding box center [195, 85] width 111 height 25
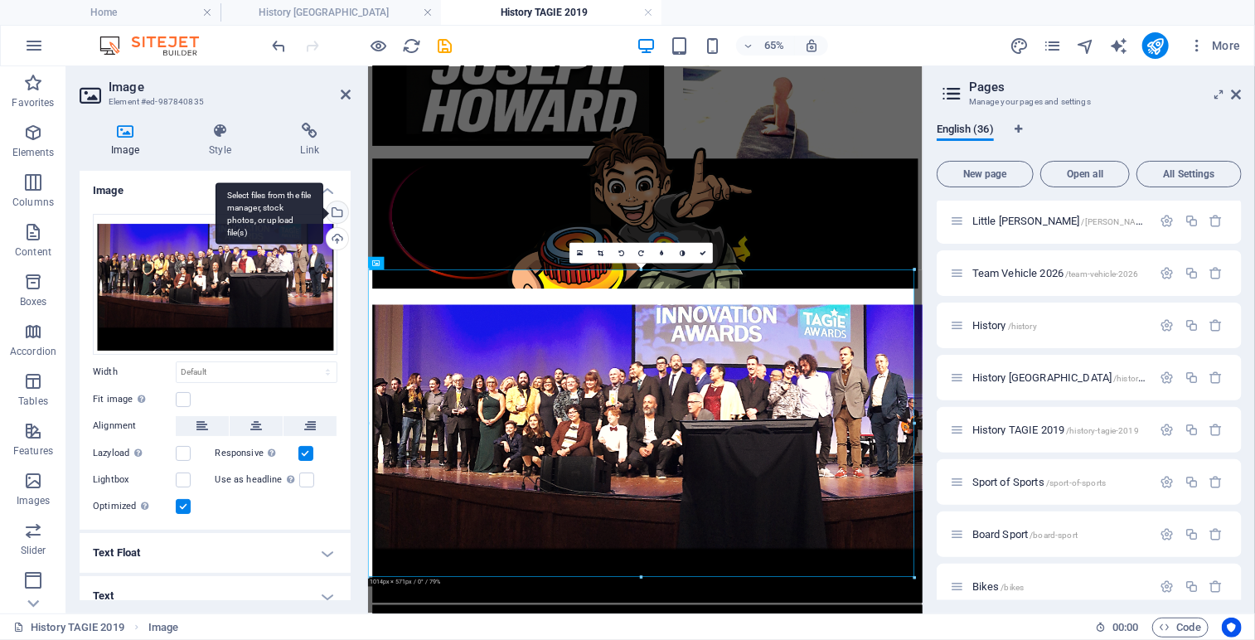
click at [323, 210] on div "Select files from the file manager, stock photos, or upload file(s)" at bounding box center [269, 213] width 108 height 62
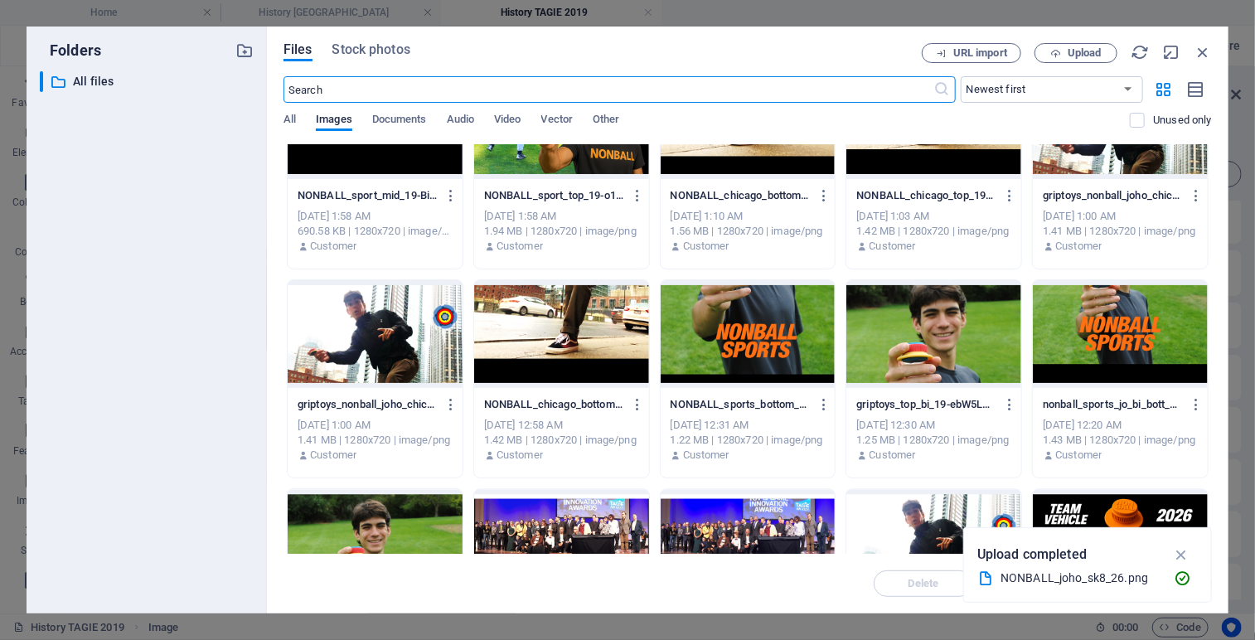
scroll to position [0, 0]
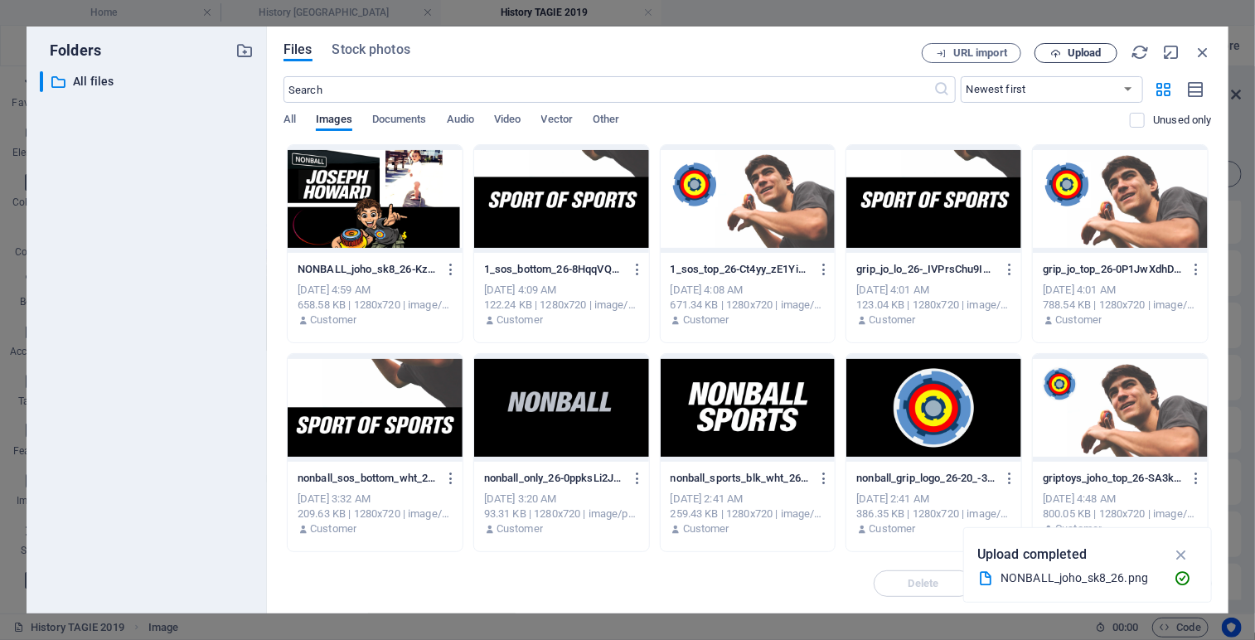
click at [1076, 49] on span "Upload" at bounding box center [1084, 53] width 34 height 10
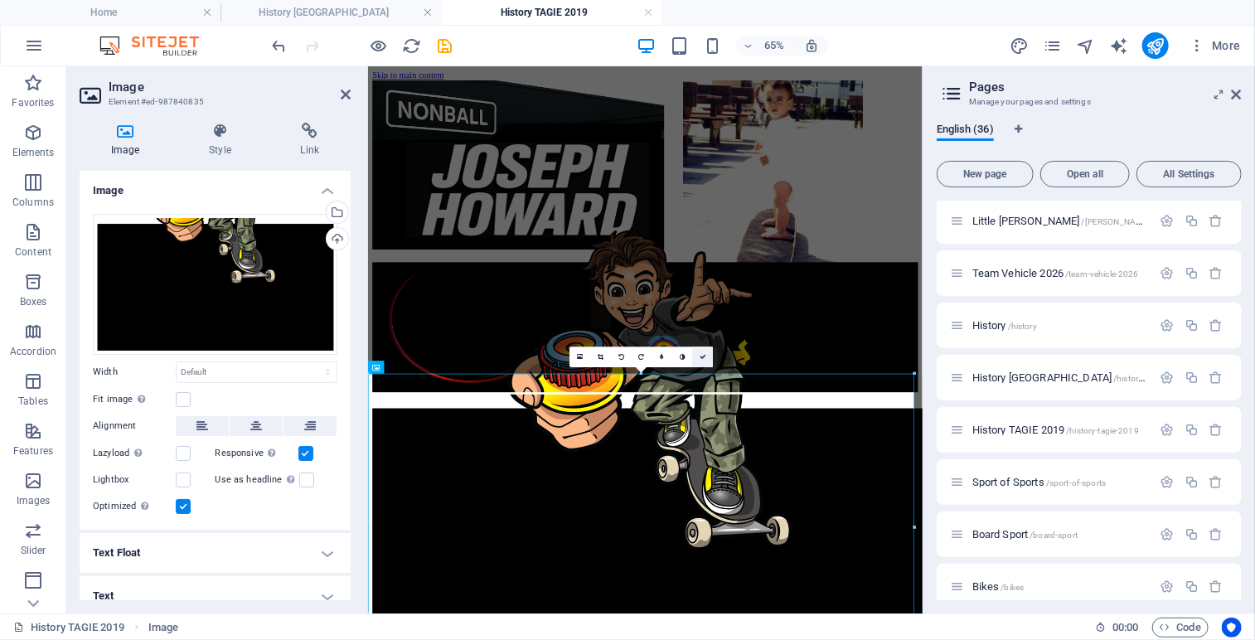
click at [701, 354] on icon at bounding box center [702, 357] width 7 height 7
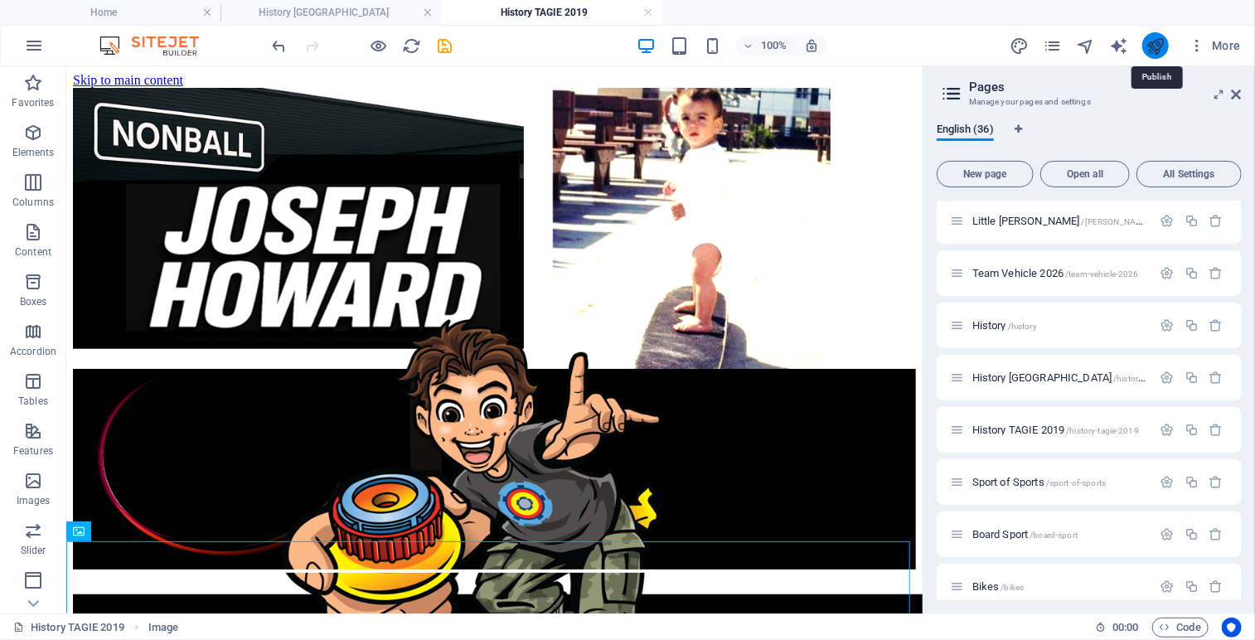
click at [1160, 44] on icon "publish" at bounding box center [1154, 45] width 19 height 19
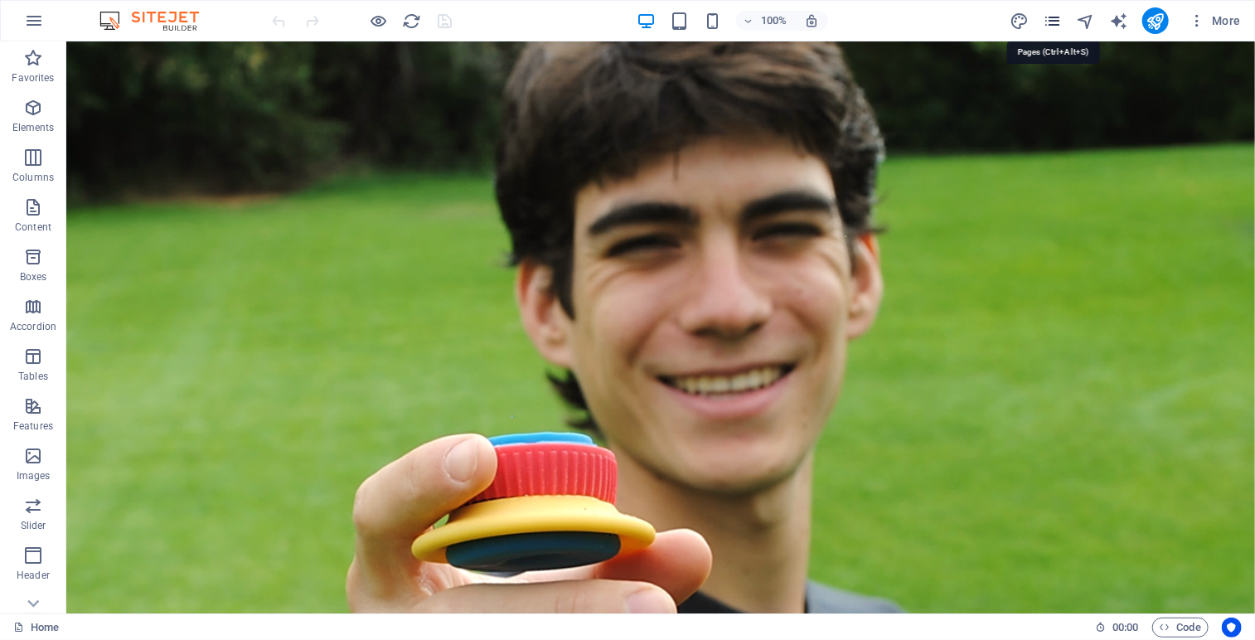
click at [1050, 24] on icon "pages" at bounding box center [1052, 21] width 19 height 19
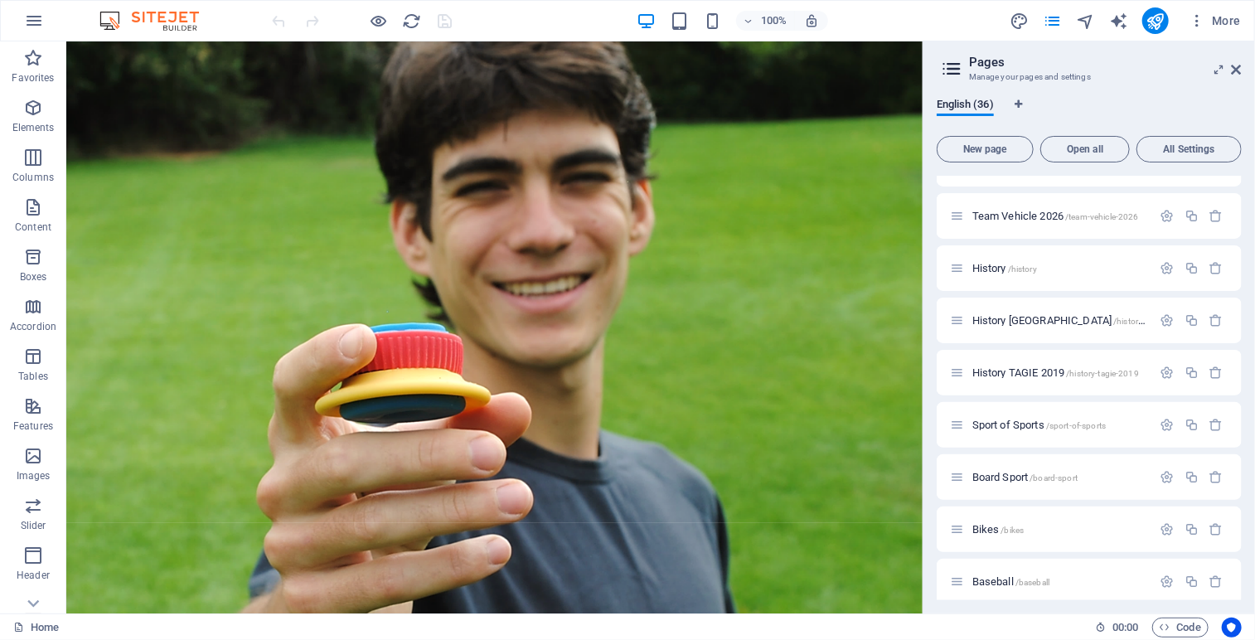
scroll to position [1035, 0]
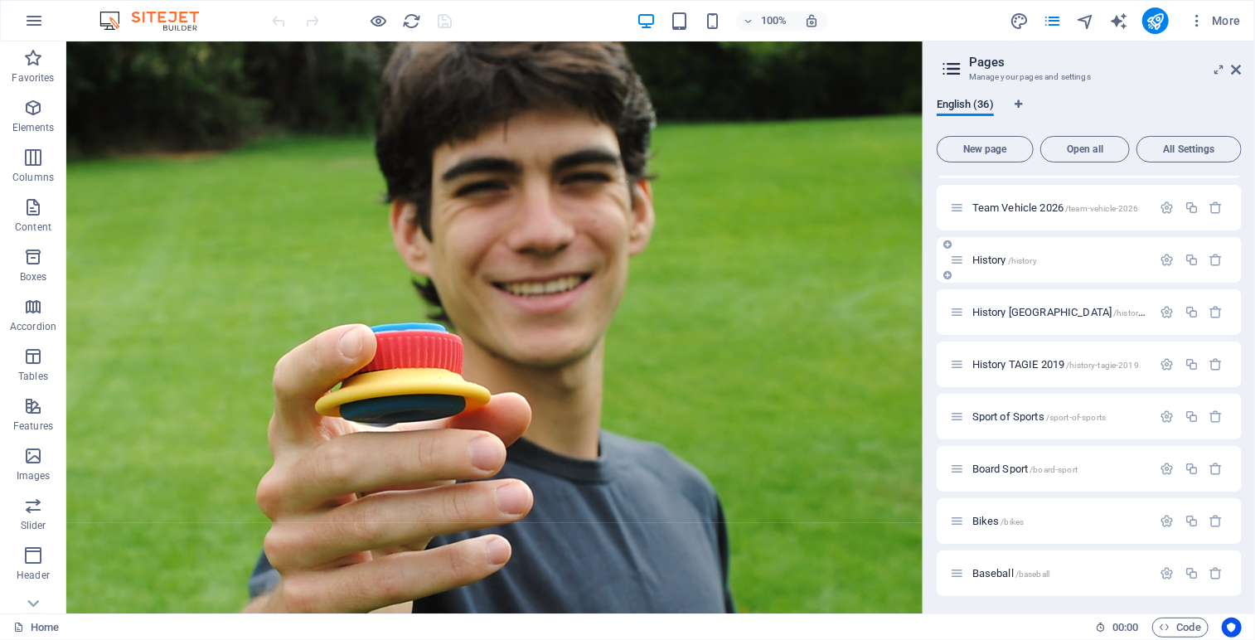
click at [1009, 256] on span "/history" at bounding box center [1022, 260] width 29 height 9
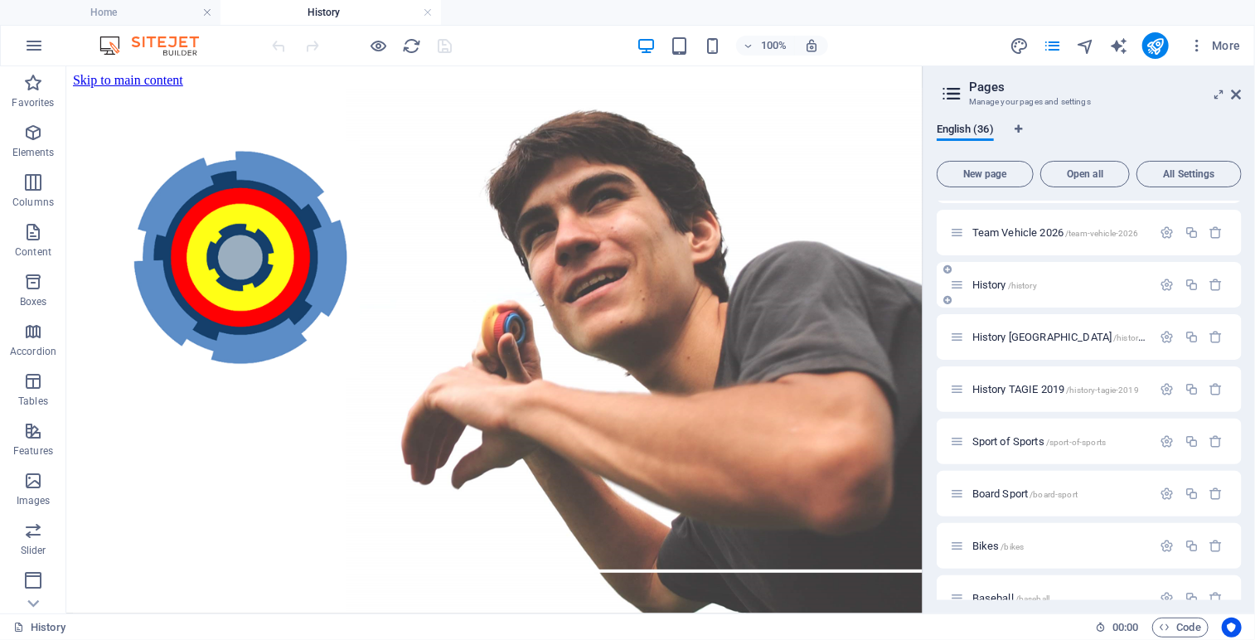
scroll to position [0, 0]
click at [143, 78] on button at bounding box center [136, 76] width 20 height 20
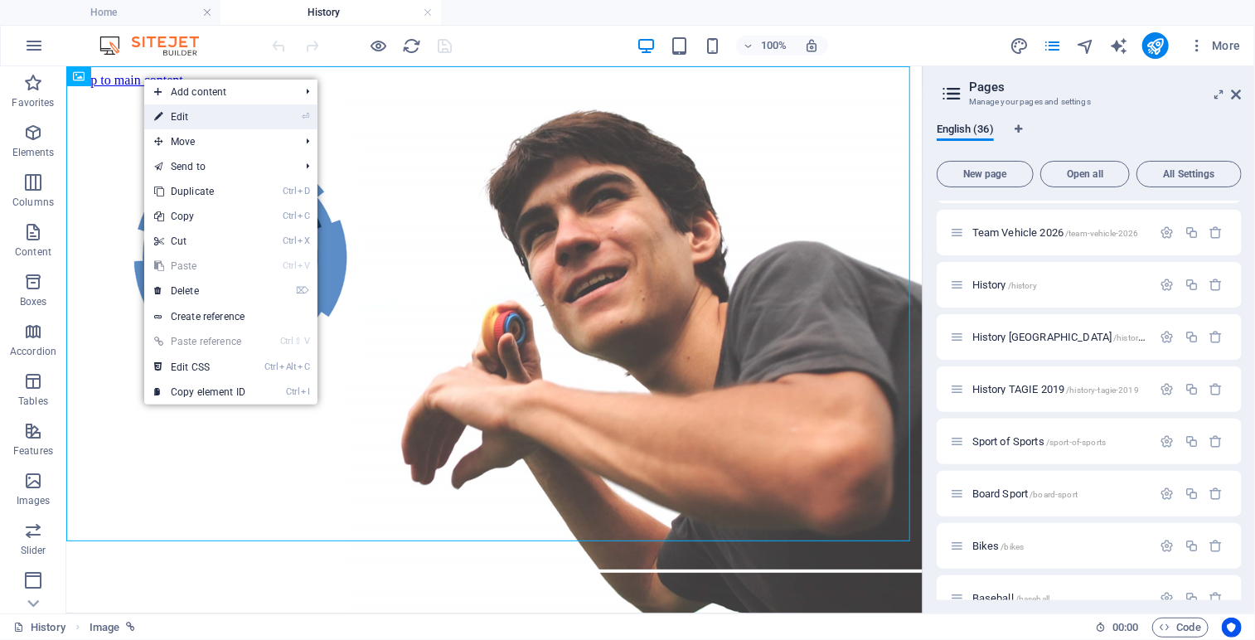
click at [191, 120] on link "⏎ Edit" at bounding box center [199, 116] width 111 height 25
select select "22"
select select
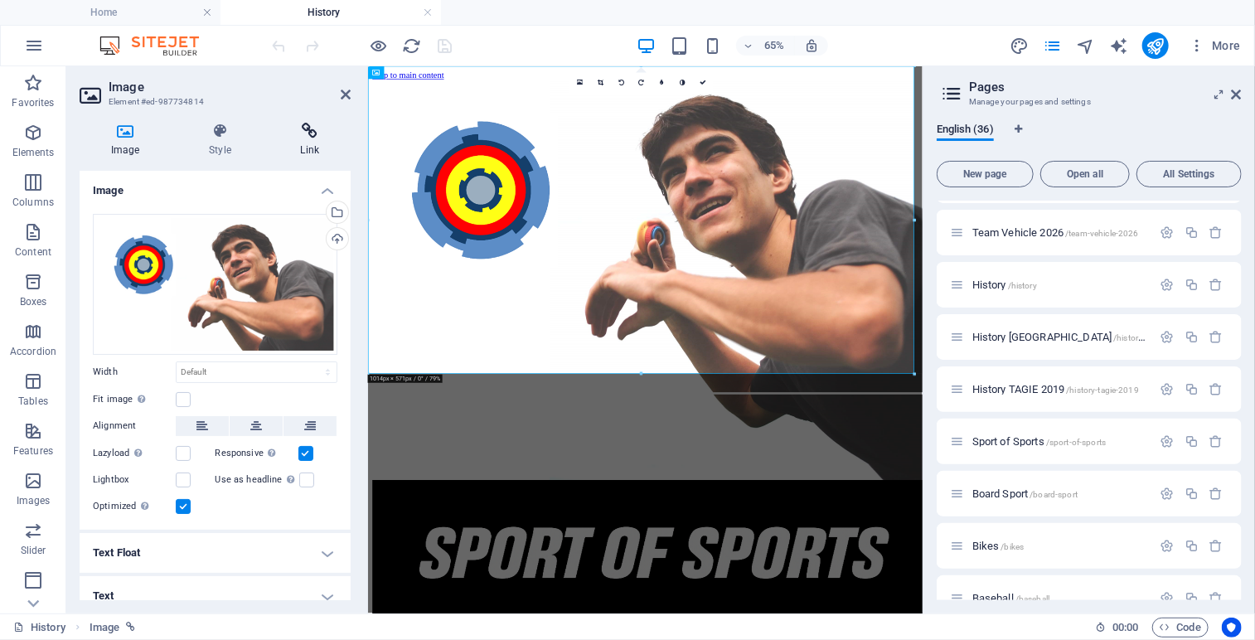
click at [310, 142] on h4 "Link" at bounding box center [309, 140] width 81 height 35
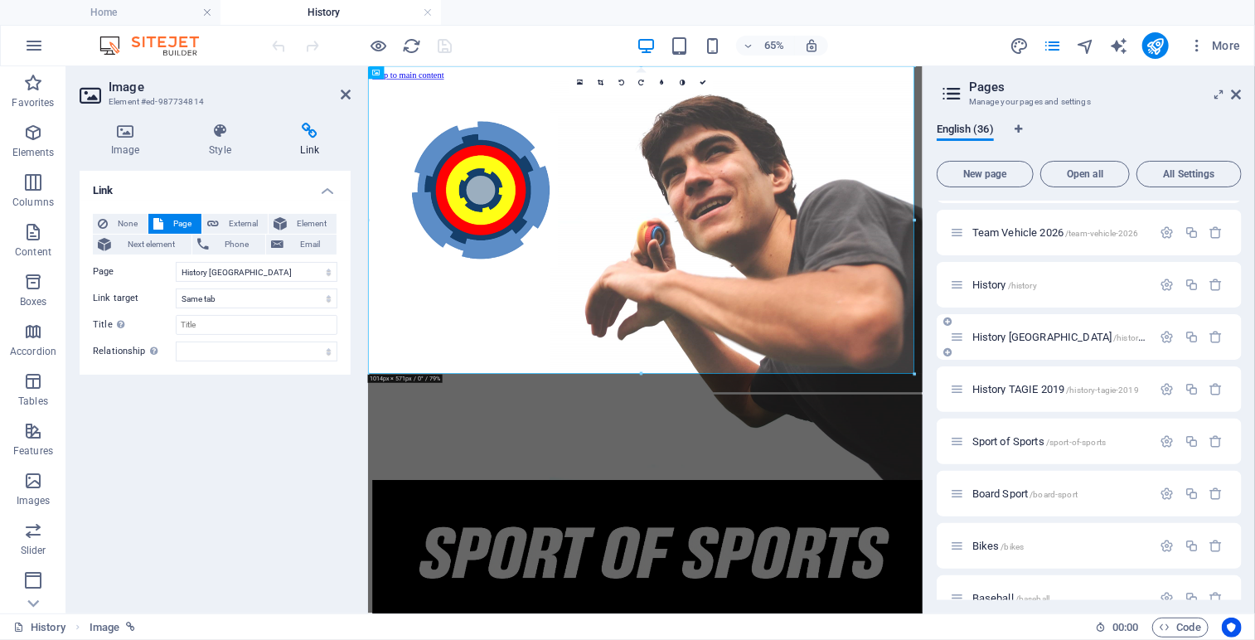
click at [1022, 335] on span "History [GEOGRAPHIC_DATA] /history-[GEOGRAPHIC_DATA]" at bounding box center [1101, 337] width 258 height 12
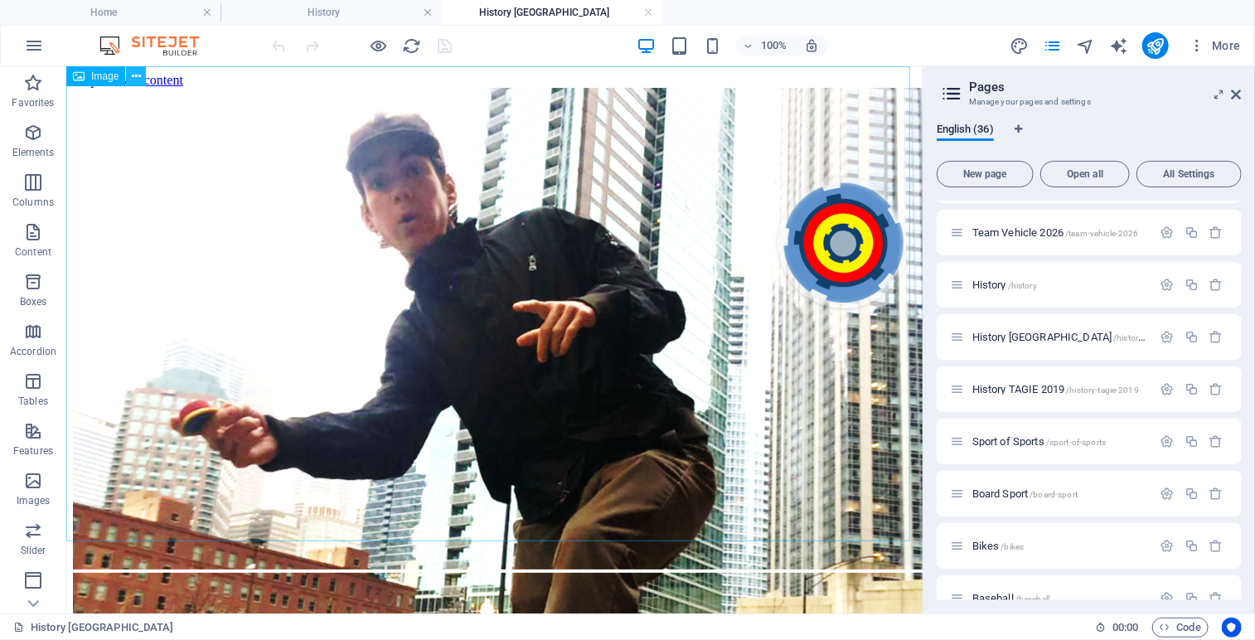
click at [139, 80] on icon at bounding box center [136, 76] width 9 height 17
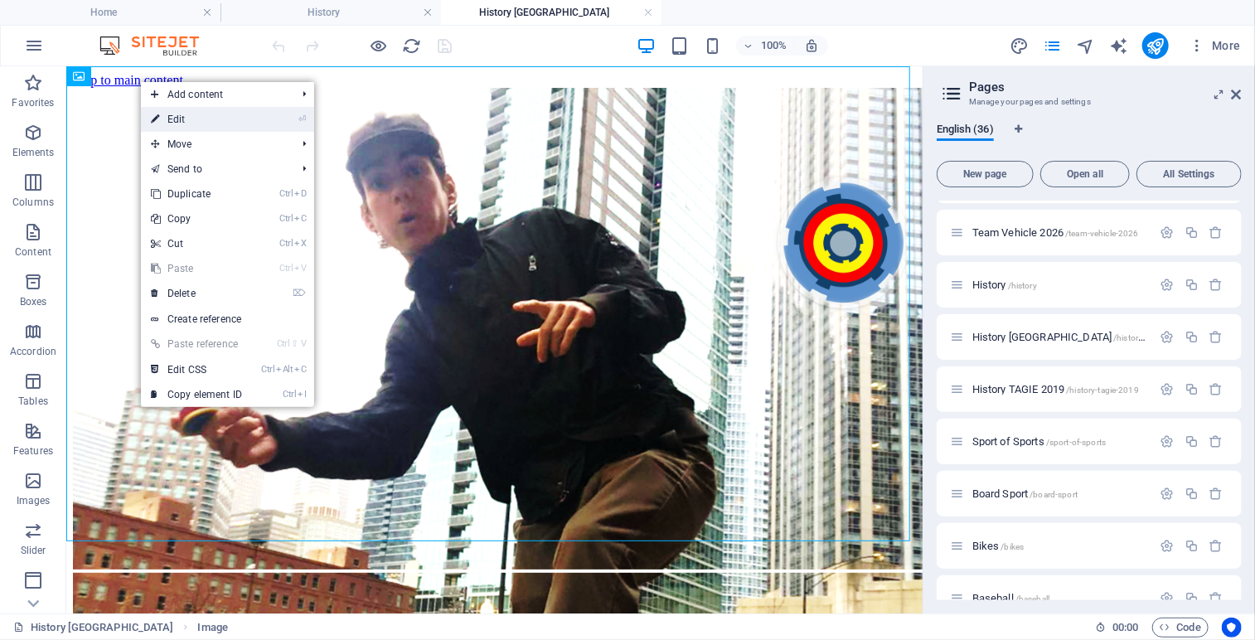
click at [179, 122] on link "⏎ Edit" at bounding box center [196, 119] width 111 height 25
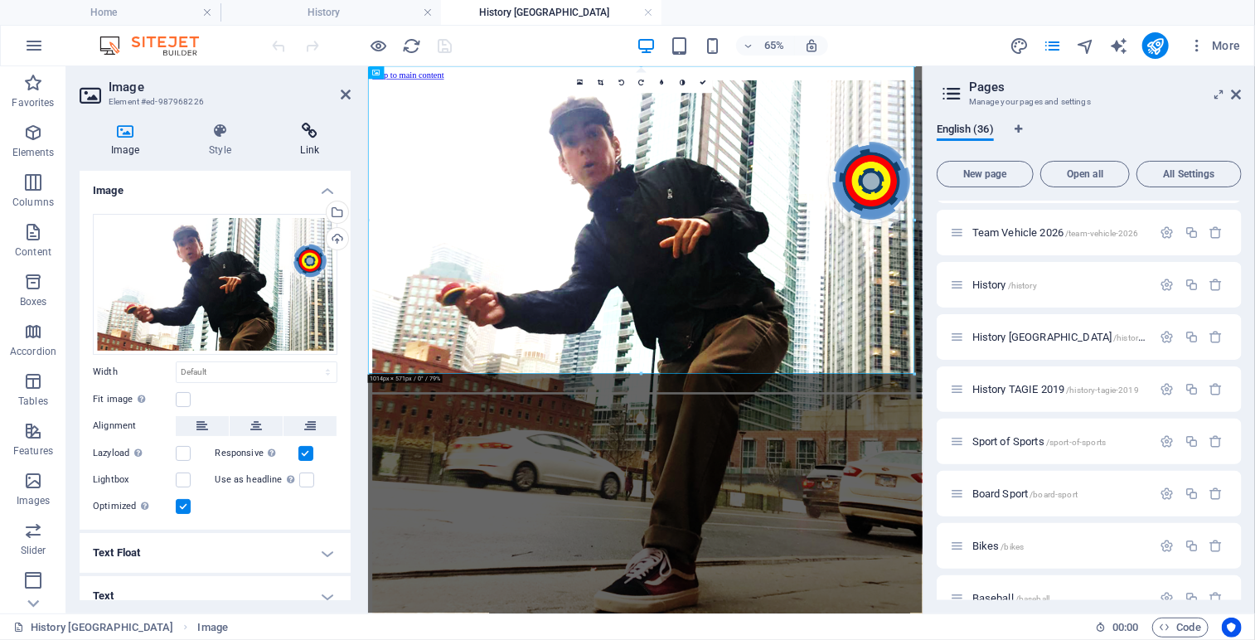
click at [309, 124] on icon at bounding box center [309, 131] width 81 height 17
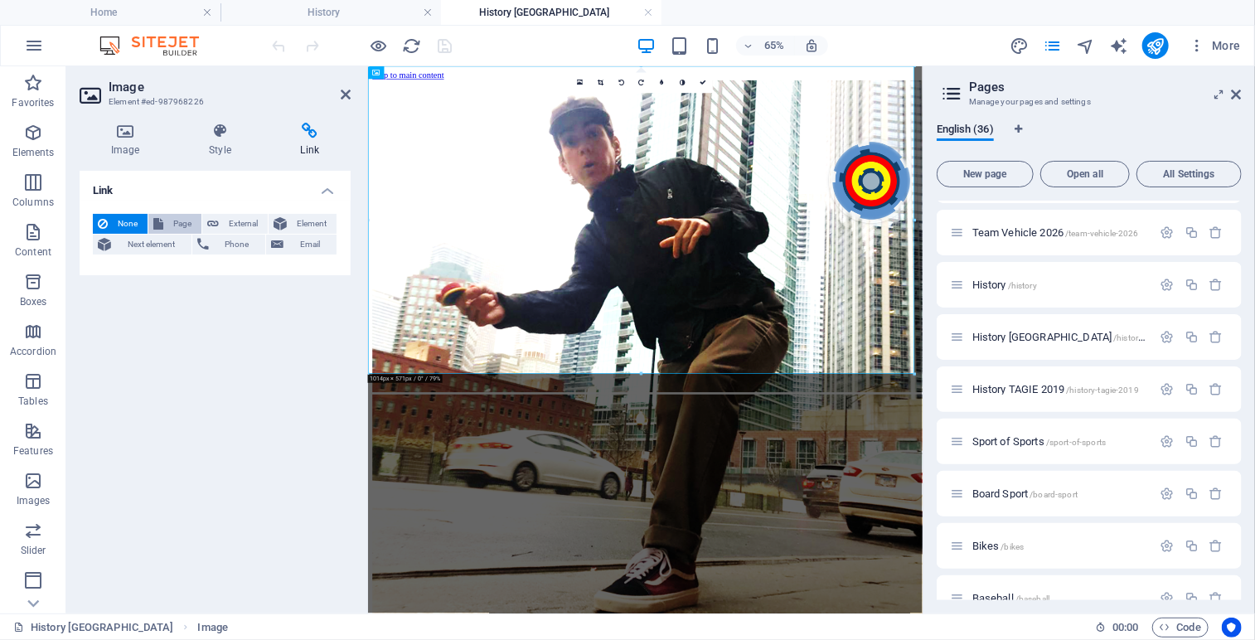
click at [169, 221] on span "Page" at bounding box center [182, 224] width 28 height 20
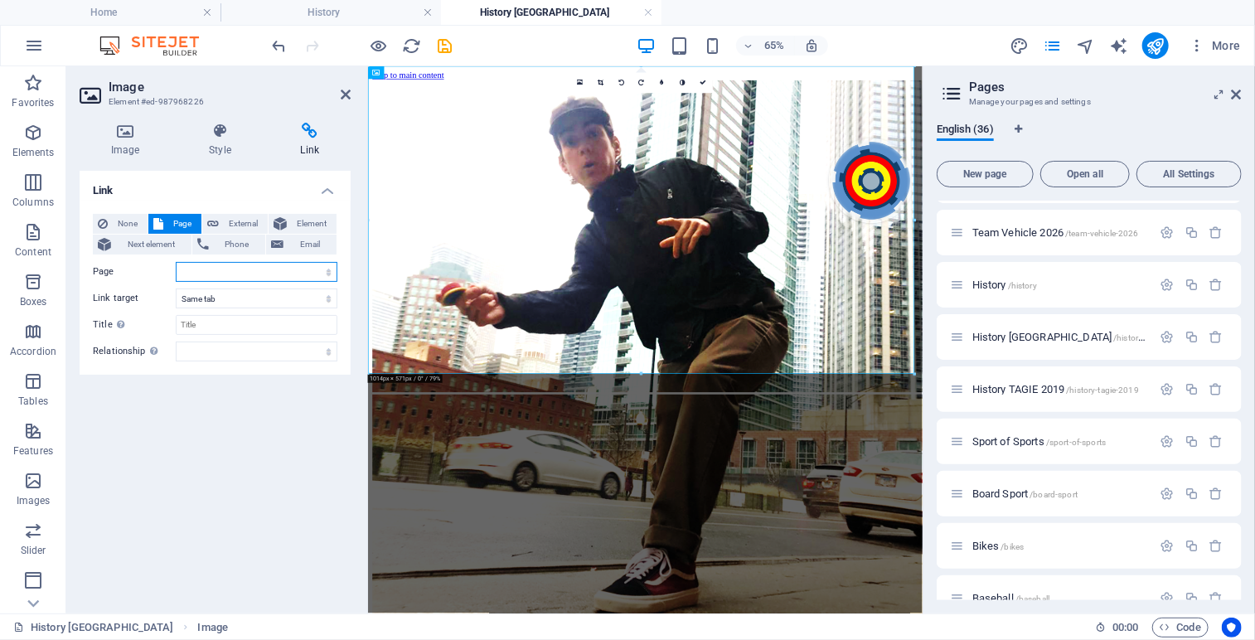
click at [329, 264] on select "Home Legal Notice Privacy Athlete Engagement intro Flite Force 1 [PERSON_NAME] …" at bounding box center [257, 272] width 162 height 20
select select "23"
click at [176, 262] on select "Home Legal Notice Privacy Athlete Engagement intro Flite Force 1 [PERSON_NAME] …" at bounding box center [257, 272] width 162 height 20
click at [703, 81] on icon at bounding box center [702, 83] width 7 height 7
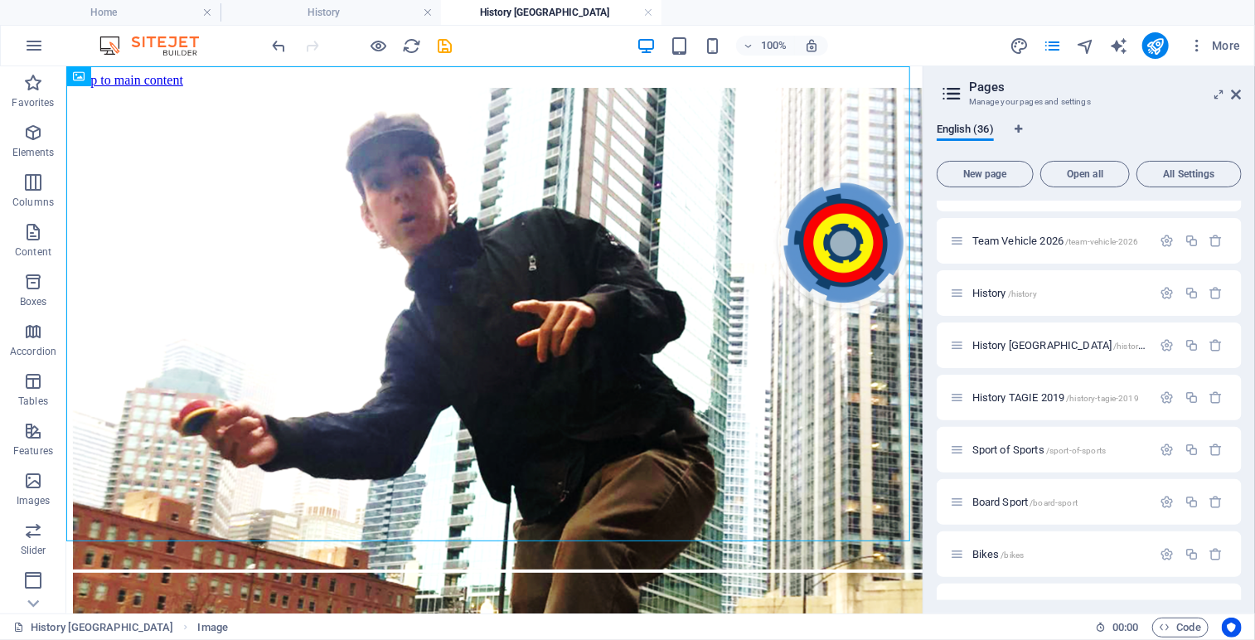
scroll to position [1057, 0]
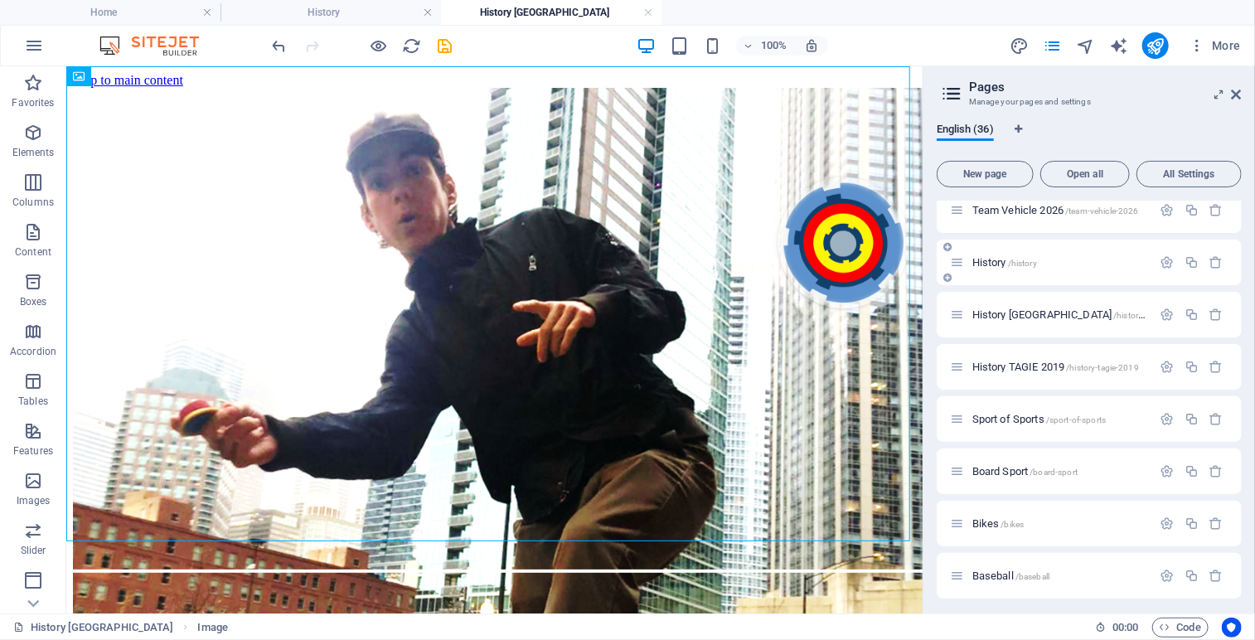
click at [991, 258] on span "History /history" at bounding box center [1004, 262] width 65 height 12
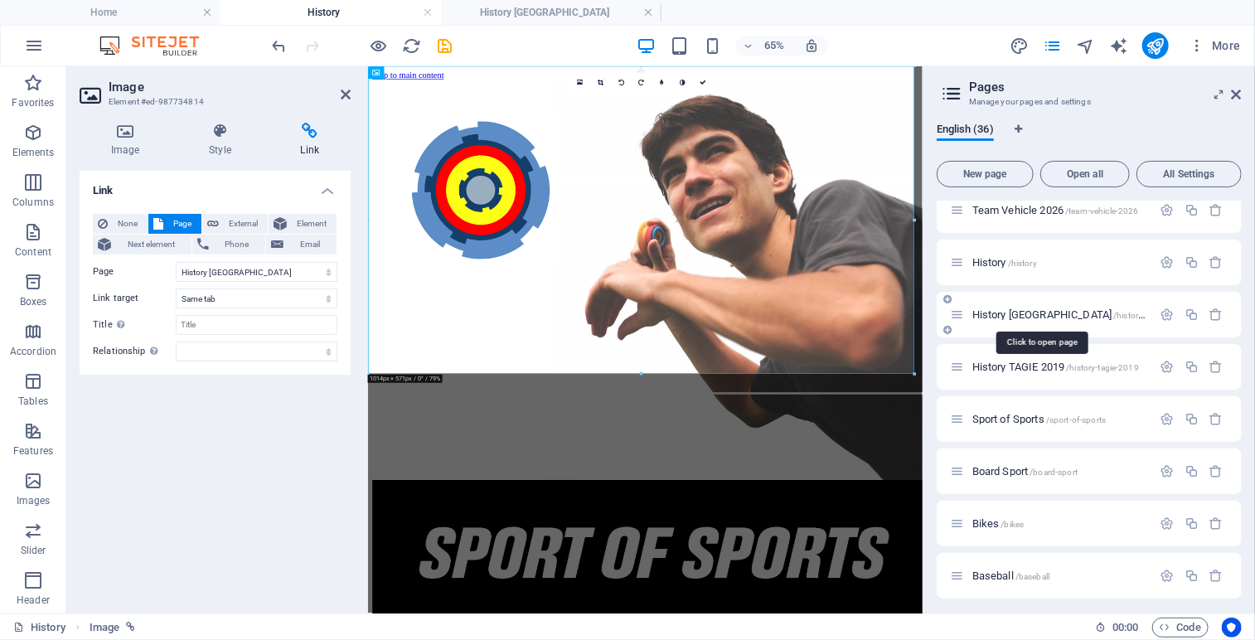
click at [991, 311] on span "History [GEOGRAPHIC_DATA] /history-[GEOGRAPHIC_DATA]" at bounding box center [1101, 314] width 258 height 12
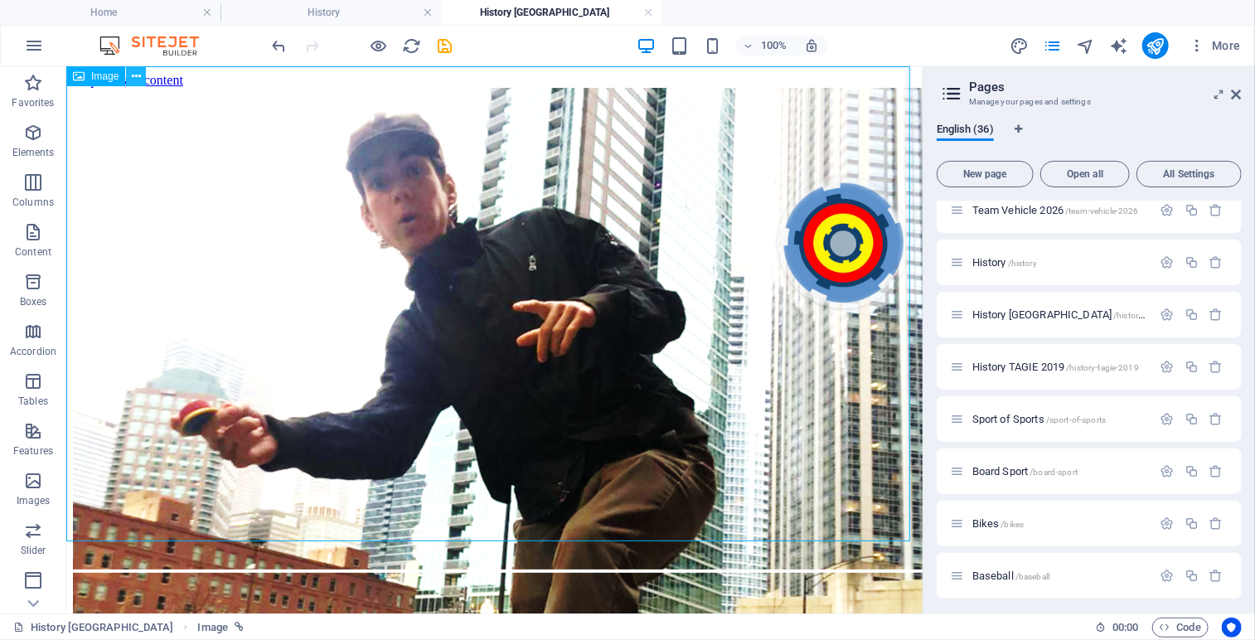
click at [143, 75] on button at bounding box center [136, 76] width 20 height 20
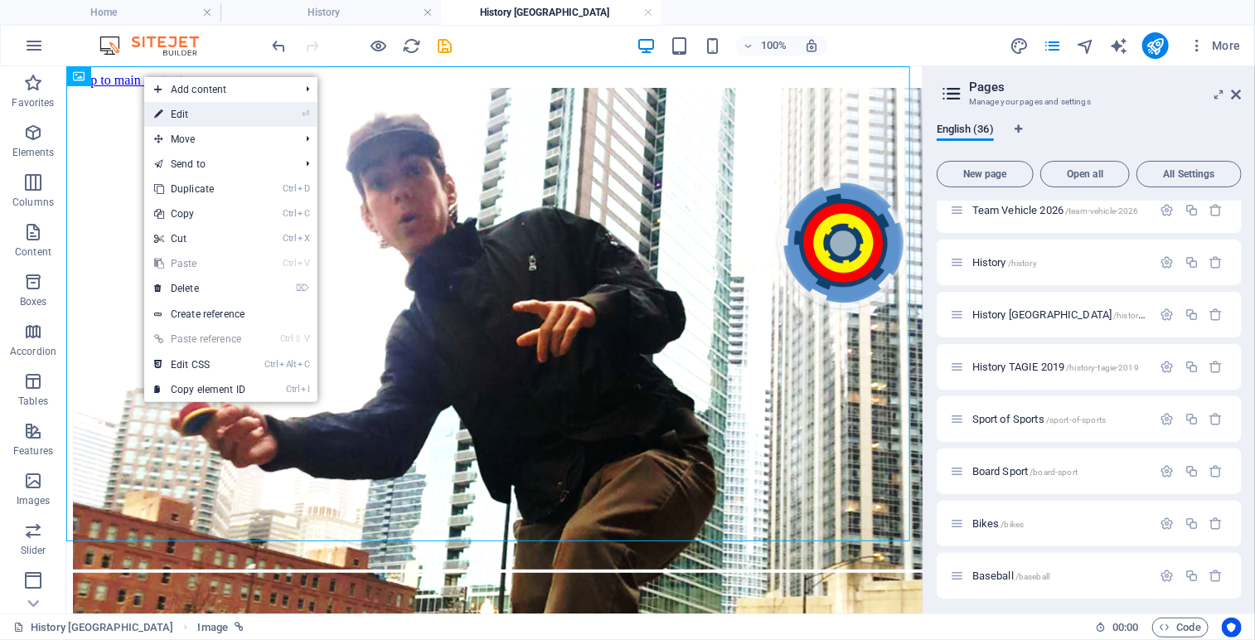
click at [194, 118] on link "⏎ Edit" at bounding box center [199, 114] width 111 height 25
select select "23"
select select
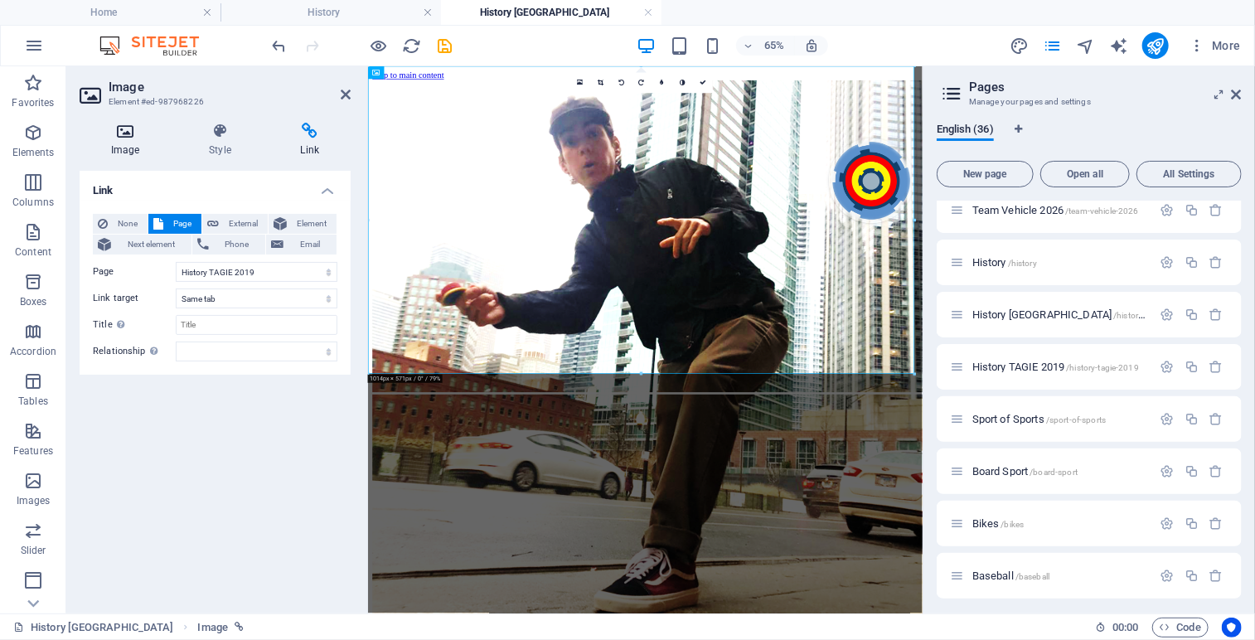
click at [119, 133] on icon at bounding box center [125, 131] width 91 height 17
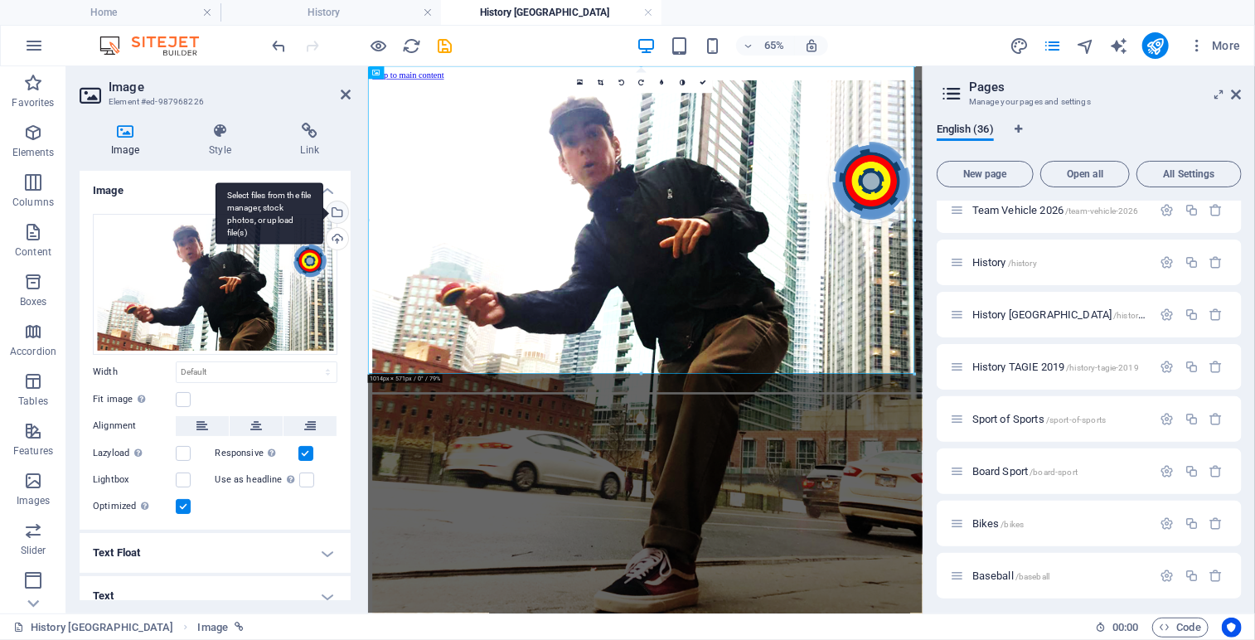
click at [334, 206] on div "Select files from the file manager, stock photos, or upload file(s)" at bounding box center [335, 213] width 25 height 25
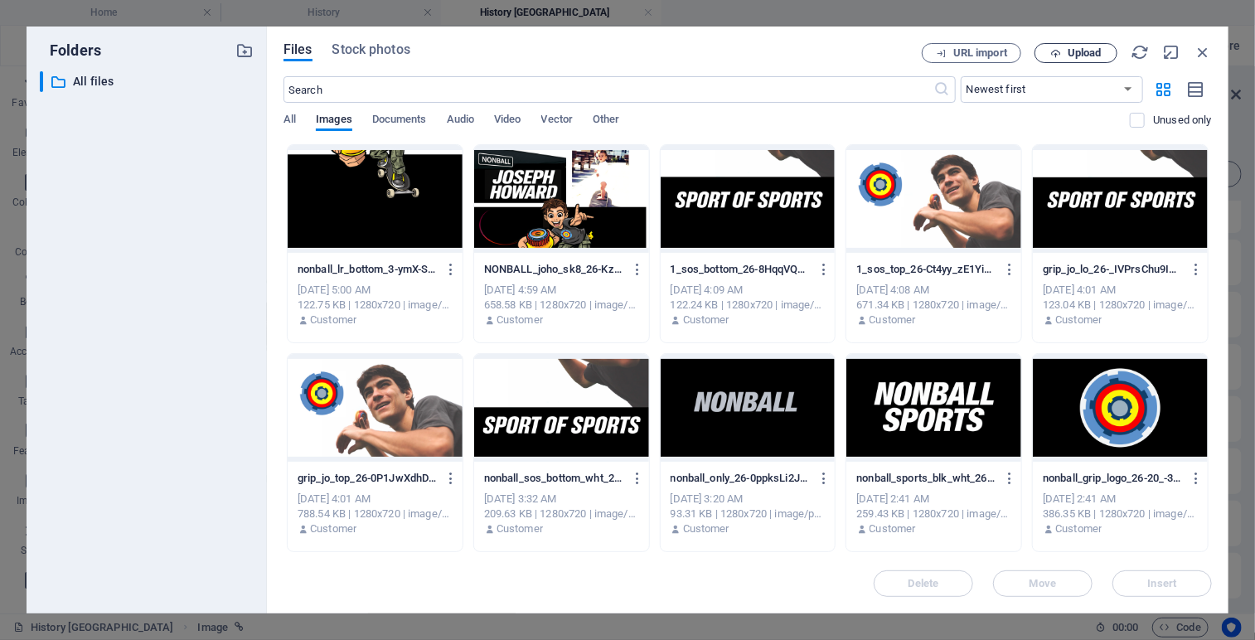
click at [1087, 51] on span "Upload" at bounding box center [1084, 53] width 34 height 10
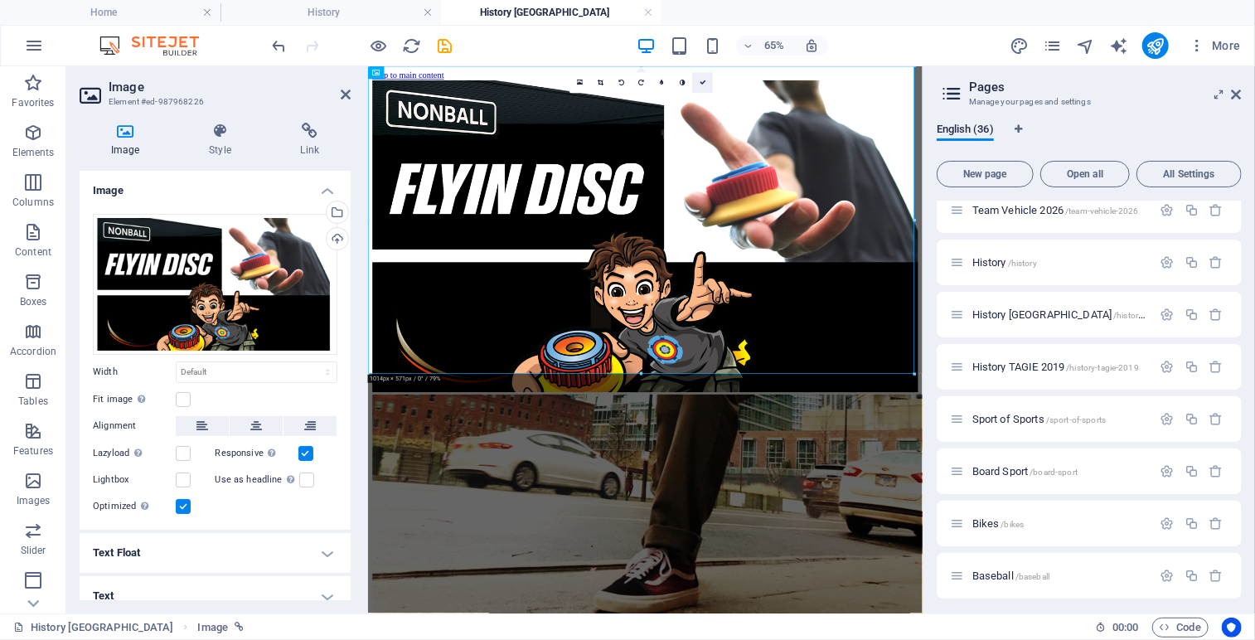
click at [703, 81] on icon at bounding box center [702, 83] width 7 height 7
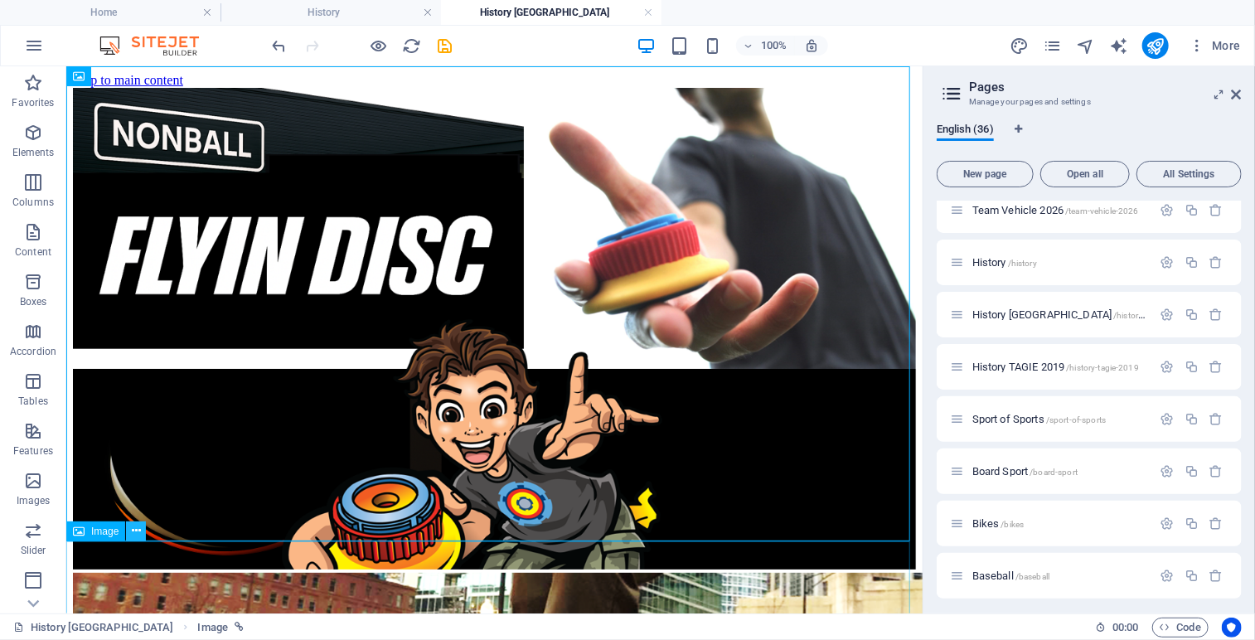
click at [137, 533] on icon at bounding box center [136, 530] width 9 height 17
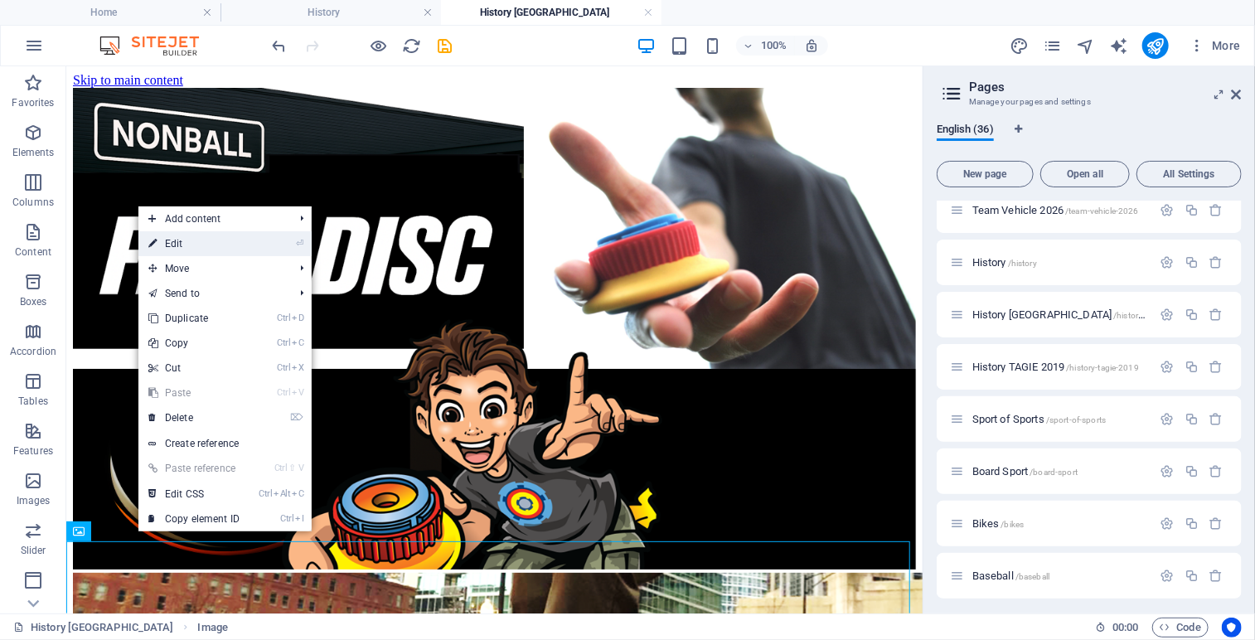
click at [194, 244] on link "⏎ Edit" at bounding box center [193, 243] width 111 height 25
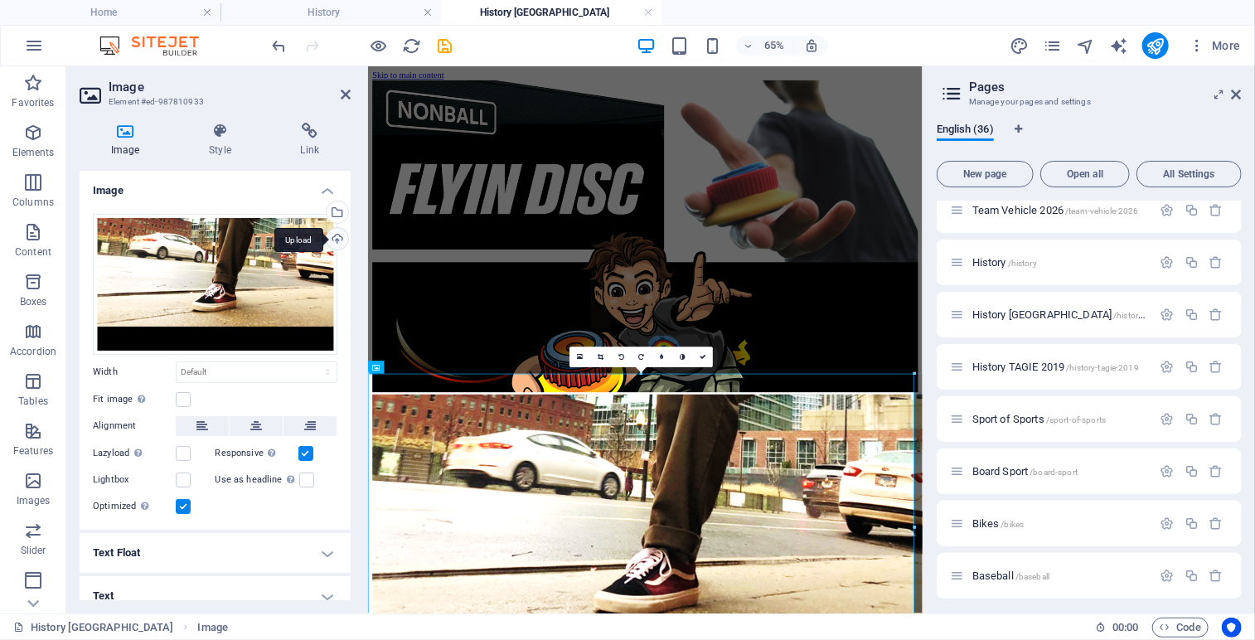
drag, startPoint x: 129, startPoint y: 135, endPoint x: 331, endPoint y: 233, distance: 224.6
click at [331, 233] on div "Image Style Link Image Drag files here, click to choose files or select files f…" at bounding box center [215, 361] width 271 height 477
click at [335, 211] on div "Select files from the file manager, stock photos, or upload file(s)" at bounding box center [335, 213] width 25 height 25
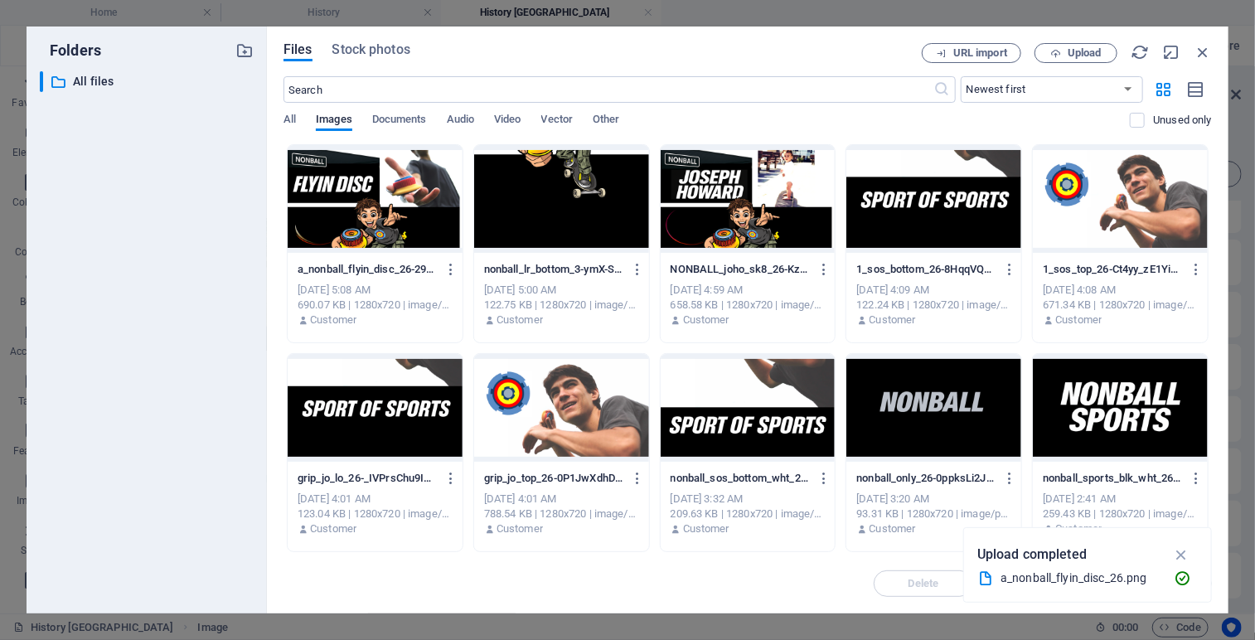
click at [586, 198] on div at bounding box center [561, 199] width 175 height 108
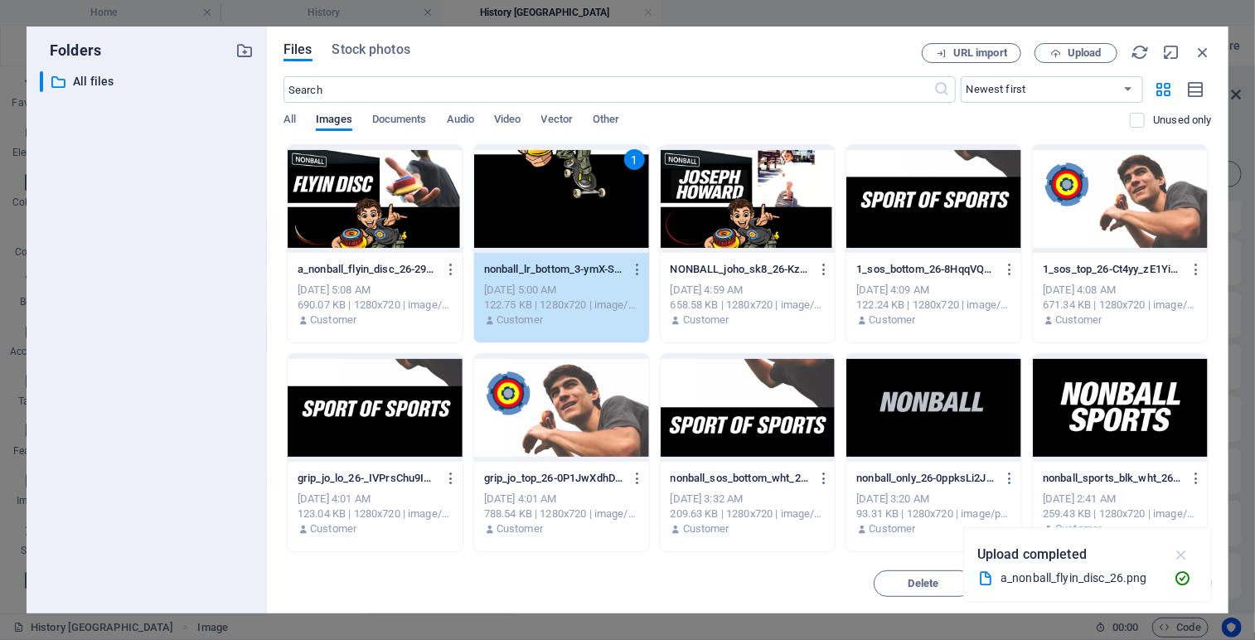
click at [1180, 553] on icon "button" at bounding box center [1181, 554] width 19 height 18
click at [1150, 586] on span "Insert" at bounding box center [1162, 583] width 29 height 10
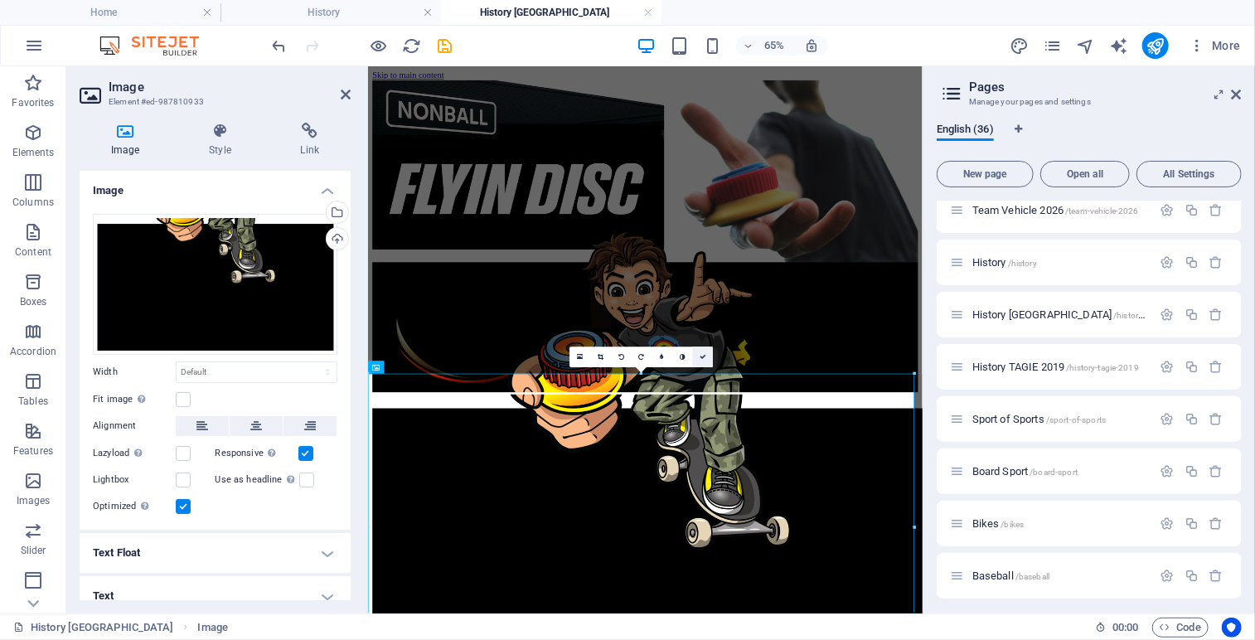
click at [704, 357] on icon at bounding box center [702, 357] width 7 height 7
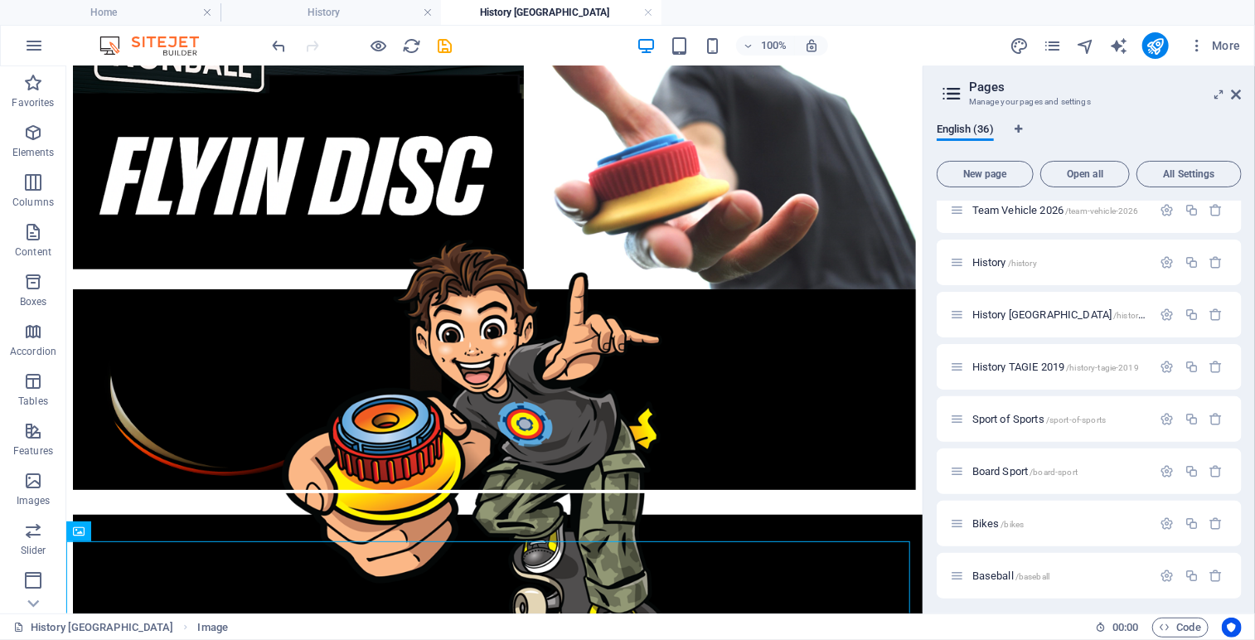
scroll to position [0, 0]
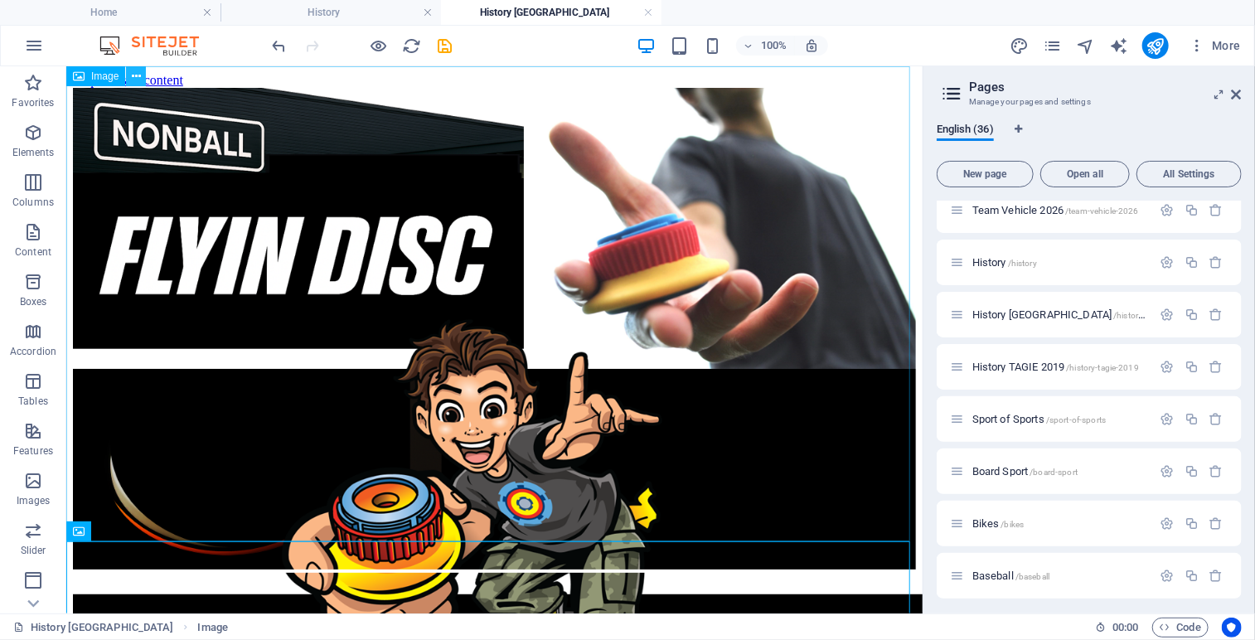
click at [138, 75] on icon at bounding box center [136, 76] width 9 height 17
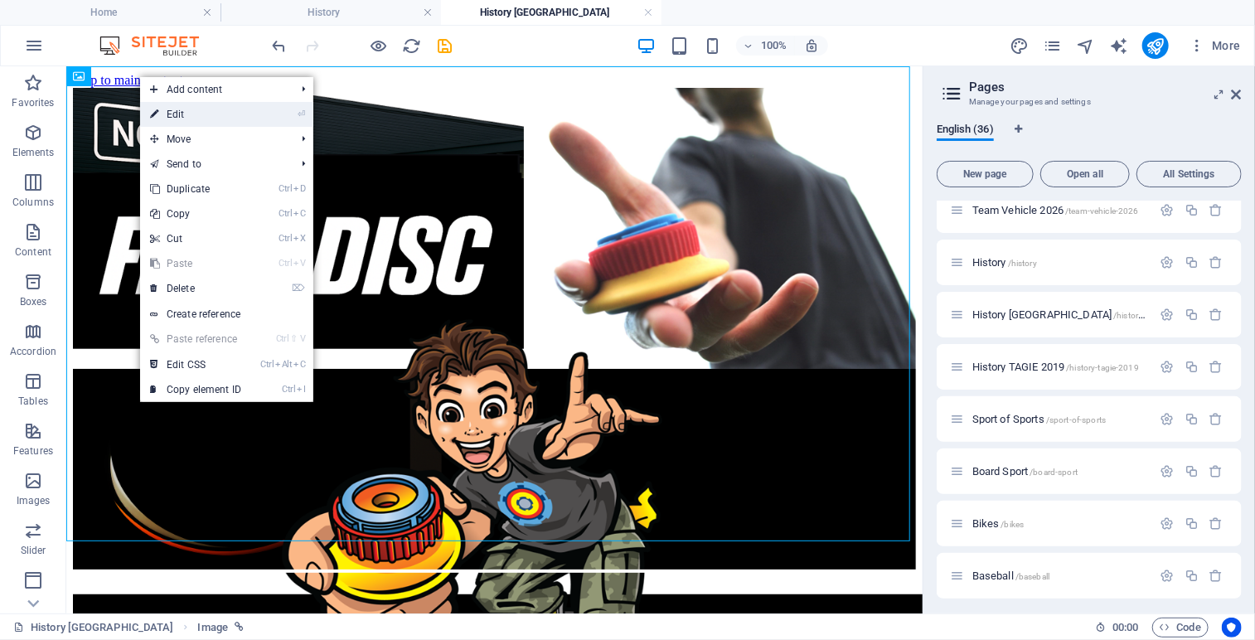
click at [194, 109] on link "⏎ Edit" at bounding box center [195, 114] width 111 height 25
select select "23"
select select
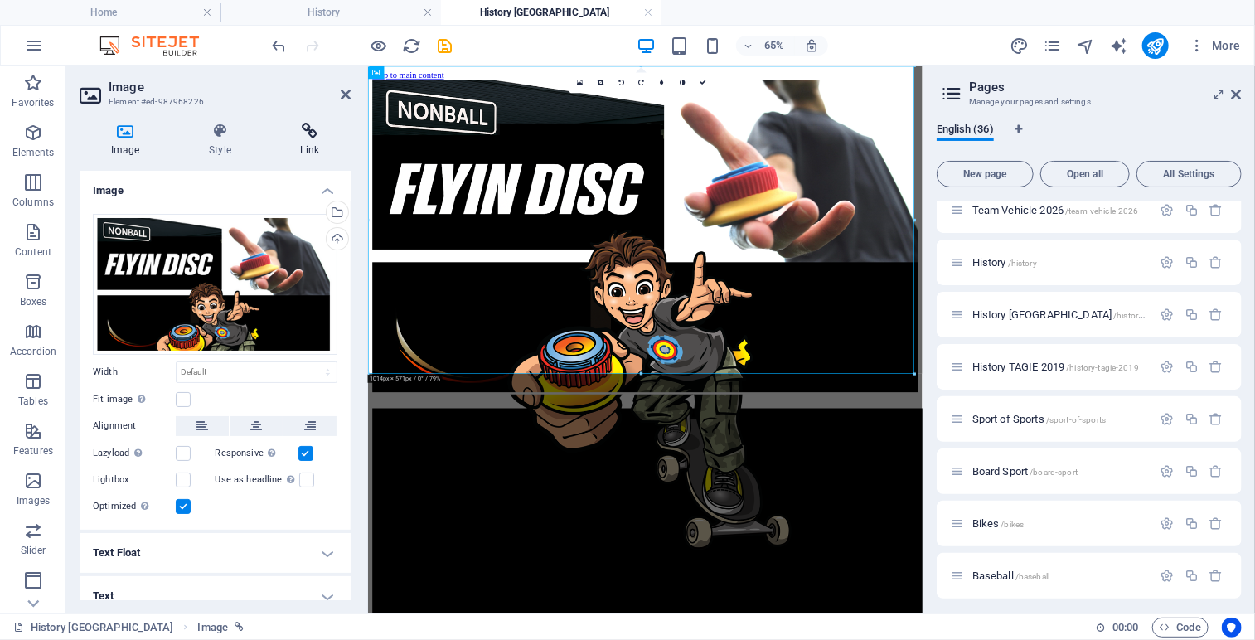
click at [307, 132] on icon at bounding box center [309, 131] width 81 height 17
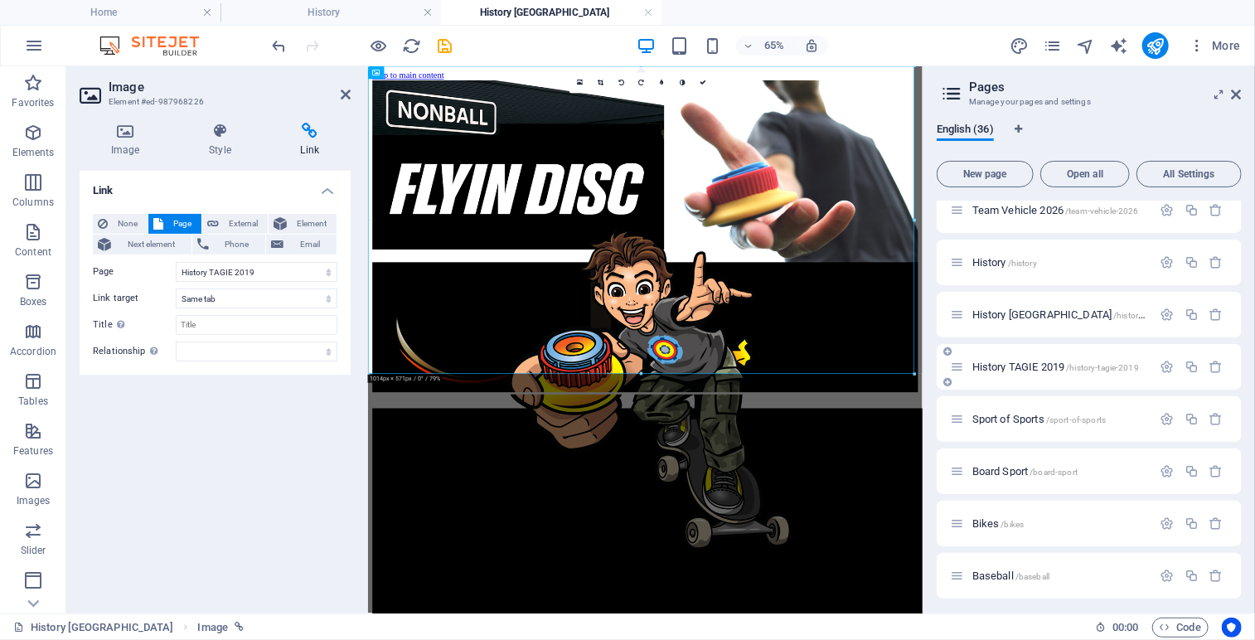
click at [999, 364] on span "History TAGIE 2019 /history-tagie-2019" at bounding box center [1055, 366] width 167 height 12
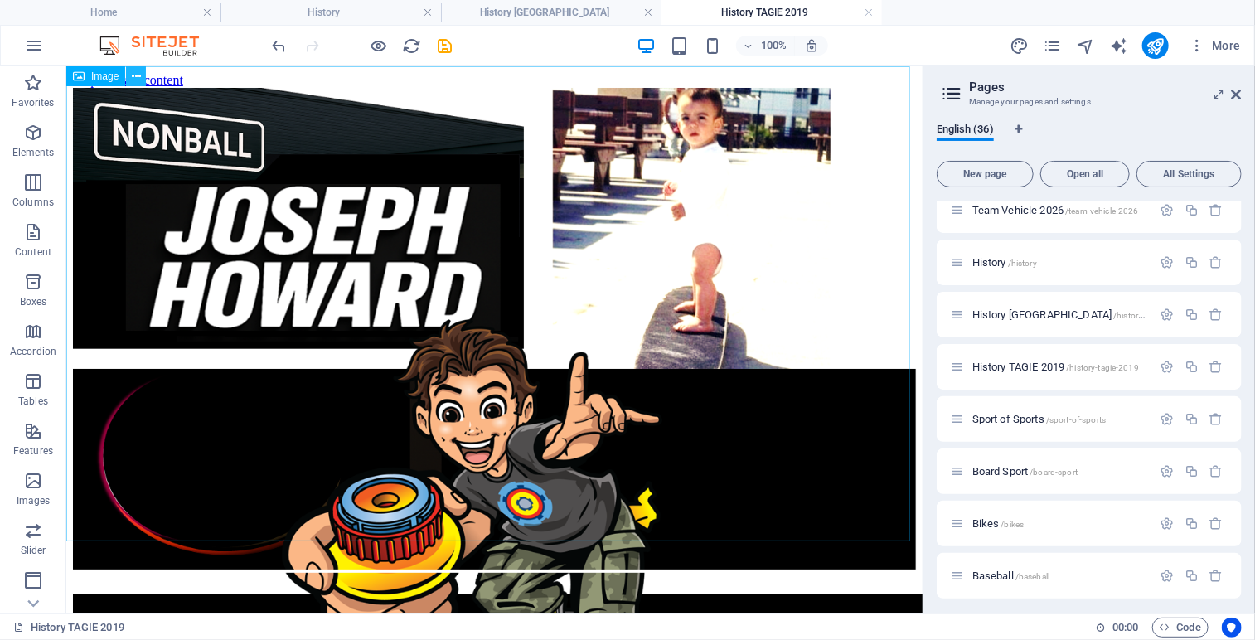
click at [134, 80] on icon at bounding box center [136, 76] width 9 height 17
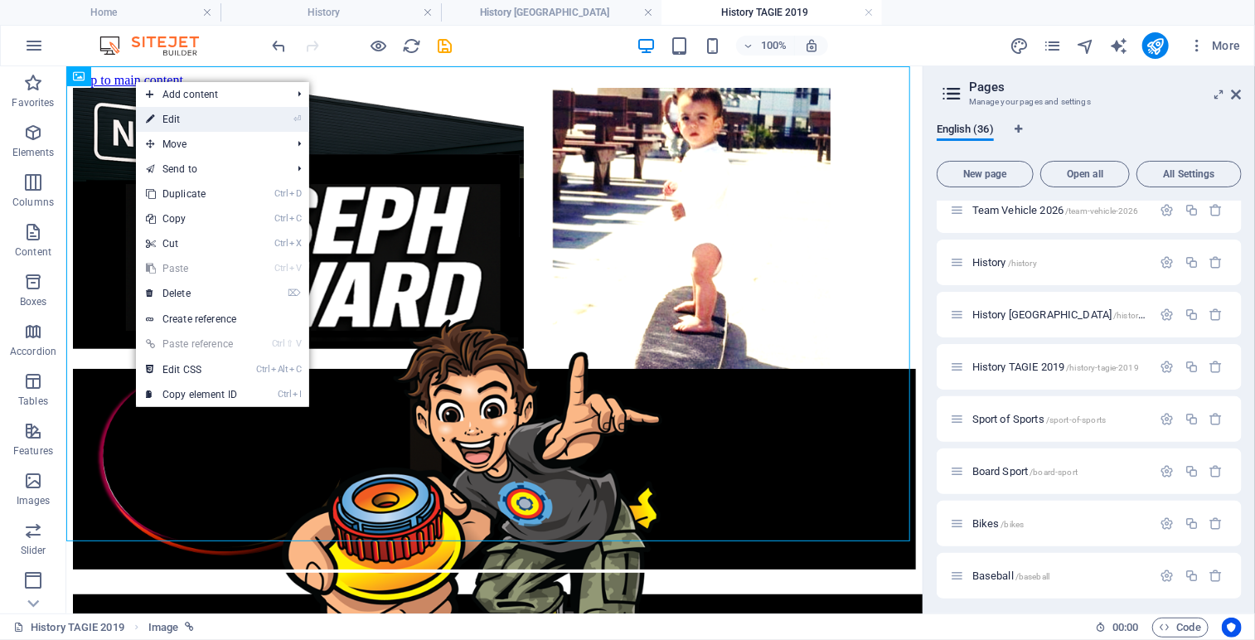
click at [180, 118] on link "⏎ Edit" at bounding box center [191, 119] width 111 height 25
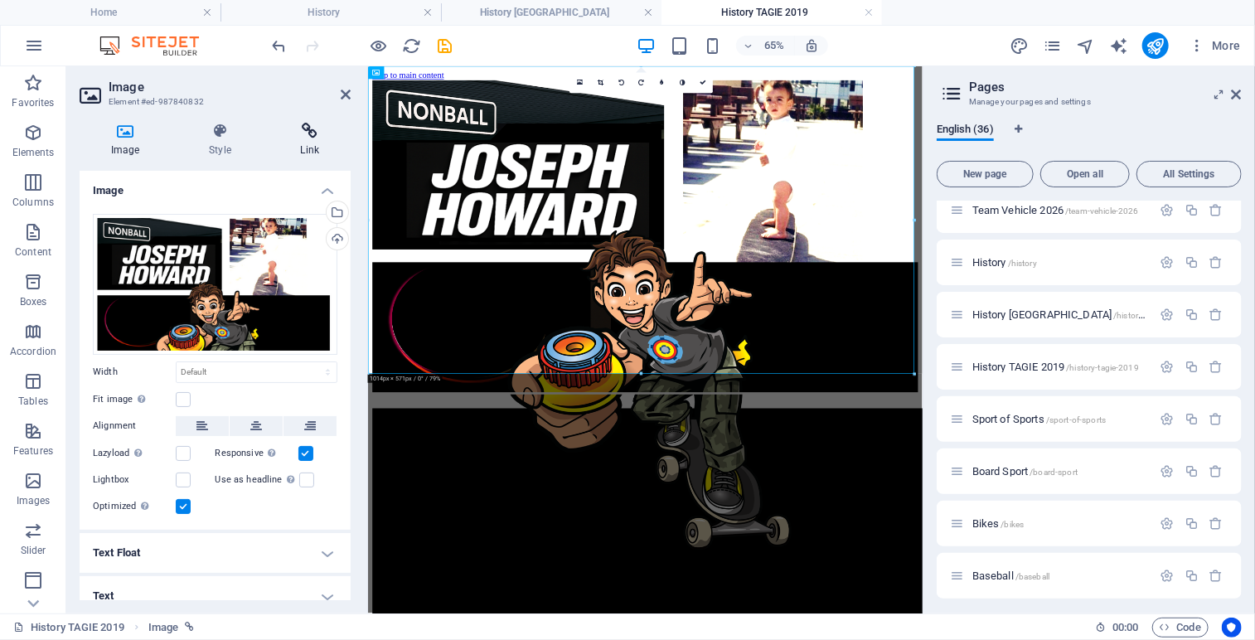
click at [312, 132] on icon at bounding box center [309, 131] width 81 height 17
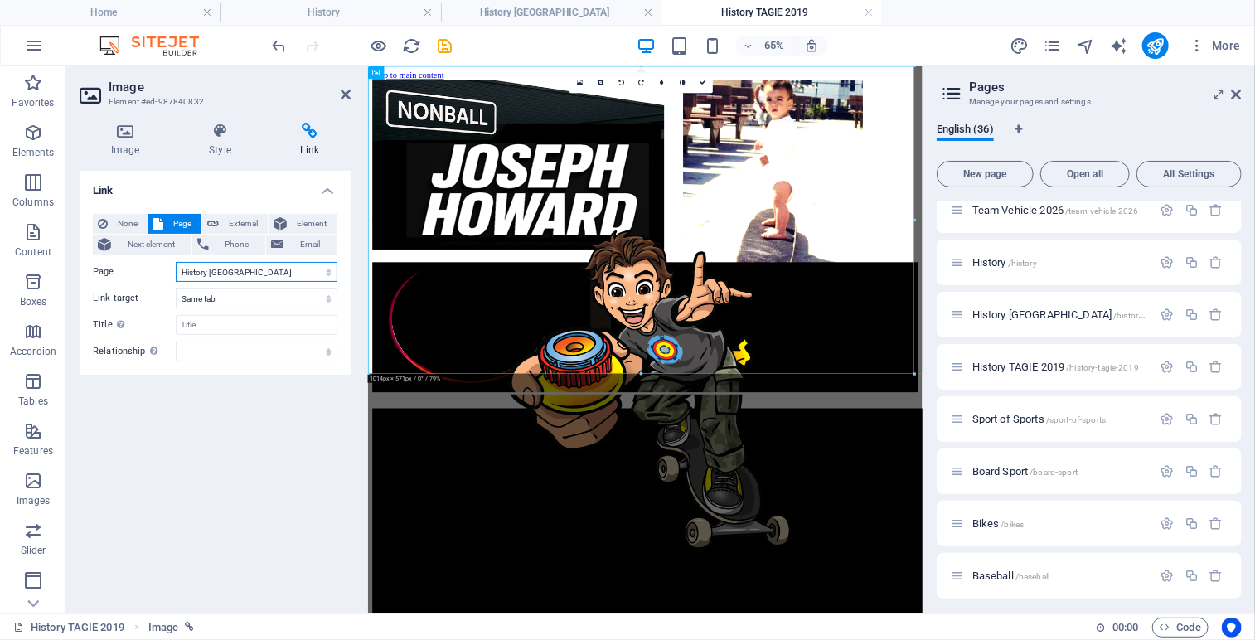
click at [324, 268] on select "Home Legal Notice Privacy Athlete Engagement intro Flite Force 1 [PERSON_NAME] …" at bounding box center [257, 272] width 162 height 20
click at [351, 155] on div "Image Style Link Image Drag files here, click to choose files or select files f…" at bounding box center [215, 361] width 298 height 504
click at [1002, 262] on span "History /history" at bounding box center [1004, 262] width 65 height 12
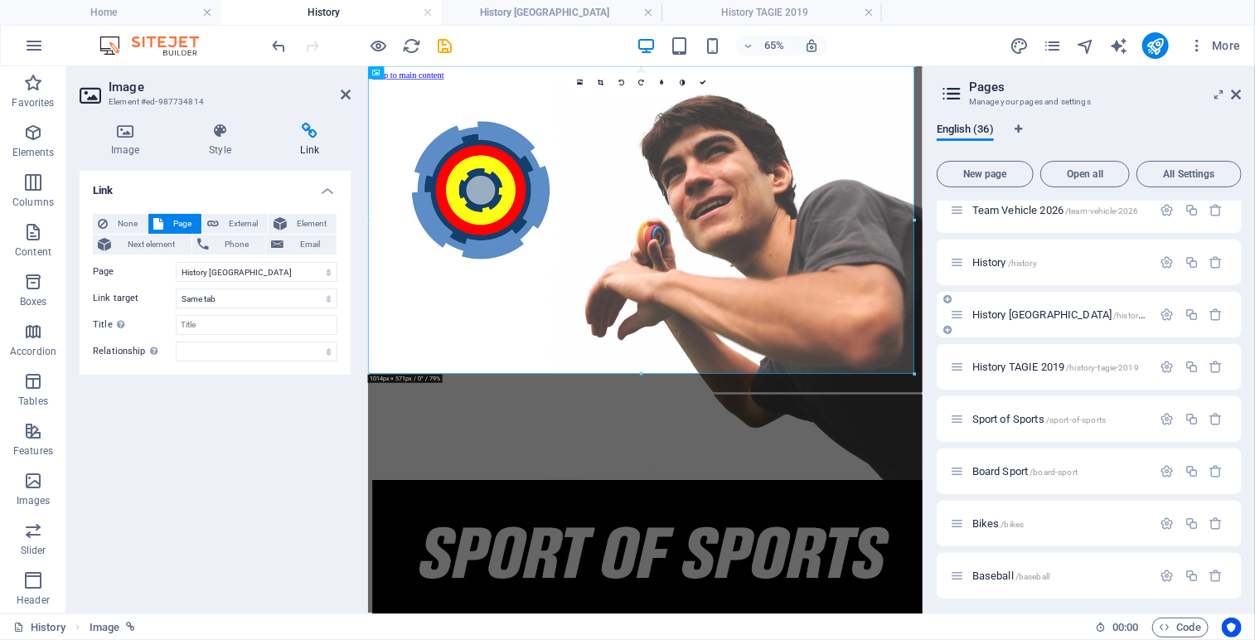
drag, startPoint x: 1011, startPoint y: 301, endPoint x: 1008, endPoint y: 312, distance: 12.1
click at [1008, 312] on div "History [GEOGRAPHIC_DATA] /history-[GEOGRAPHIC_DATA]" at bounding box center [1088, 315] width 305 height 46
click at [1008, 312] on span "History [GEOGRAPHIC_DATA] /history-[GEOGRAPHIC_DATA]" at bounding box center [1101, 314] width 258 height 12
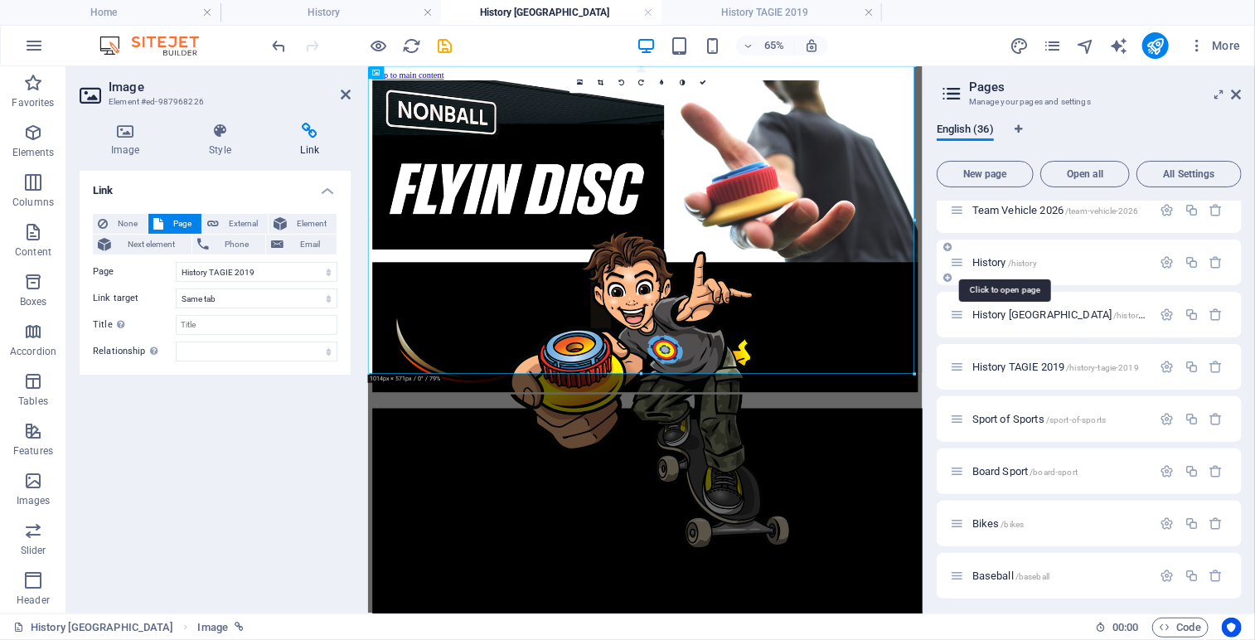
click at [994, 256] on span "History /history" at bounding box center [1004, 262] width 65 height 12
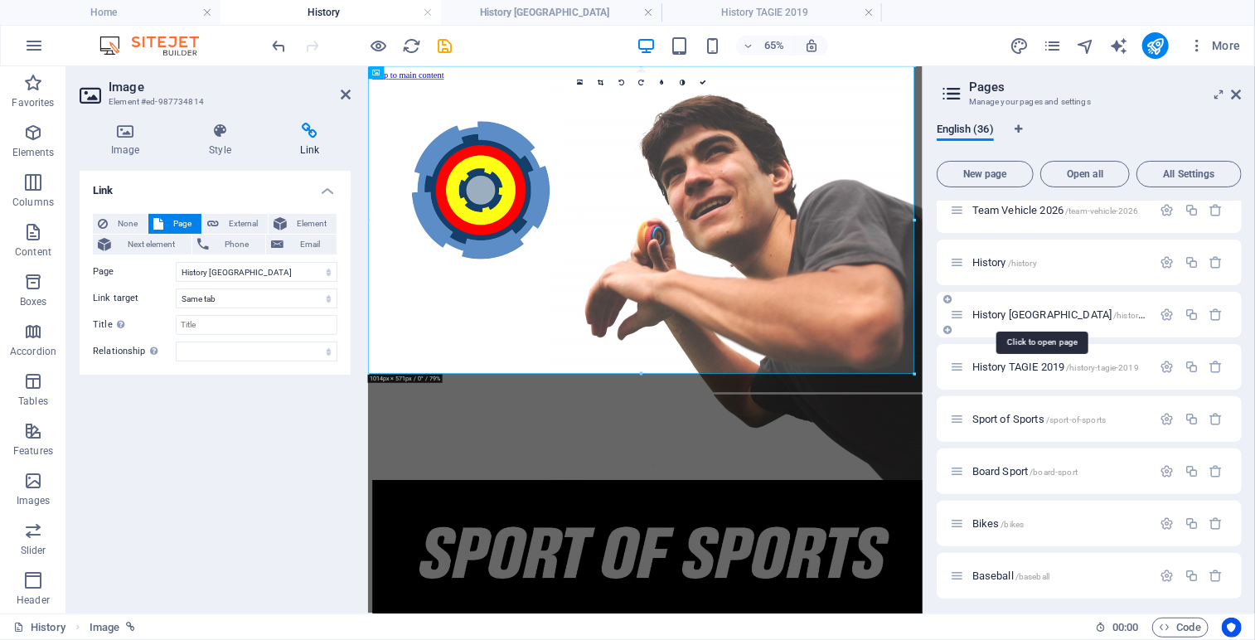
click at [994, 312] on span "History [GEOGRAPHIC_DATA] /history-[GEOGRAPHIC_DATA]" at bounding box center [1101, 314] width 258 height 12
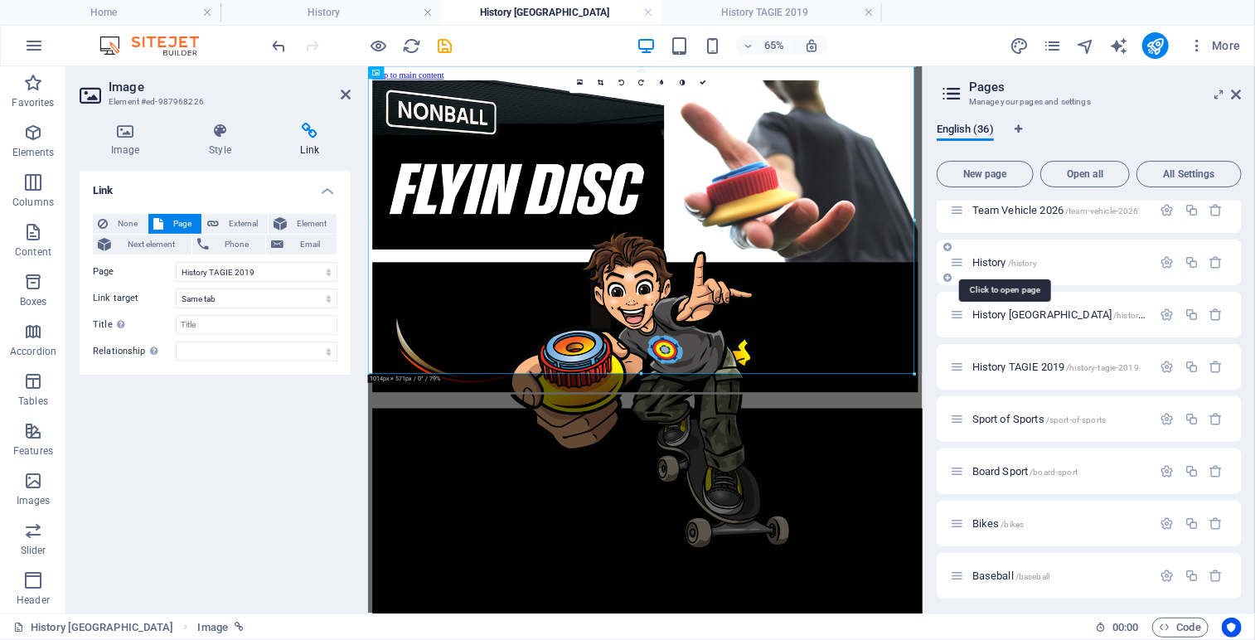
click at [991, 263] on span "History /history" at bounding box center [1004, 262] width 65 height 12
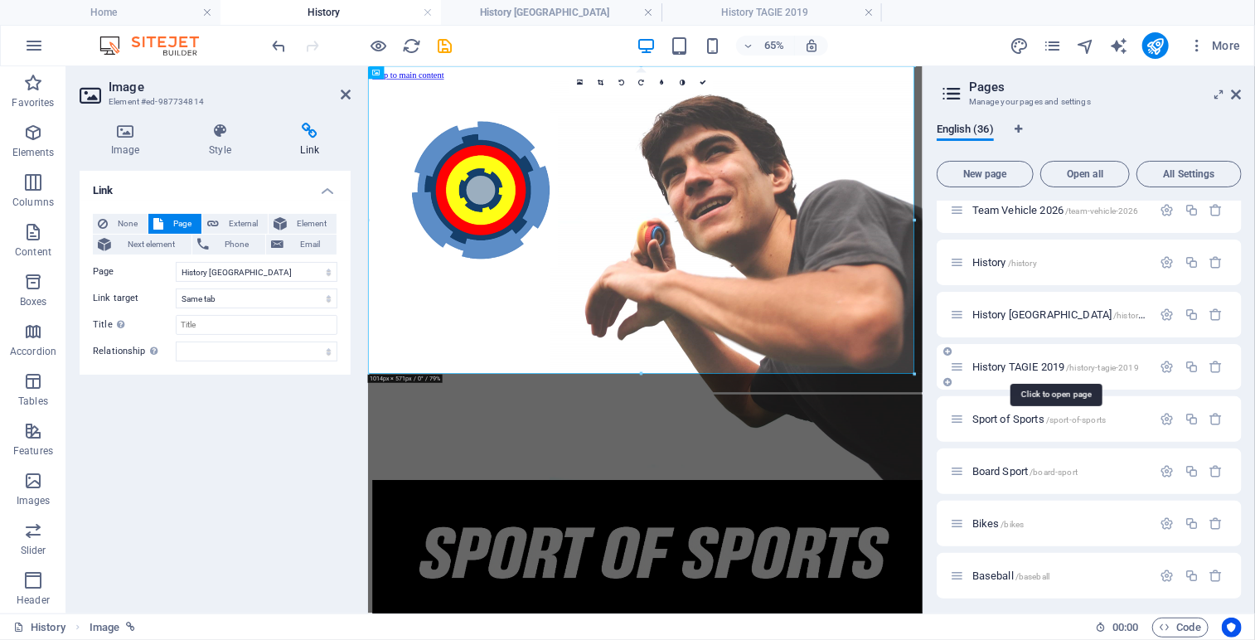
click at [1019, 366] on span "History TAGIE 2019 /history-tagie-2019" at bounding box center [1055, 366] width 167 height 12
